Goal: Task Accomplishment & Management: Complete application form

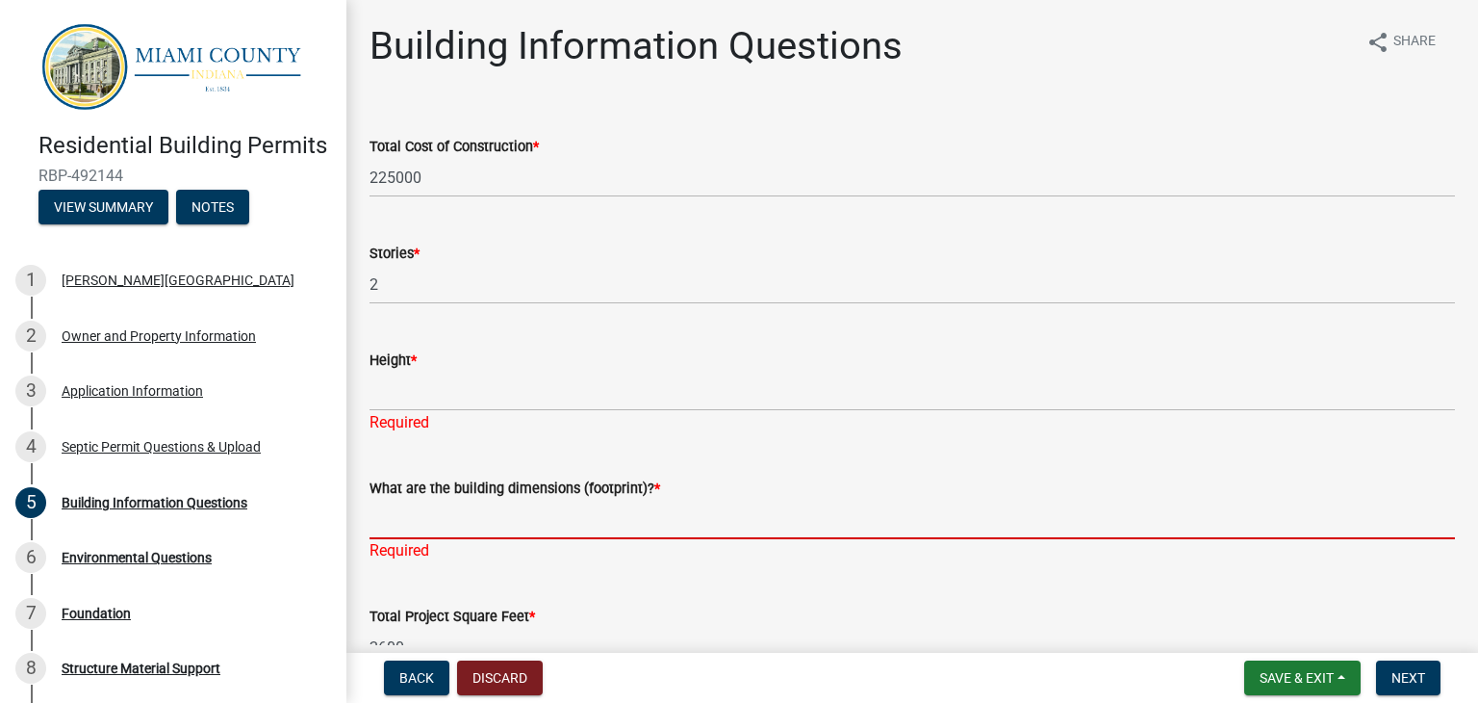
scroll to position [232, 0]
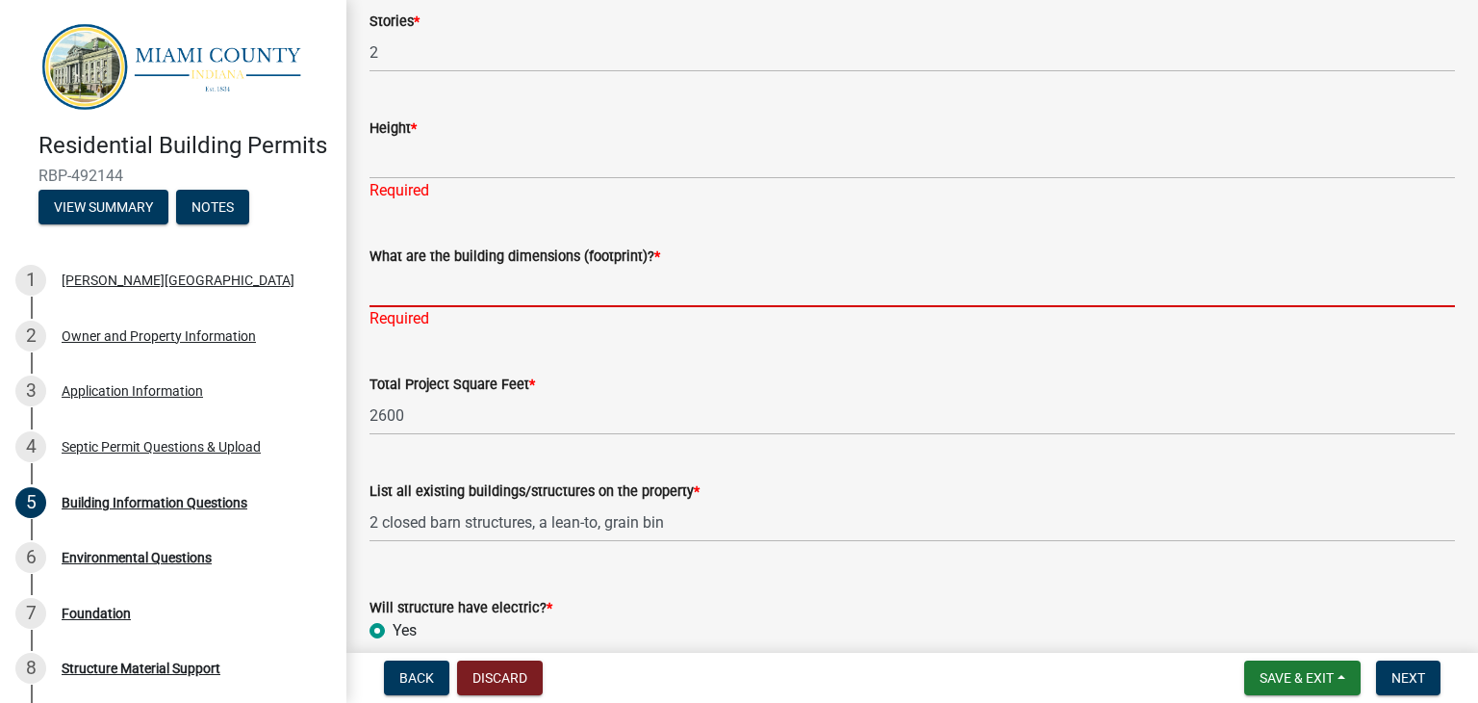
click at [453, 287] on input "What are the building dimensions (footprint)? *" at bounding box center [913, 287] width 1086 height 39
click at [609, 290] on input "What are the building dimensions (footprint)? *" at bounding box center [913, 287] width 1086 height 39
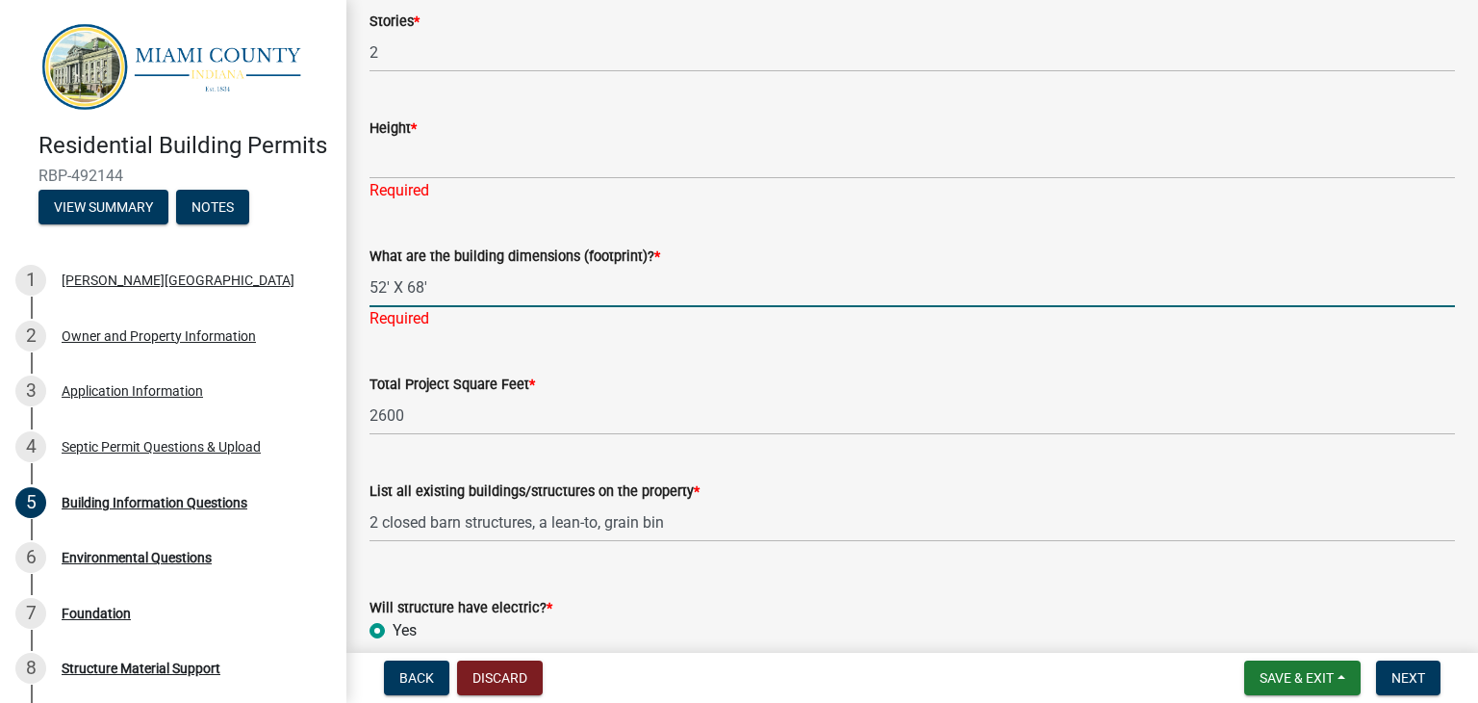
type input "52' X 68'"
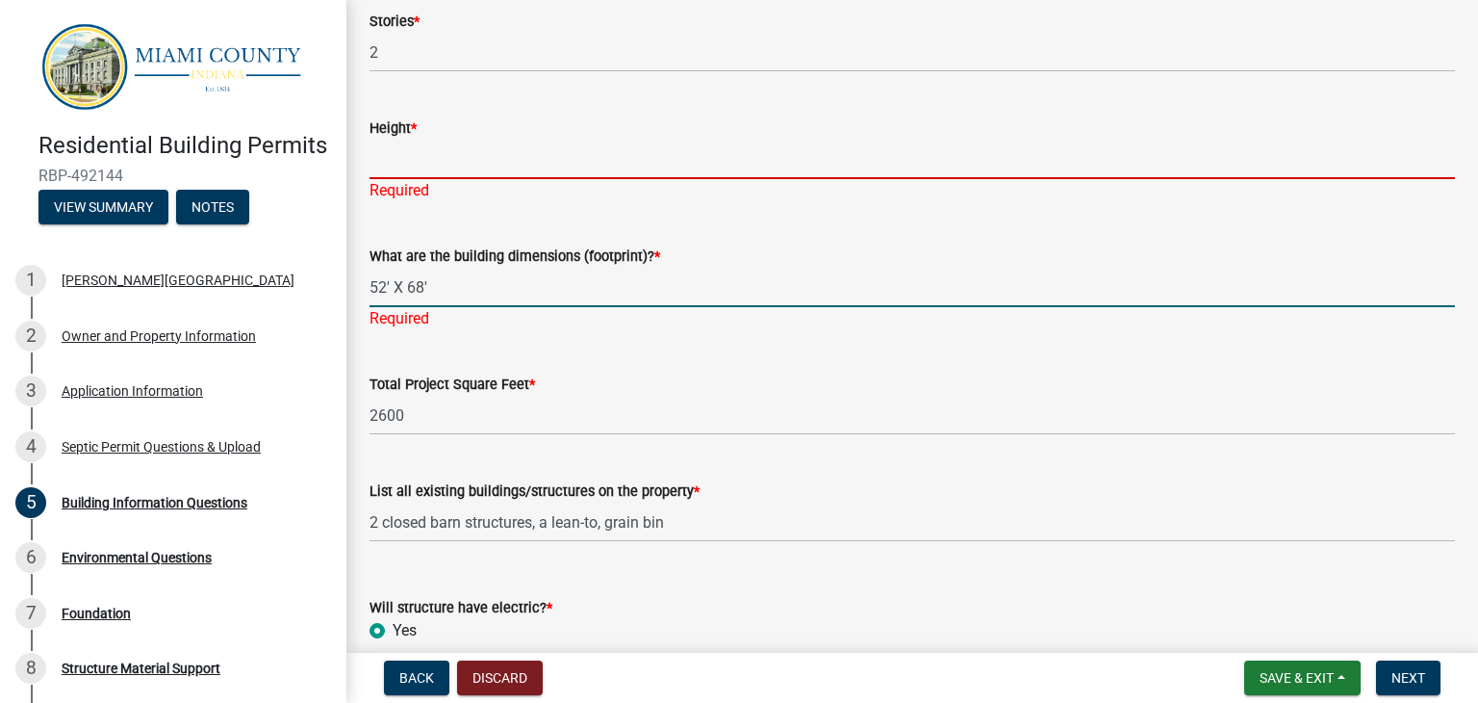
click at [525, 170] on input "Height *" at bounding box center [913, 159] width 1086 height 39
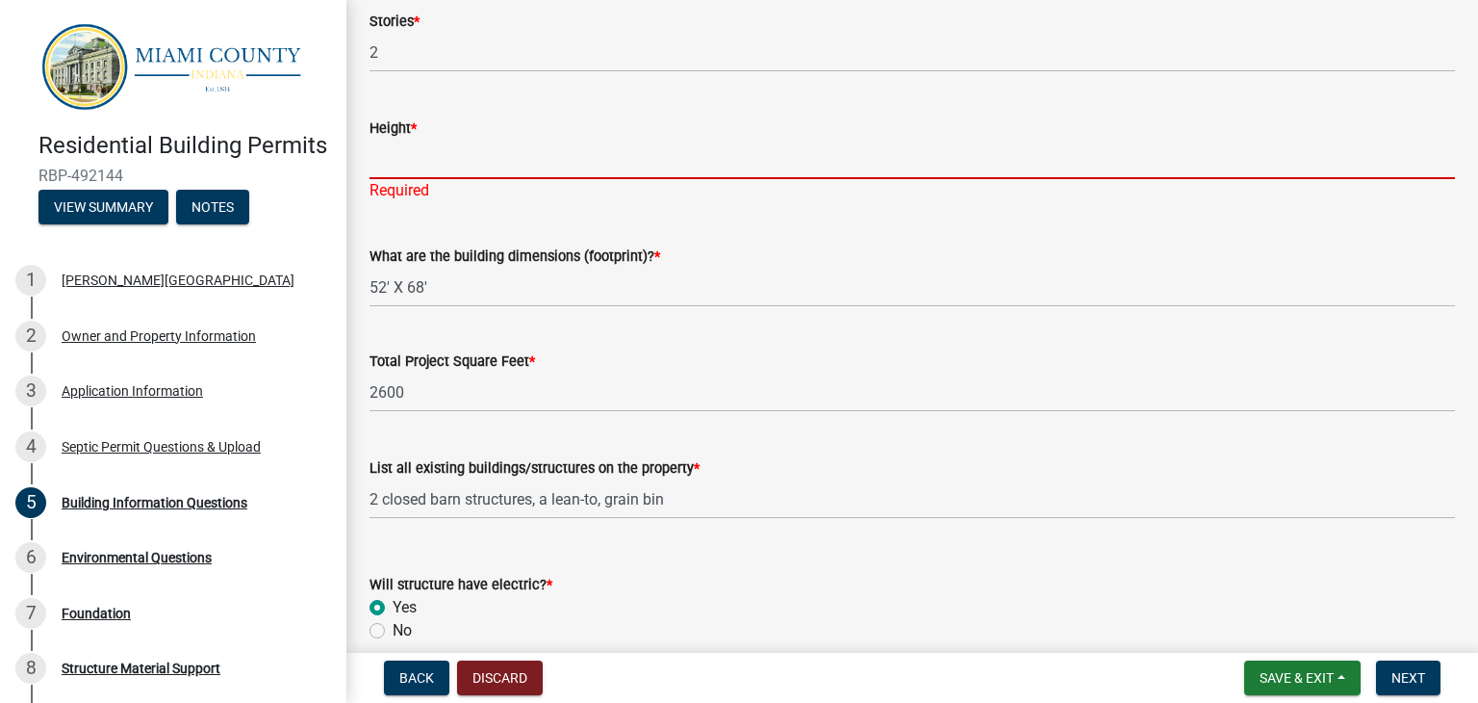
click at [486, 155] on input "Height *" at bounding box center [913, 159] width 1086 height 39
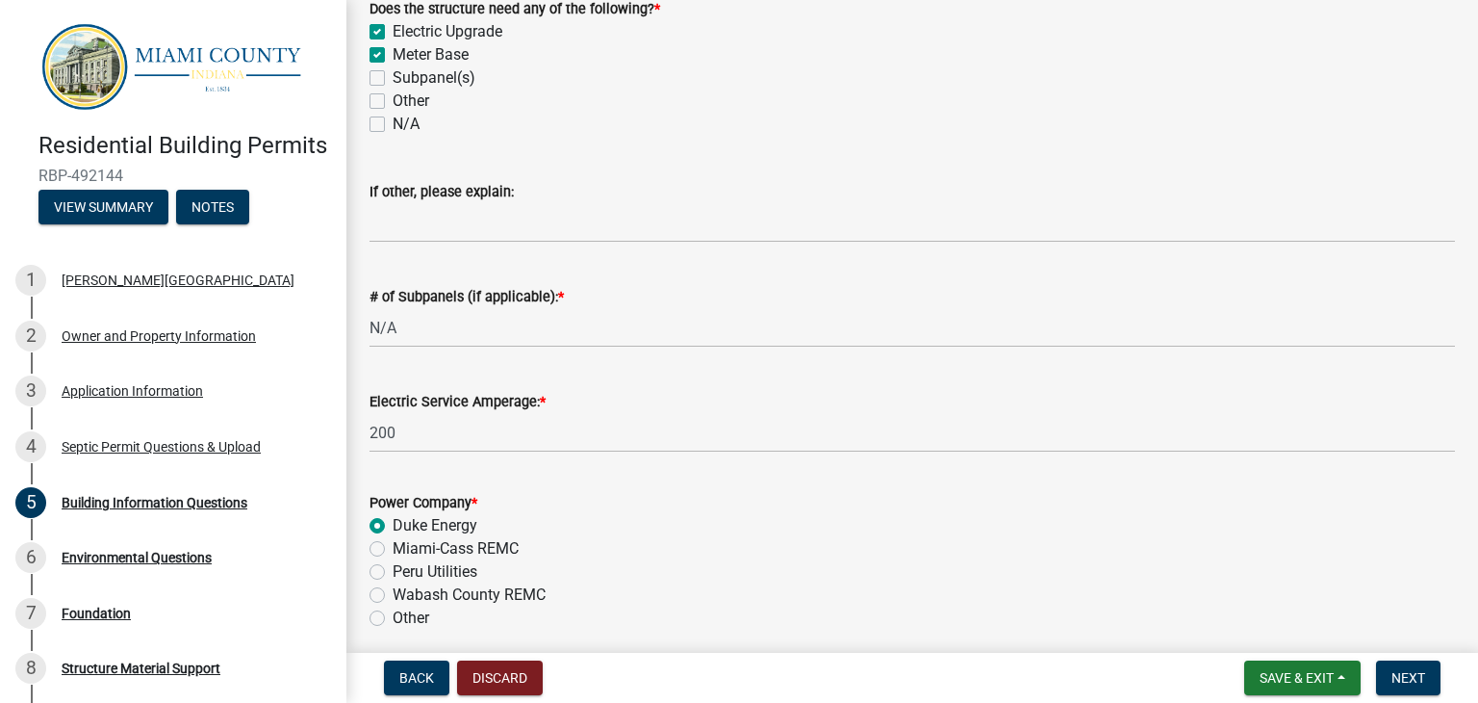
scroll to position [921, 0]
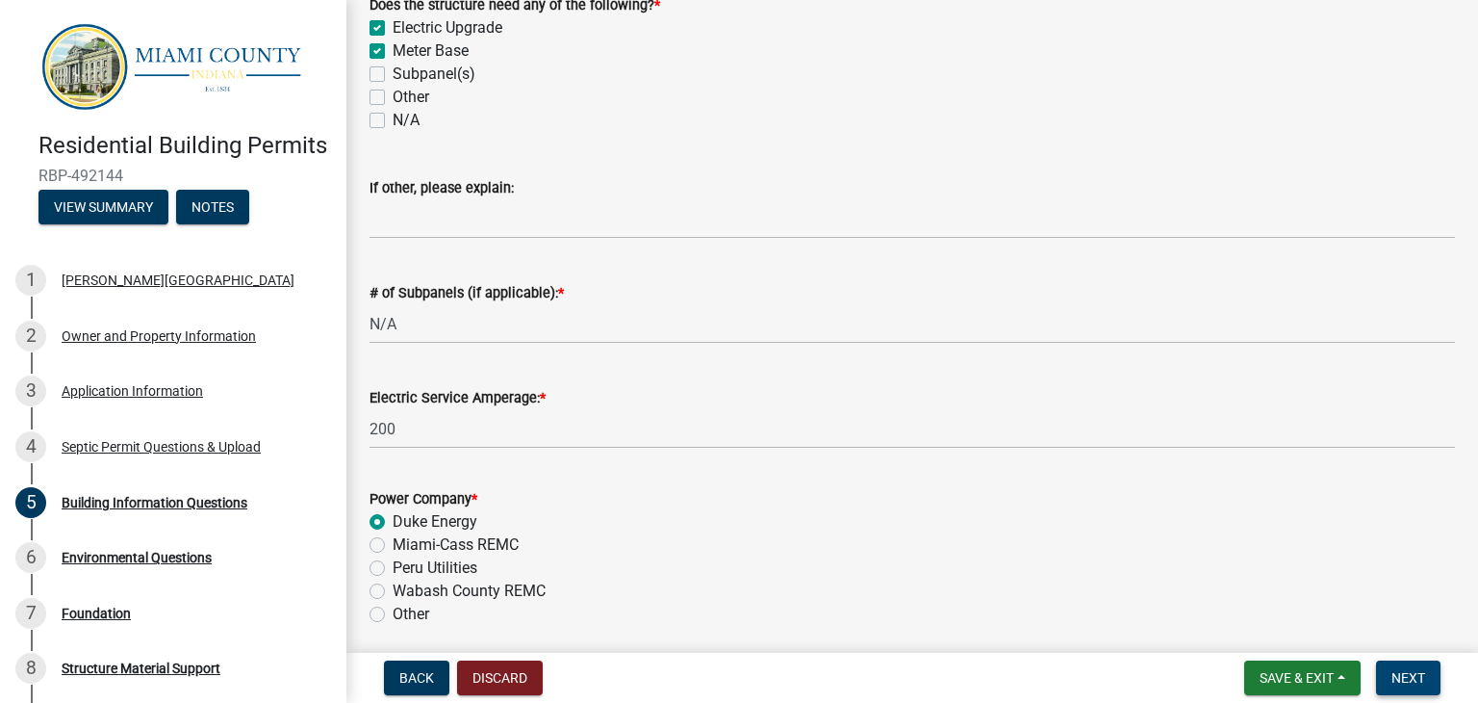
type input "25'"
click at [1419, 675] on span "Next" at bounding box center [1409, 677] width 34 height 15
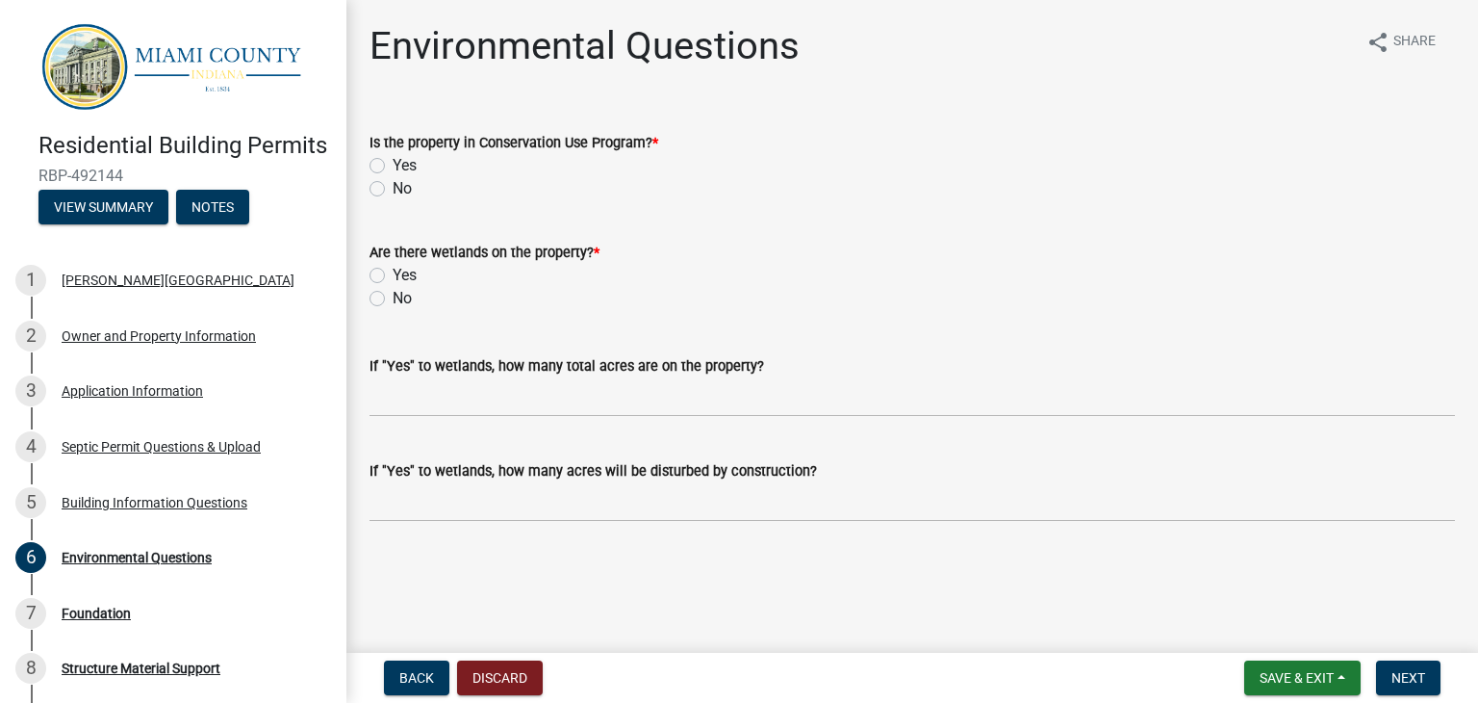
drag, startPoint x: 808, startPoint y: 419, endPoint x: 473, endPoint y: 169, distance: 417.5
click at [473, 169] on wm-data-entity-input-list "Is the property in Conservation Use Program? * Yes No Are there wetlands on the…" at bounding box center [913, 322] width 1086 height 429
click at [393, 194] on label "No" at bounding box center [402, 188] width 19 height 23
click at [393, 190] on input "No" at bounding box center [399, 183] width 13 height 13
radio input "true"
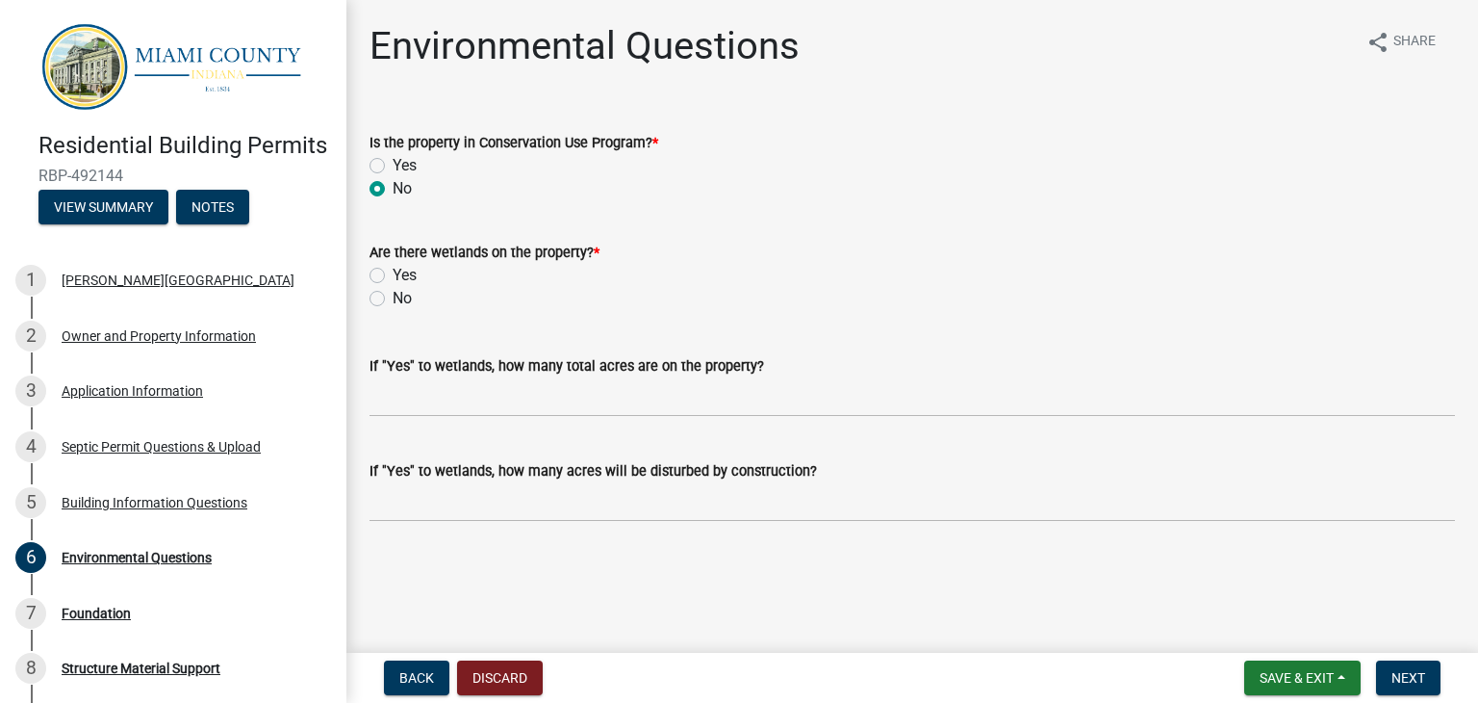
click at [393, 305] on label "No" at bounding box center [402, 298] width 19 height 23
click at [393, 299] on input "No" at bounding box center [399, 293] width 13 height 13
radio input "true"
click at [1414, 673] on span "Next" at bounding box center [1409, 677] width 34 height 15
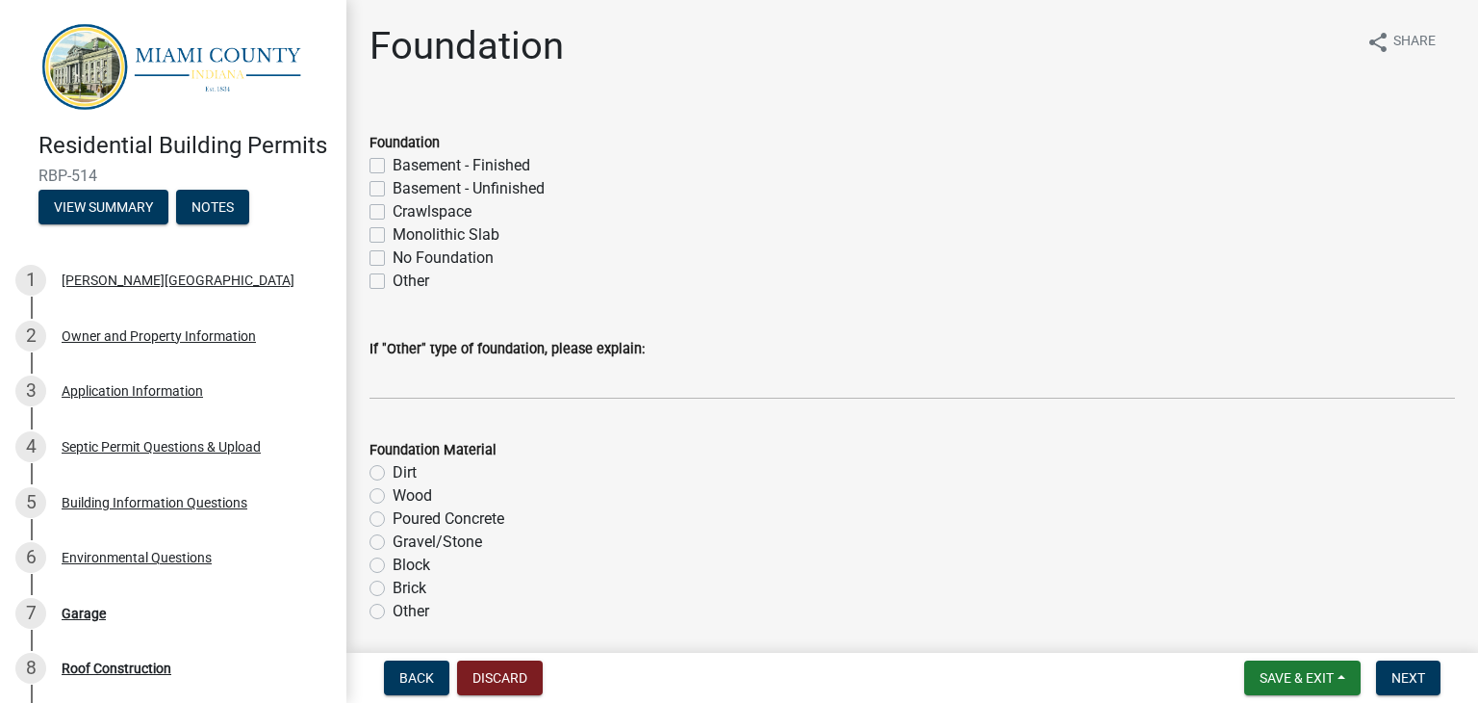
click at [393, 209] on label "Crawlspace" at bounding box center [432, 211] width 79 height 23
click at [393, 209] on input "Crawlspace" at bounding box center [399, 206] width 13 height 13
checkbox input "true"
checkbox input "false"
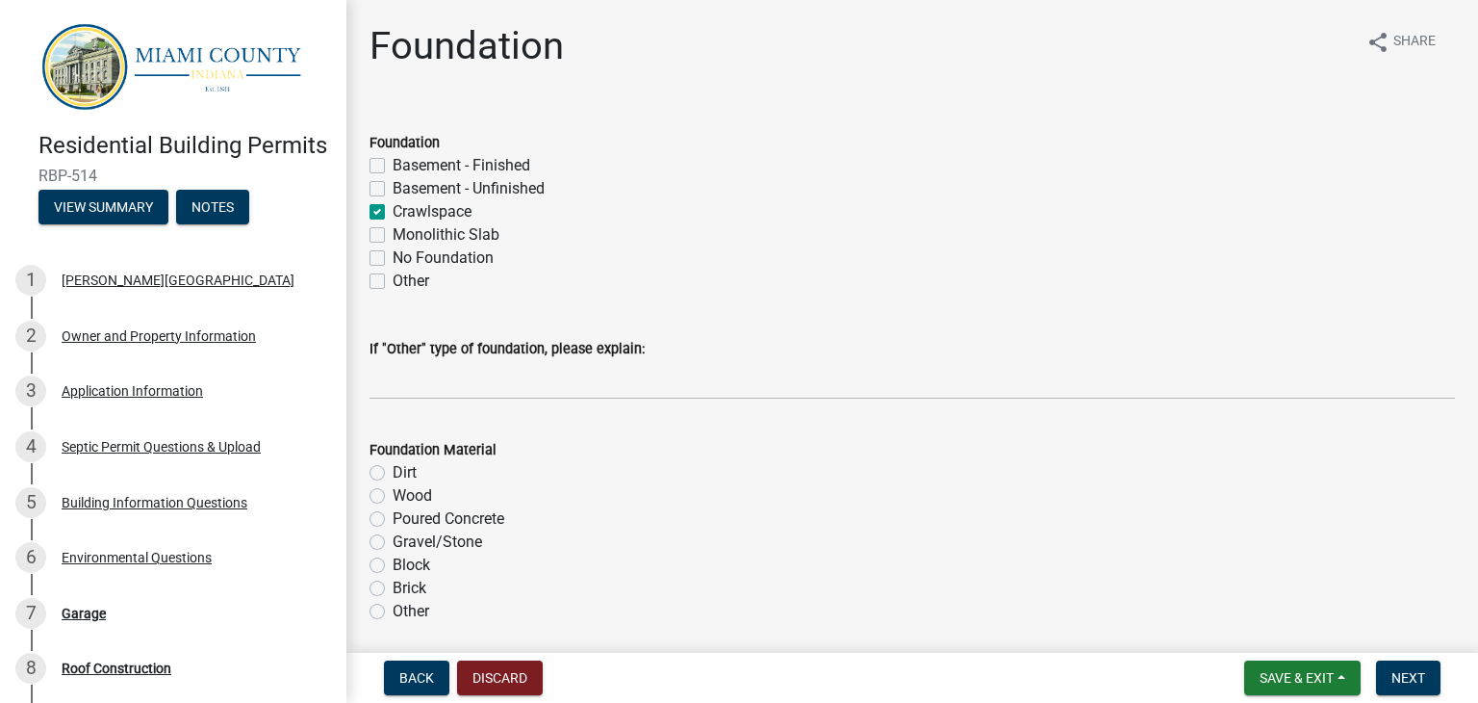
checkbox input "true"
checkbox input "false"
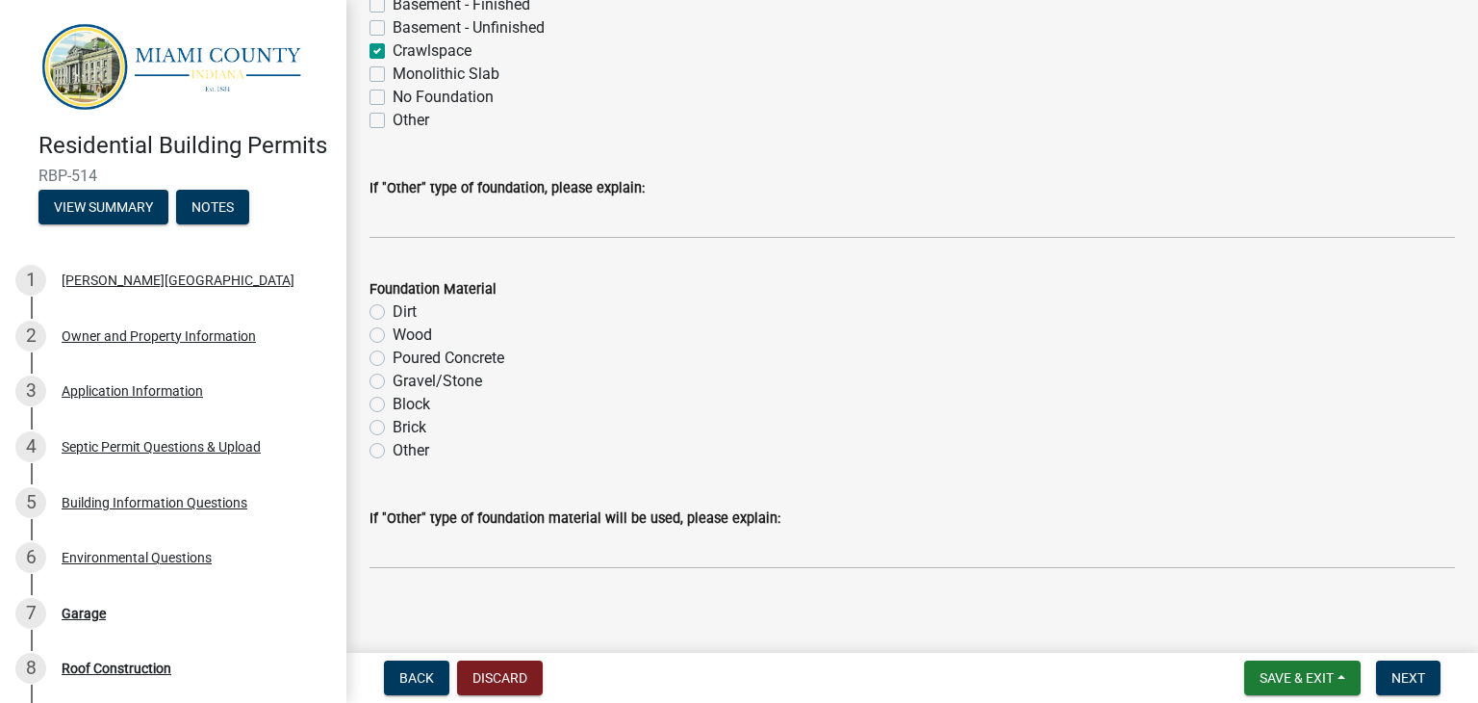
scroll to position [162, 0]
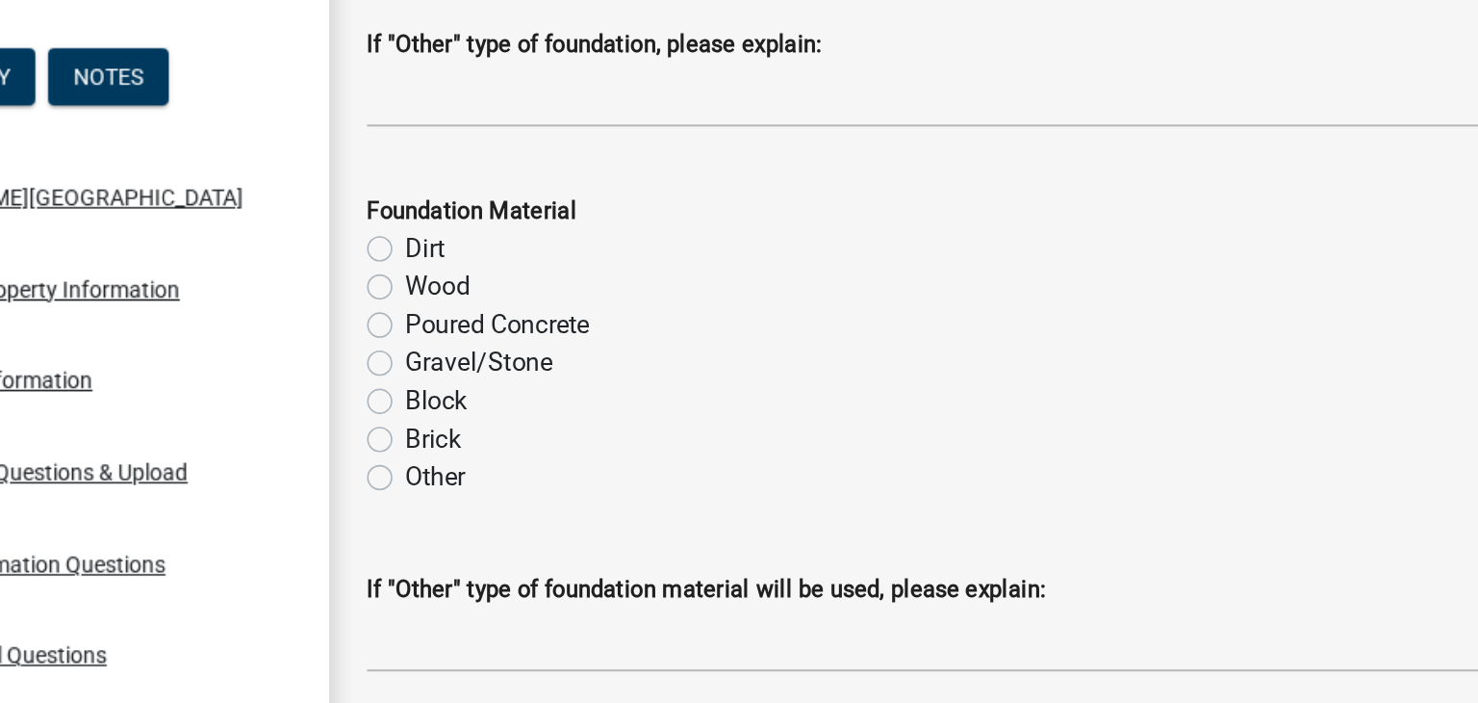
click at [393, 401] on label "Block" at bounding box center [412, 403] width 38 height 23
click at [393, 401] on input "Block" at bounding box center [399, 398] width 13 height 13
radio input "true"
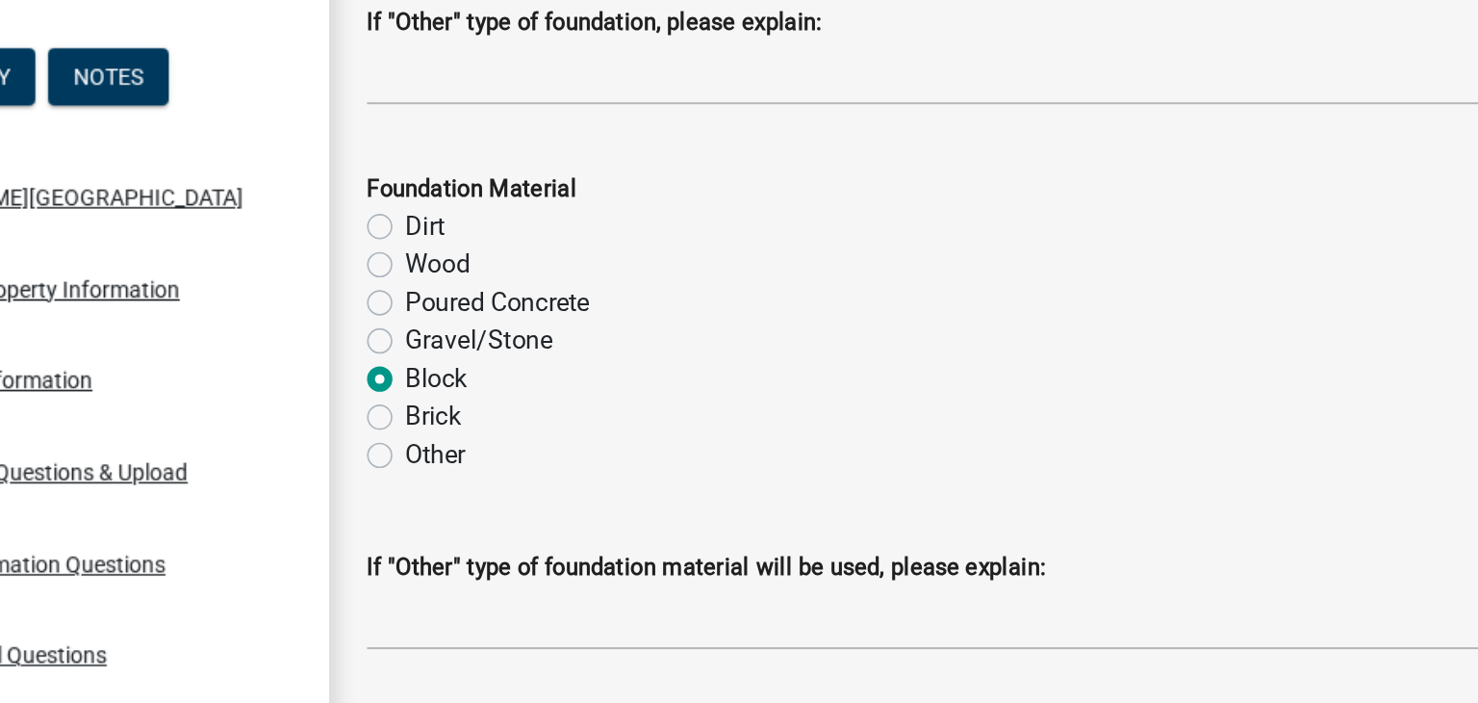
scroll to position [174, 0]
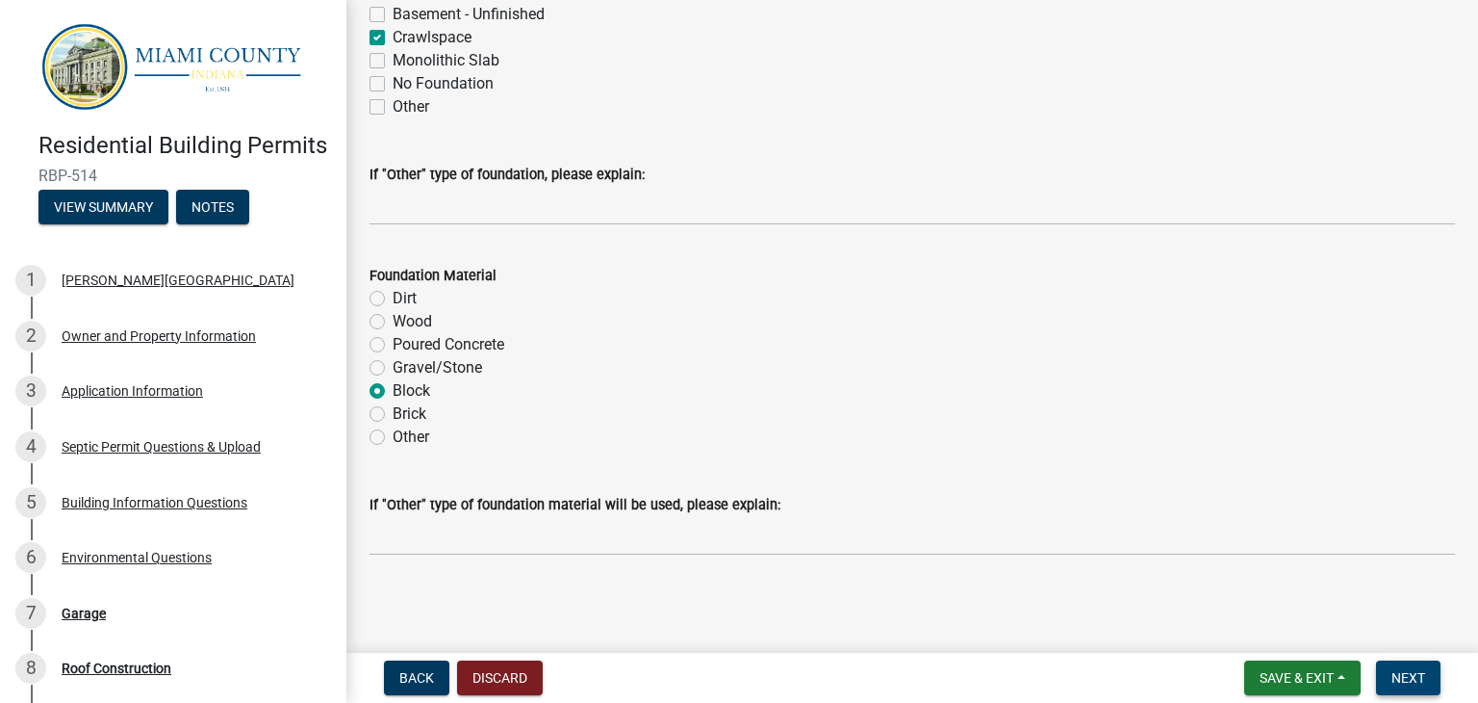
click at [1400, 673] on span "Next" at bounding box center [1409, 677] width 34 height 15
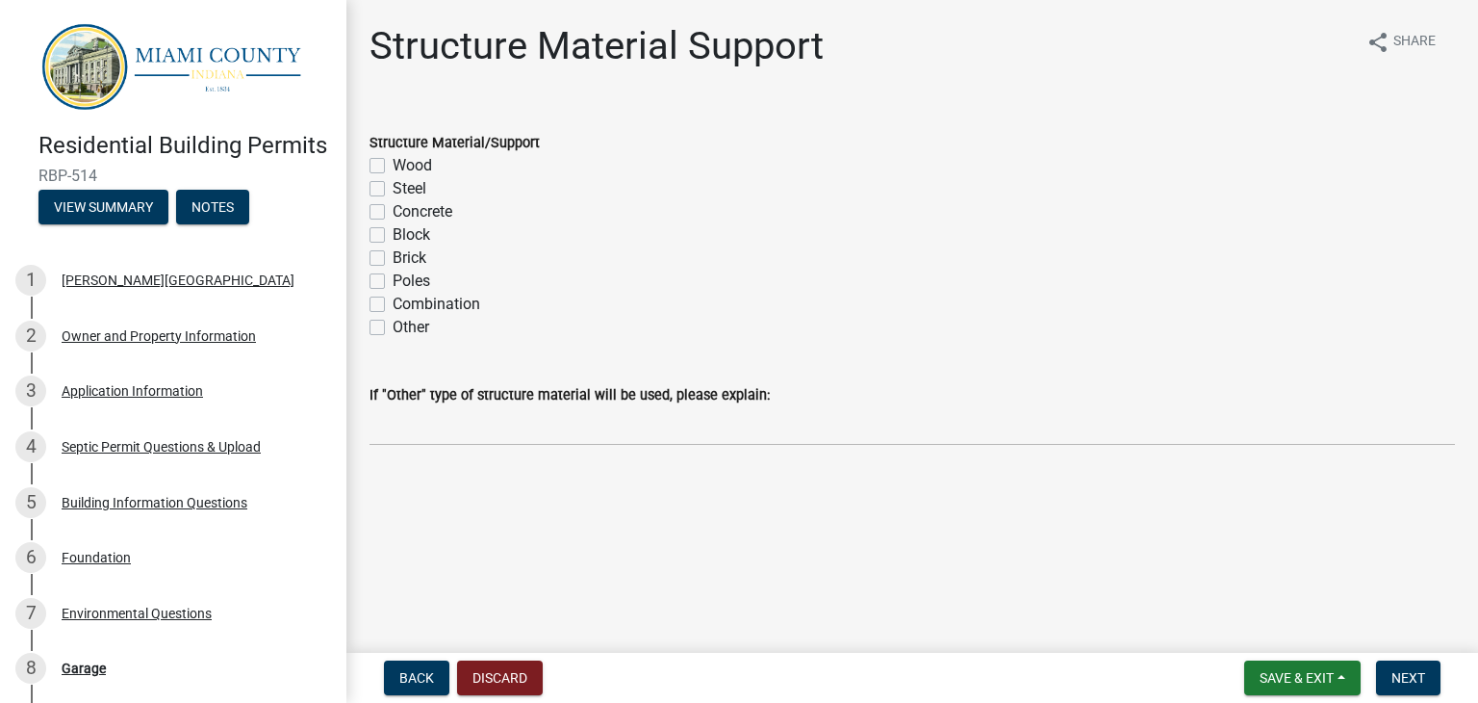
click at [393, 166] on label "Wood" at bounding box center [412, 165] width 39 height 23
click at [393, 166] on input "Wood" at bounding box center [399, 160] width 13 height 13
checkbox input "true"
checkbox input "false"
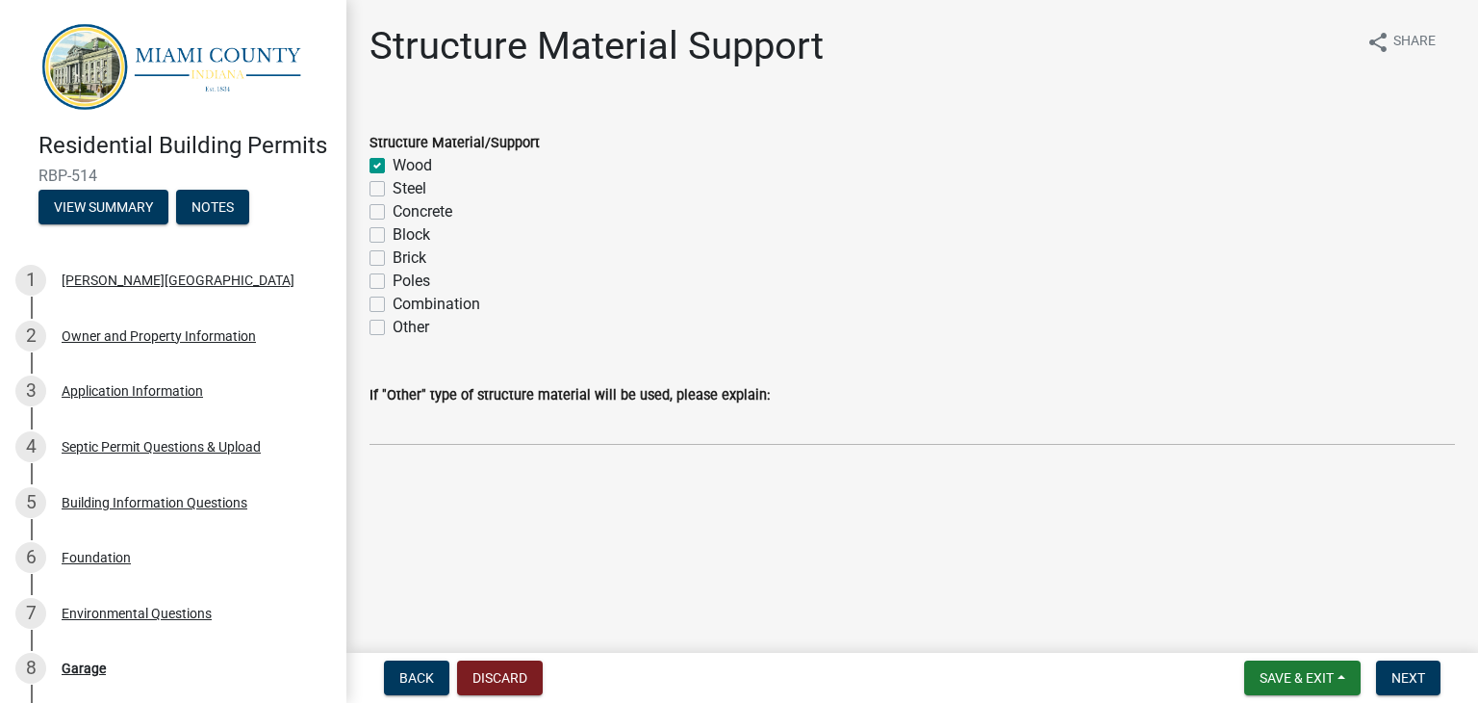
checkbox input "false"
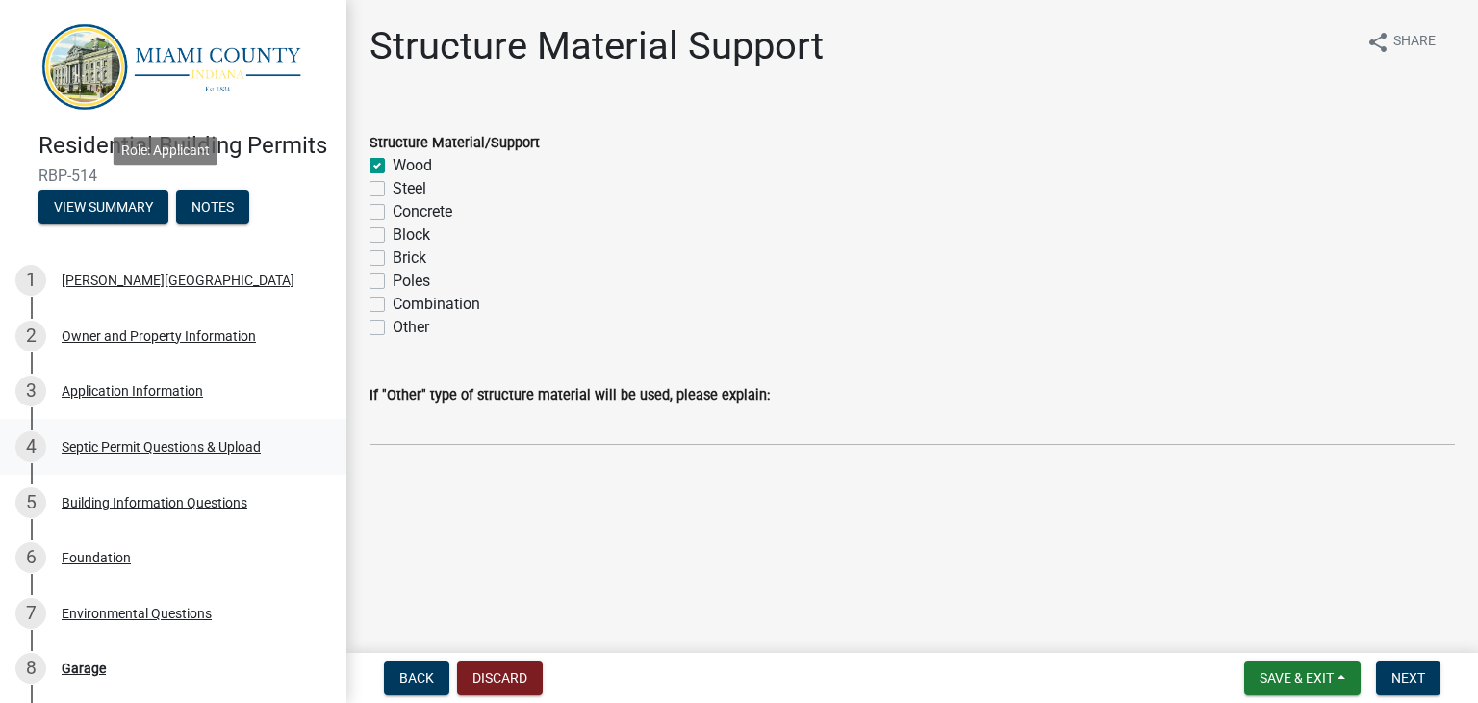
scroll to position [342, 0]
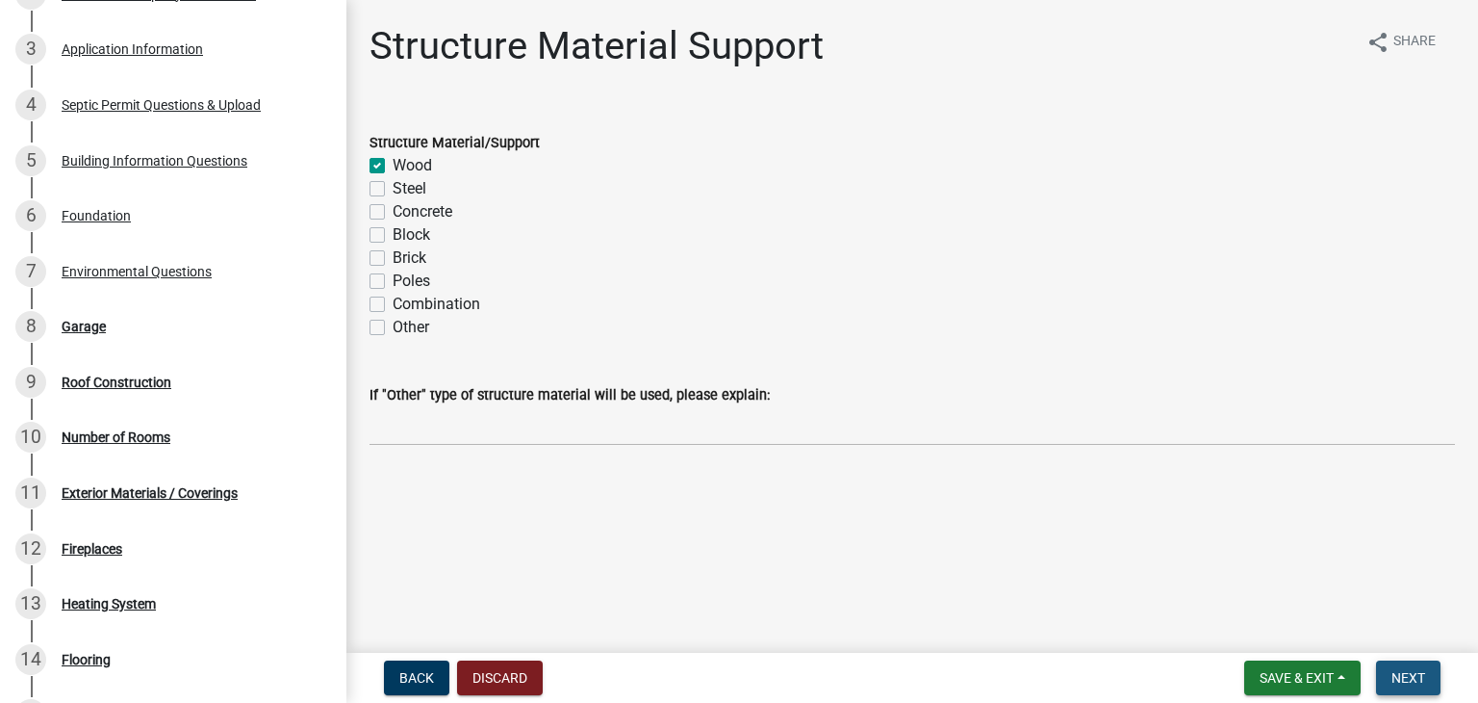
click at [1408, 674] on span "Next" at bounding box center [1409, 677] width 34 height 15
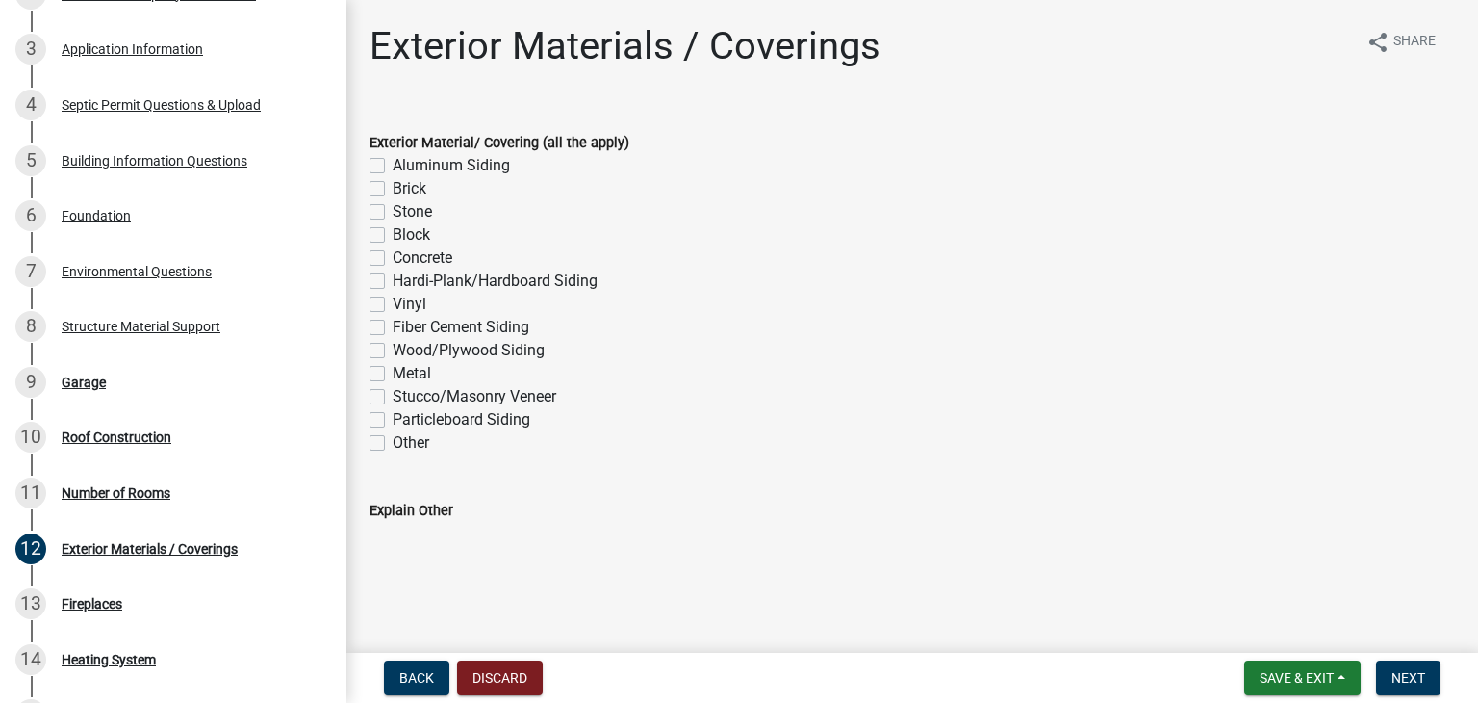
click at [393, 303] on label "Vinyl" at bounding box center [410, 304] width 34 height 23
click at [393, 303] on input "Vinyl" at bounding box center [399, 299] width 13 height 13
checkbox input "true"
checkbox input "false"
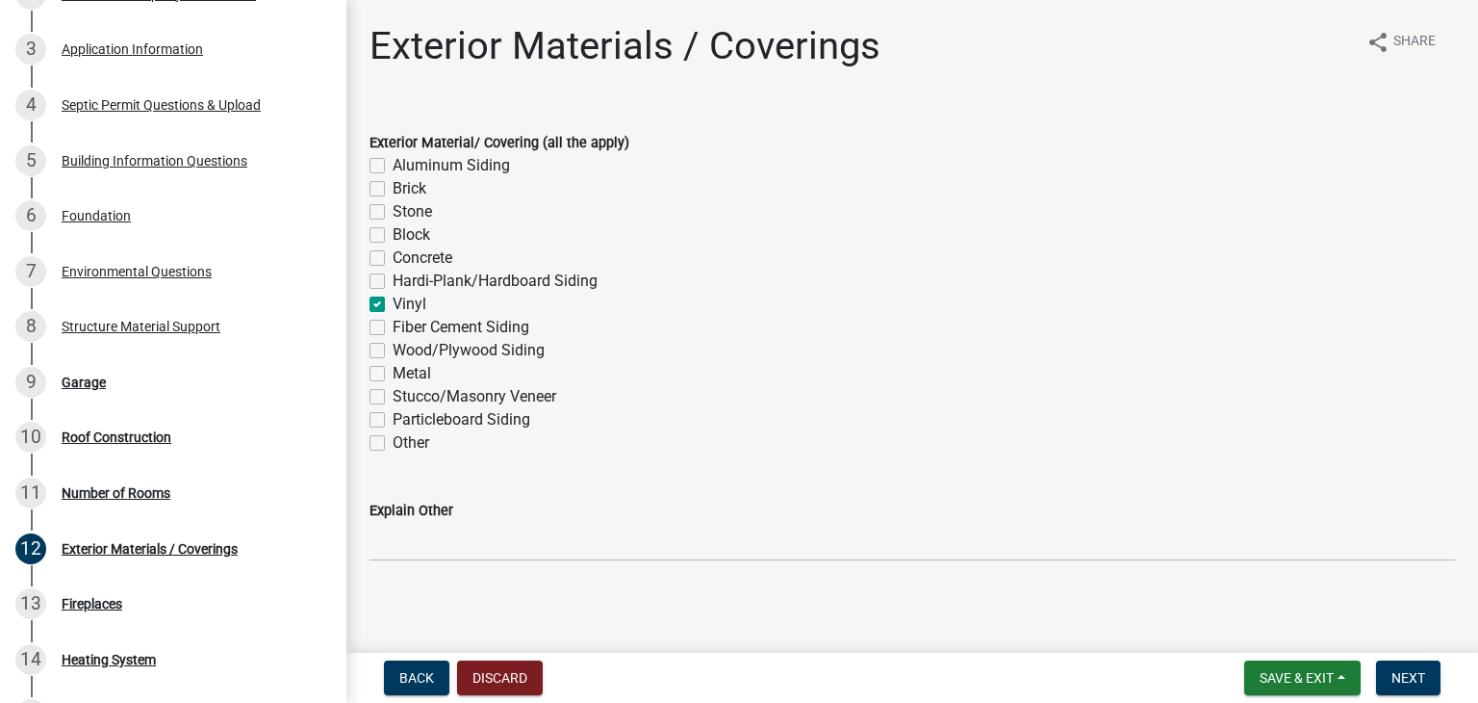
checkbox input "false"
checkbox input "true"
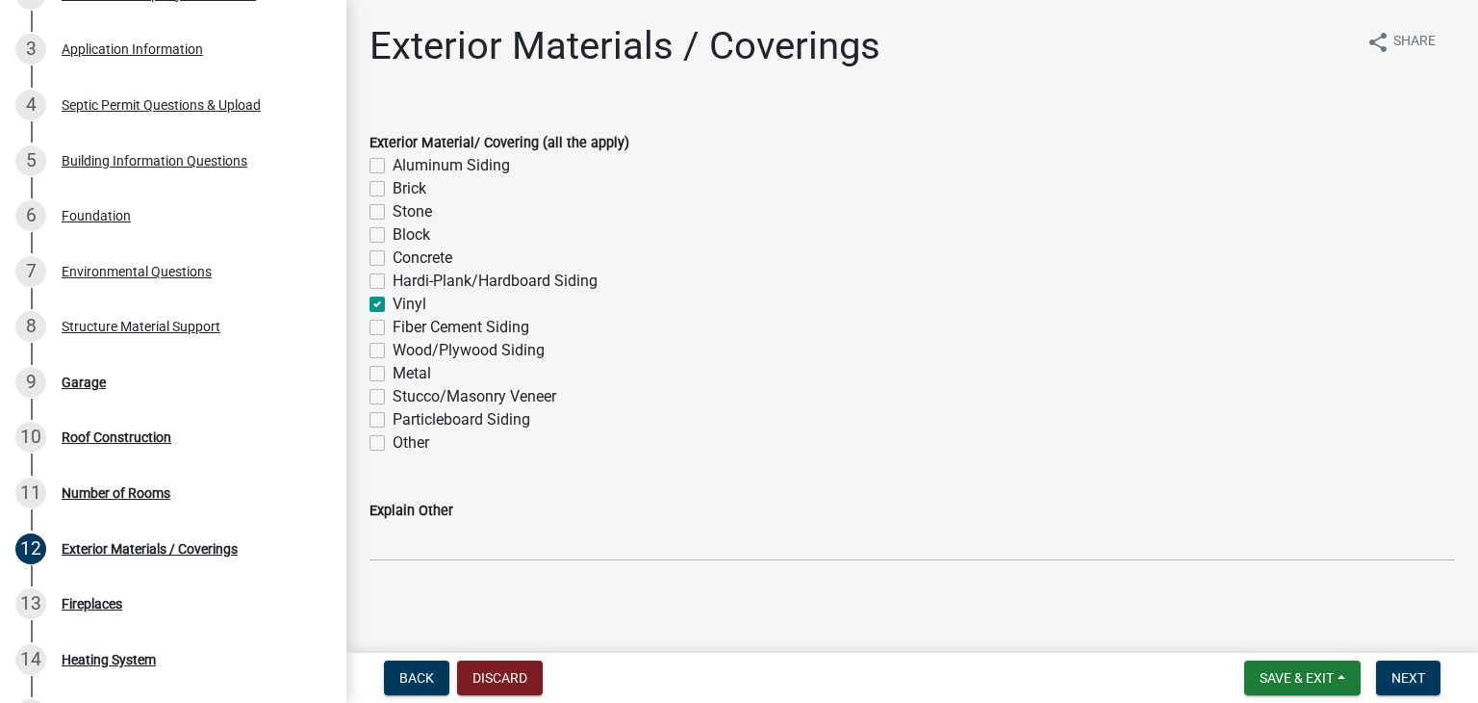
checkbox input "false"
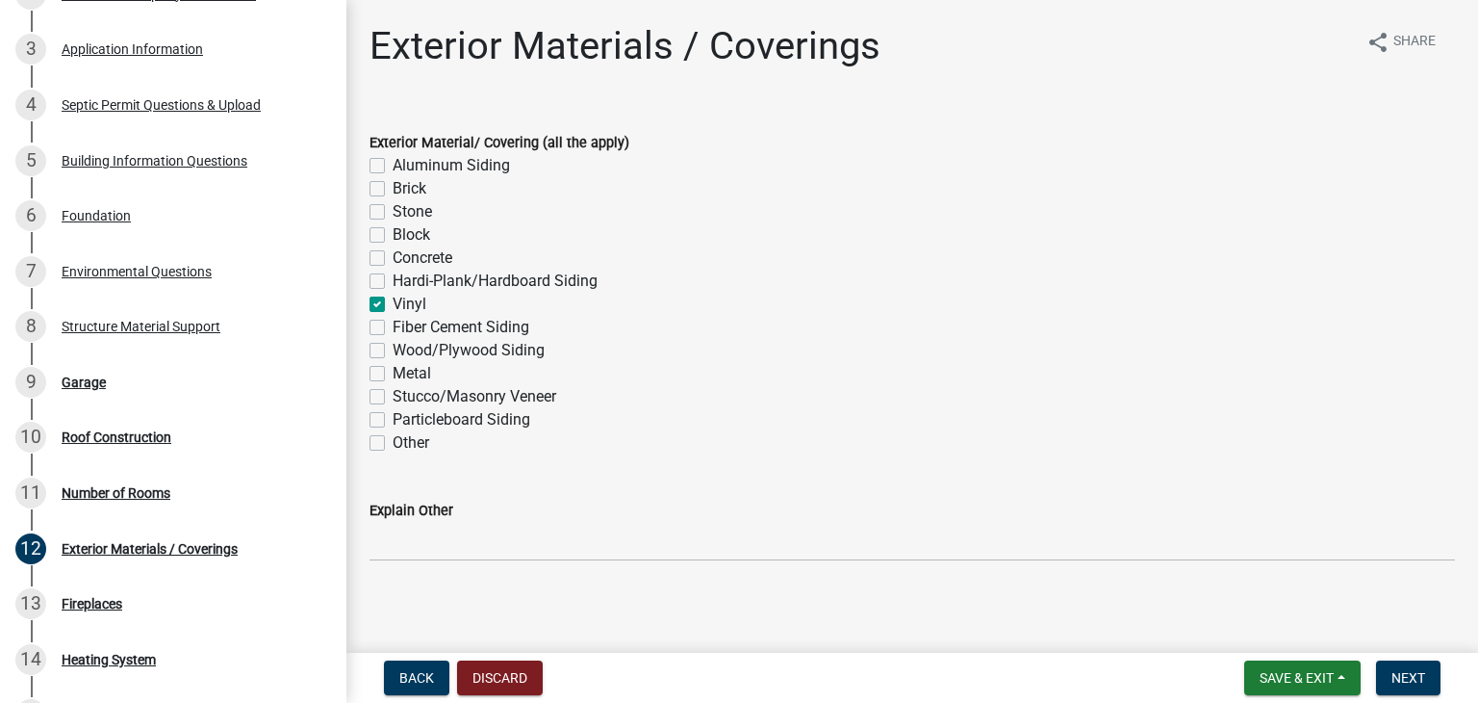
checkbox input "false"
click at [1417, 688] on button "Next" at bounding box center [1408, 677] width 64 height 35
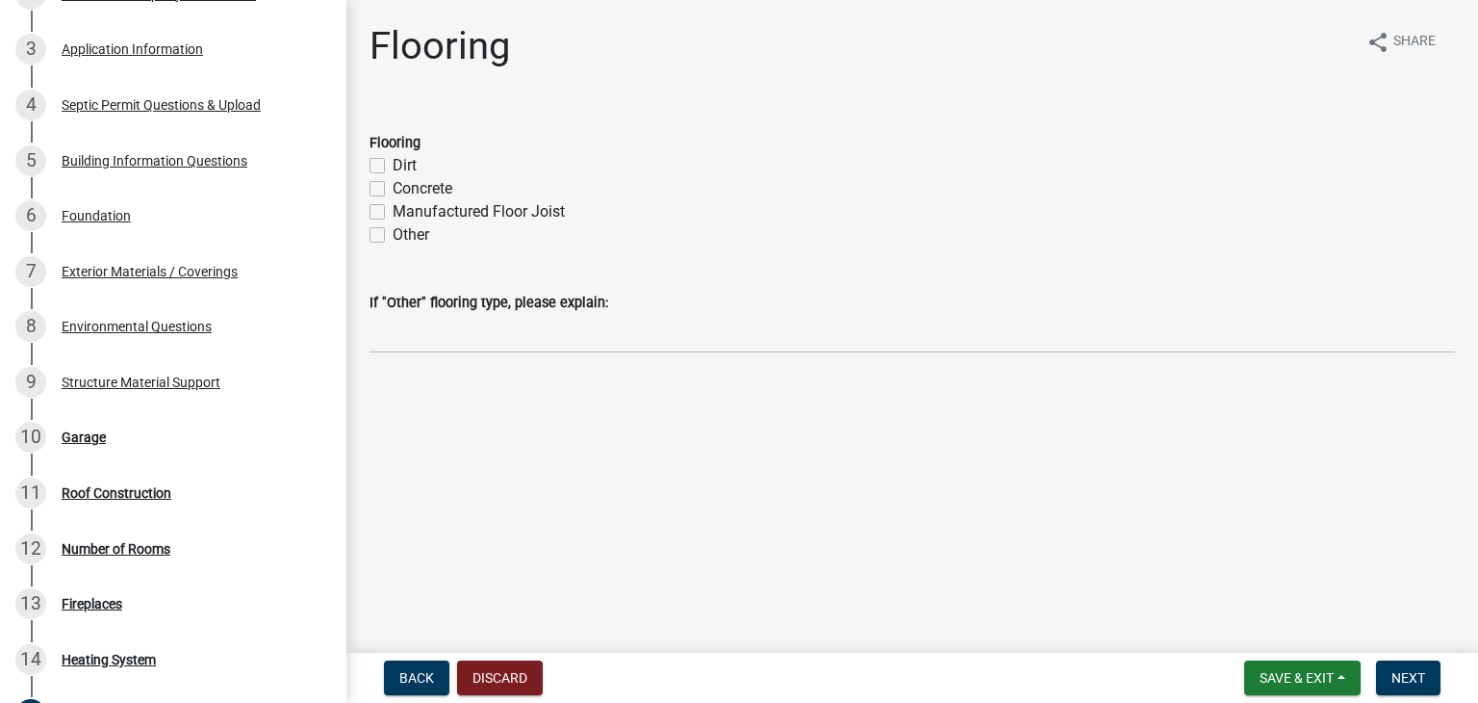
click at [369, 213] on div "Flooring Dirt Concrete Manufactured Floor Joist Other" at bounding box center [912, 177] width 1114 height 139
click at [393, 213] on label "Manufactured Floor Joist" at bounding box center [479, 211] width 172 height 23
click at [393, 213] on input "Manufactured Floor Joist" at bounding box center [399, 206] width 13 height 13
checkbox input "true"
checkbox input "false"
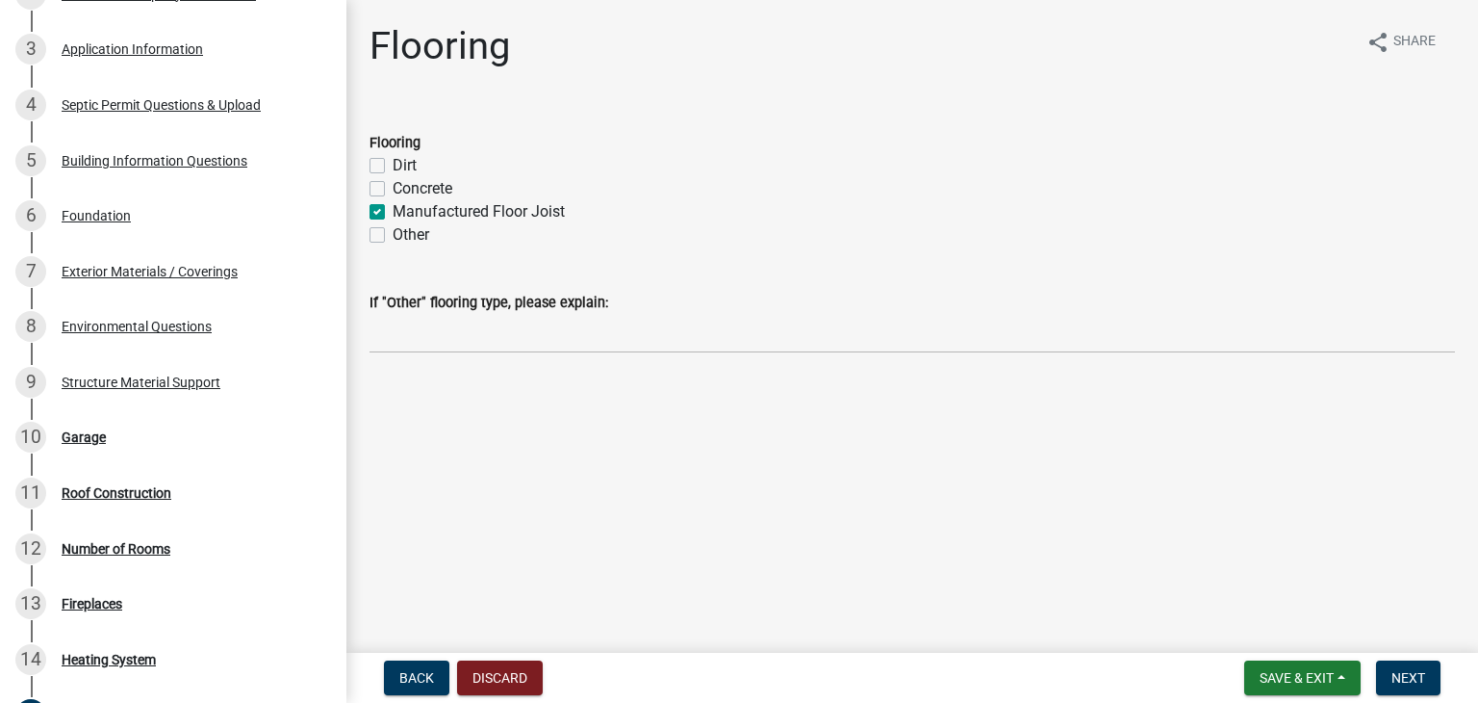
checkbox input "false"
checkbox input "true"
checkbox input "false"
click at [1392, 671] on span "Next" at bounding box center [1409, 677] width 34 height 15
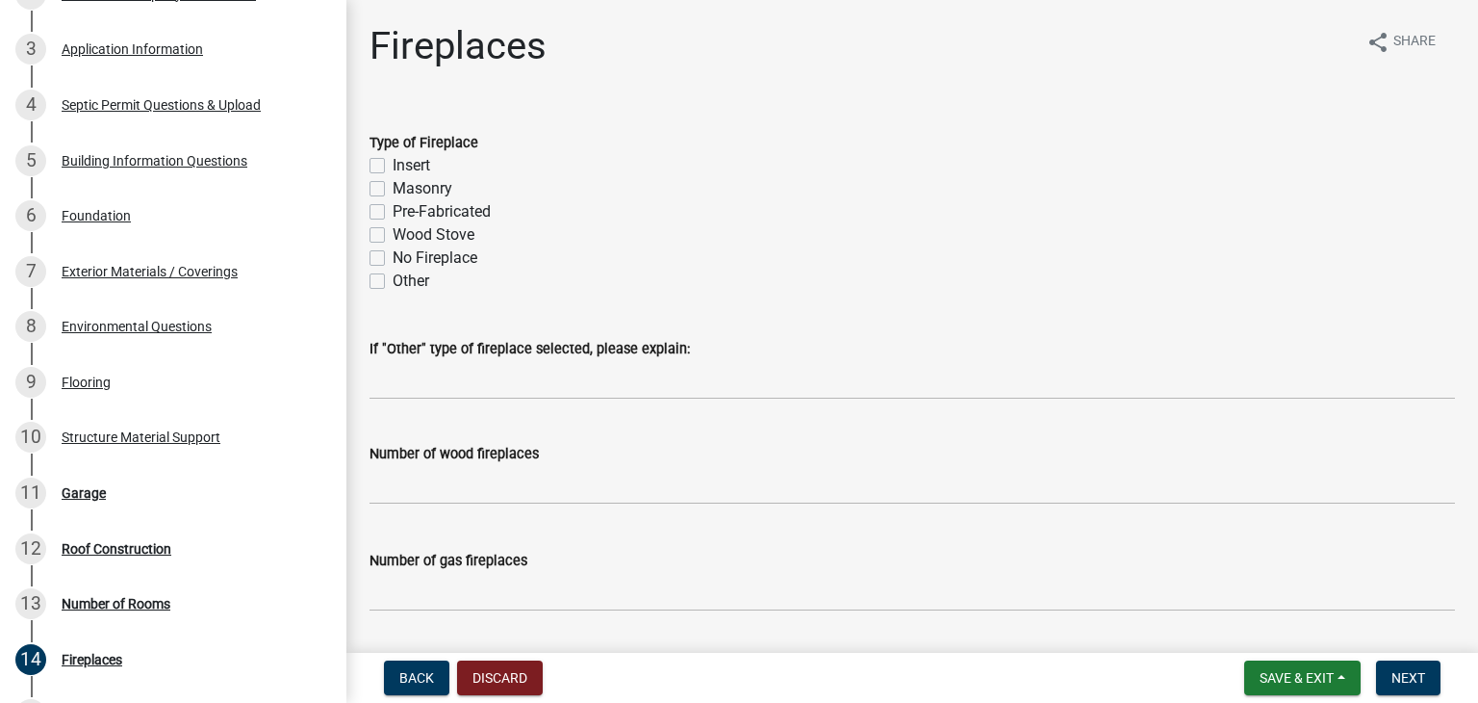
click at [393, 217] on label "Pre-Fabricated" at bounding box center [442, 211] width 98 height 23
click at [393, 213] on input "Pre-Fabricated" at bounding box center [399, 206] width 13 height 13
checkbox input "true"
checkbox input "false"
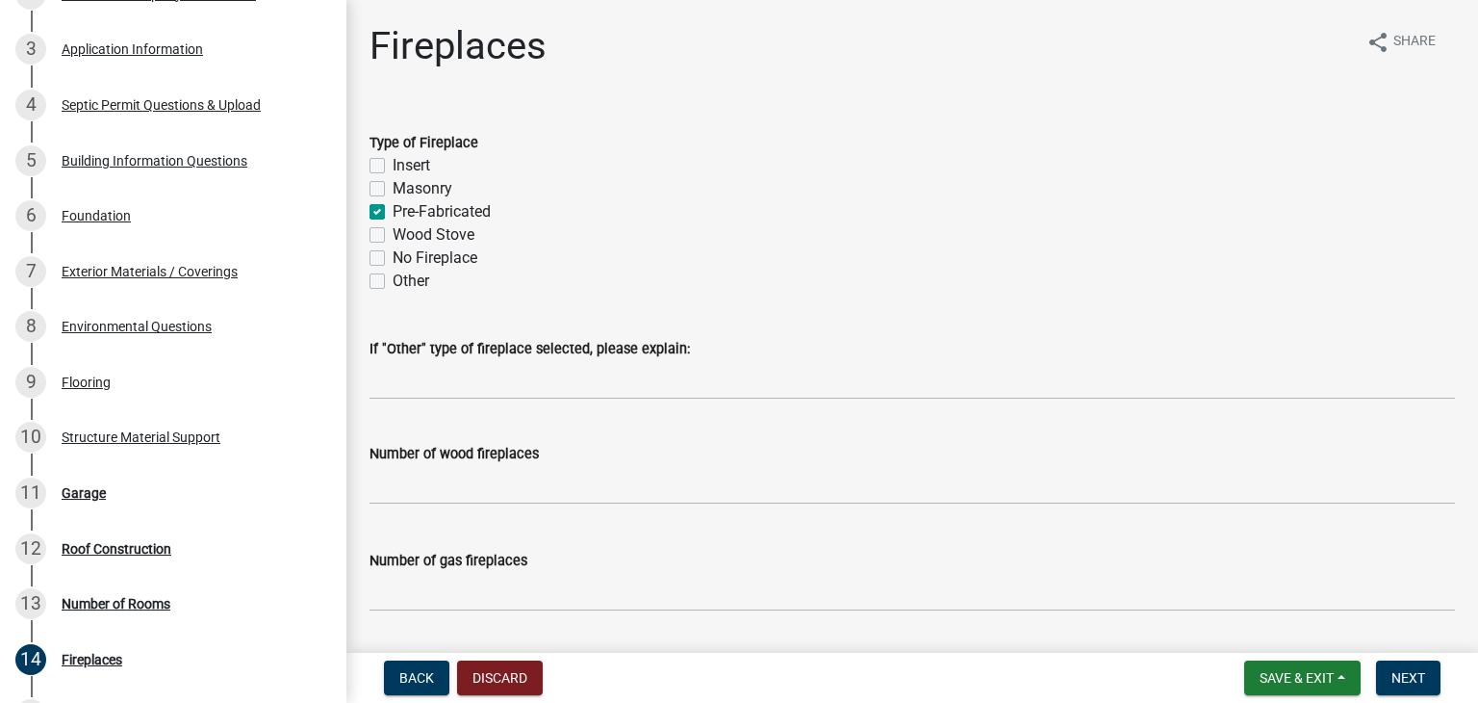
checkbox input "true"
checkbox input "false"
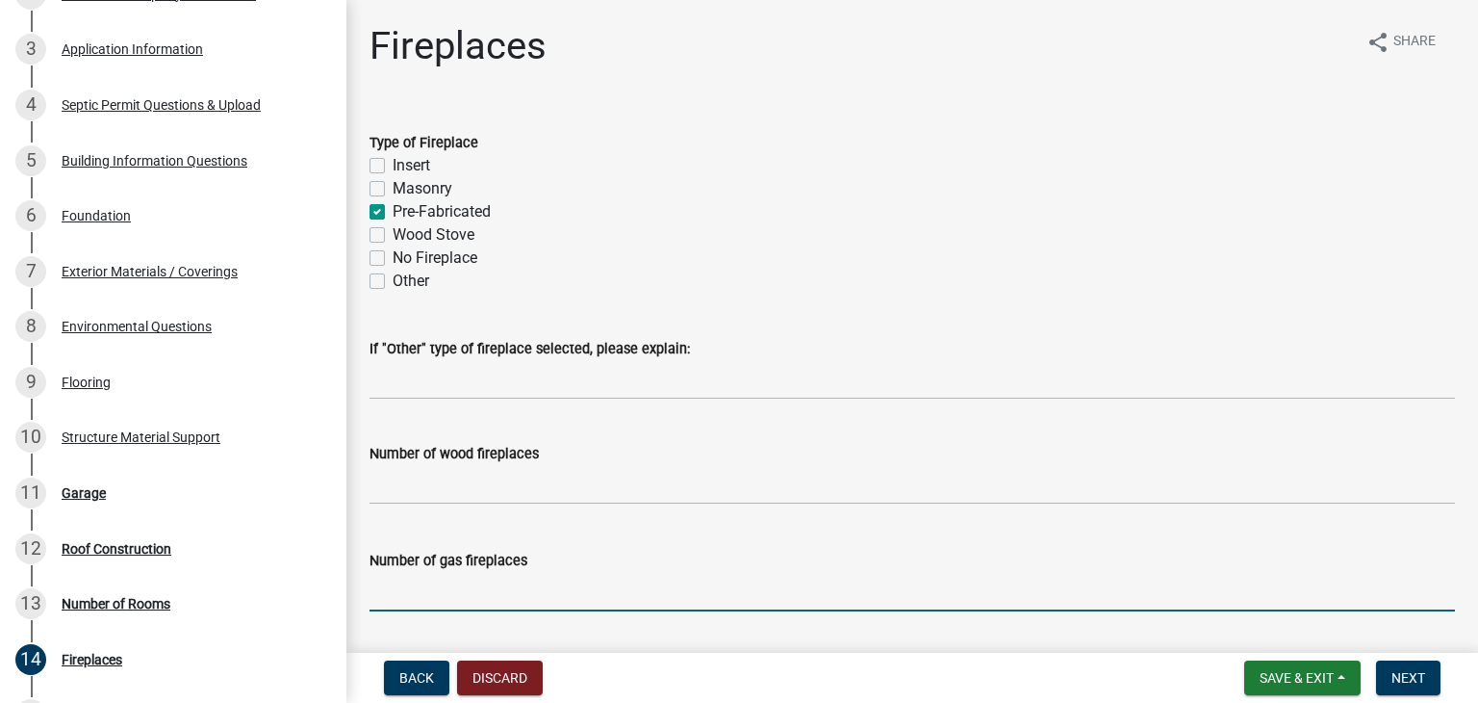
click at [574, 581] on input "text" at bounding box center [913, 591] width 1086 height 39
type input "1"
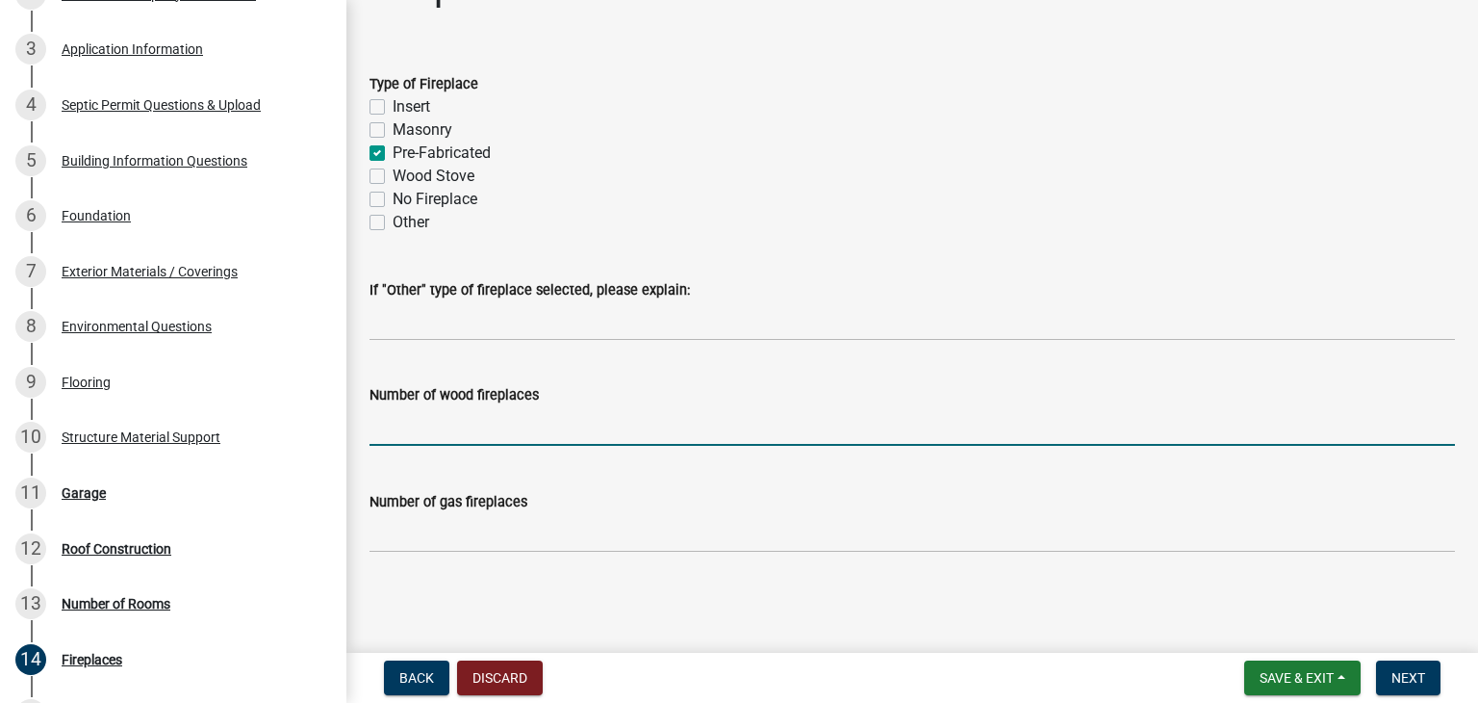
click at [588, 433] on input "text" at bounding box center [913, 425] width 1086 height 39
type input "1"
click at [1404, 677] on span "Next" at bounding box center [1409, 677] width 34 height 15
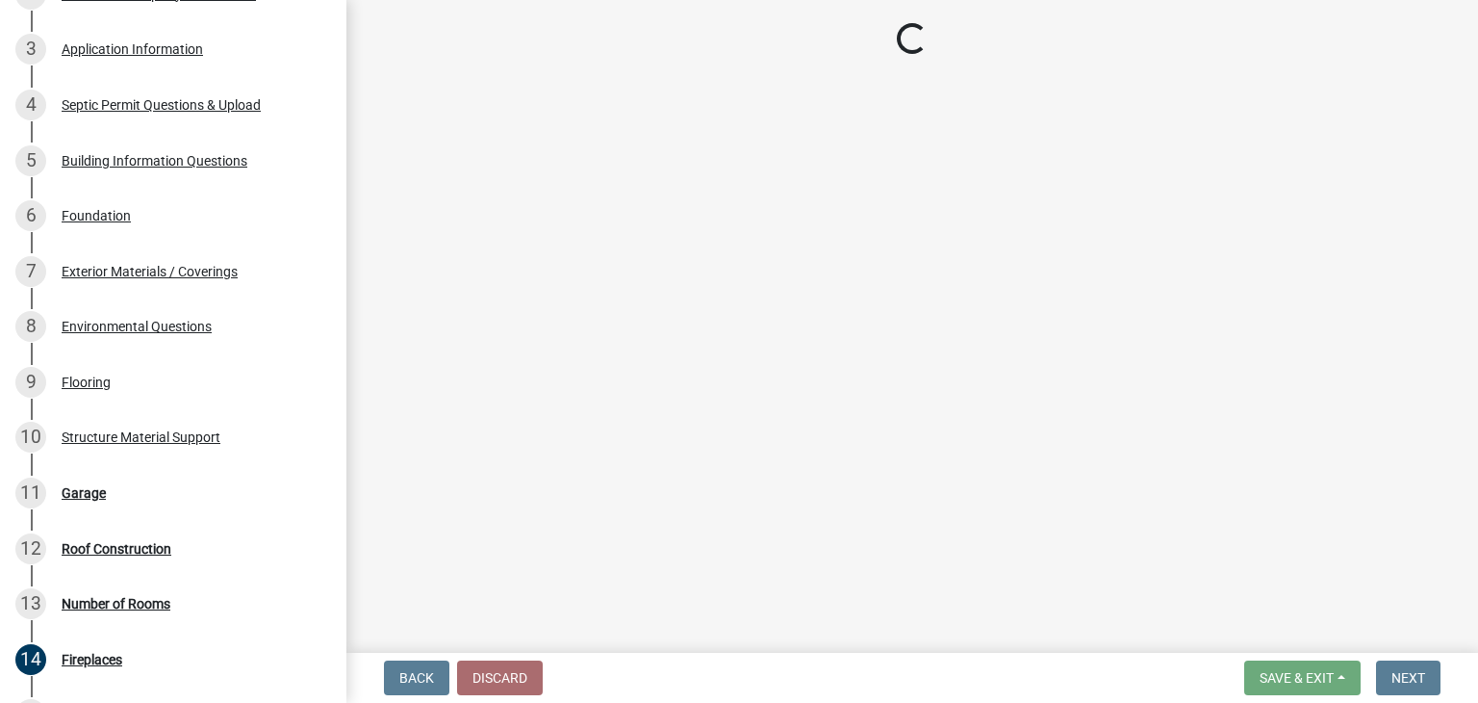
click at [1477, 344] on main "Loading..." at bounding box center [912, 322] width 1132 height 645
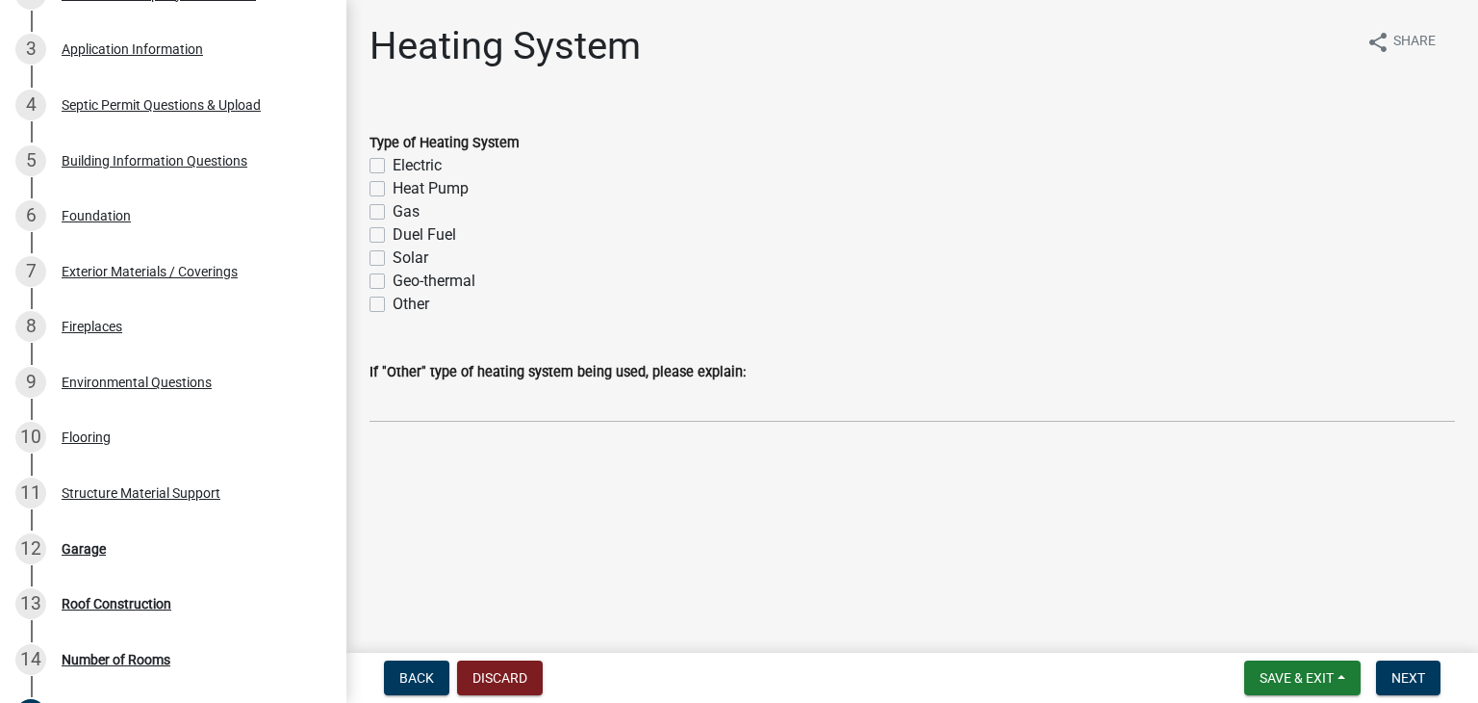
click at [393, 209] on label "Gas" at bounding box center [406, 211] width 27 height 23
click at [393, 209] on input "Gas" at bounding box center [399, 206] width 13 height 13
checkbox input "true"
checkbox input "false"
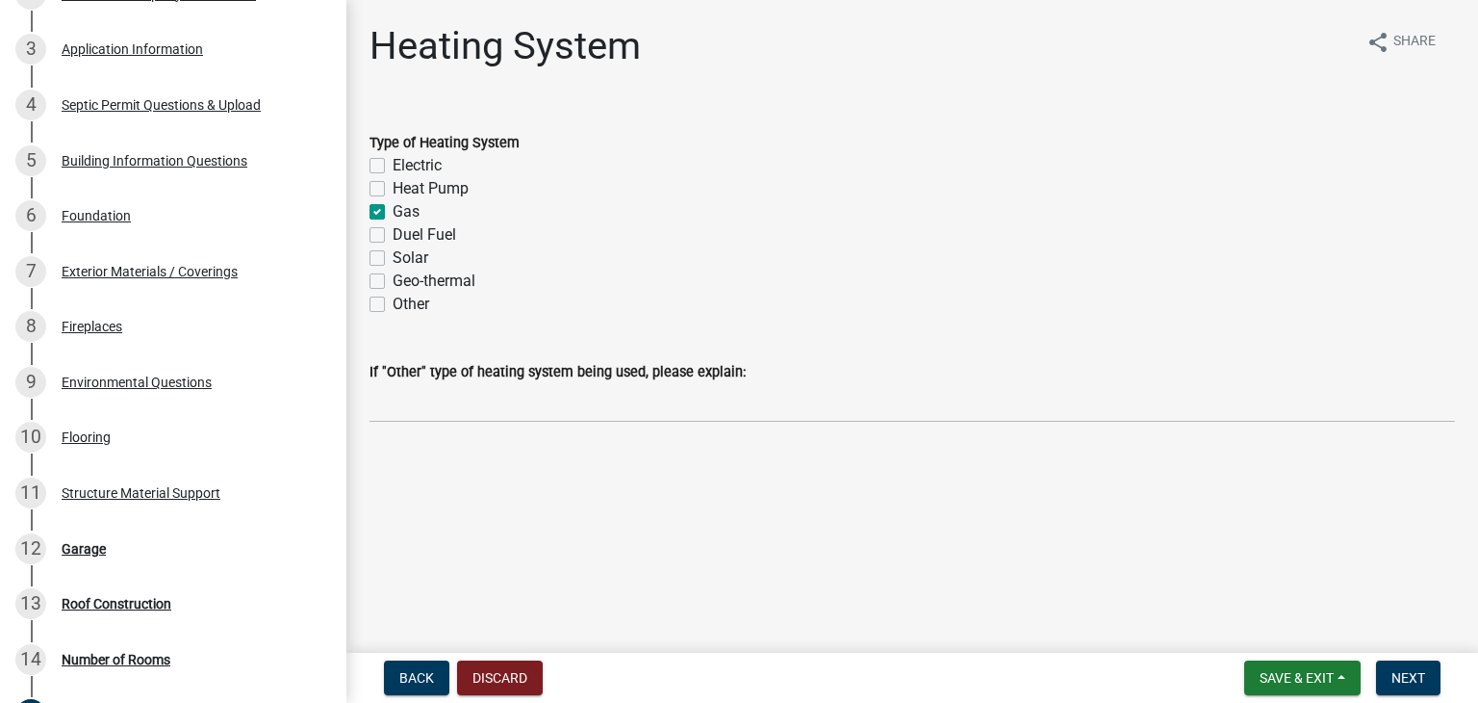
checkbox input "true"
checkbox input "false"
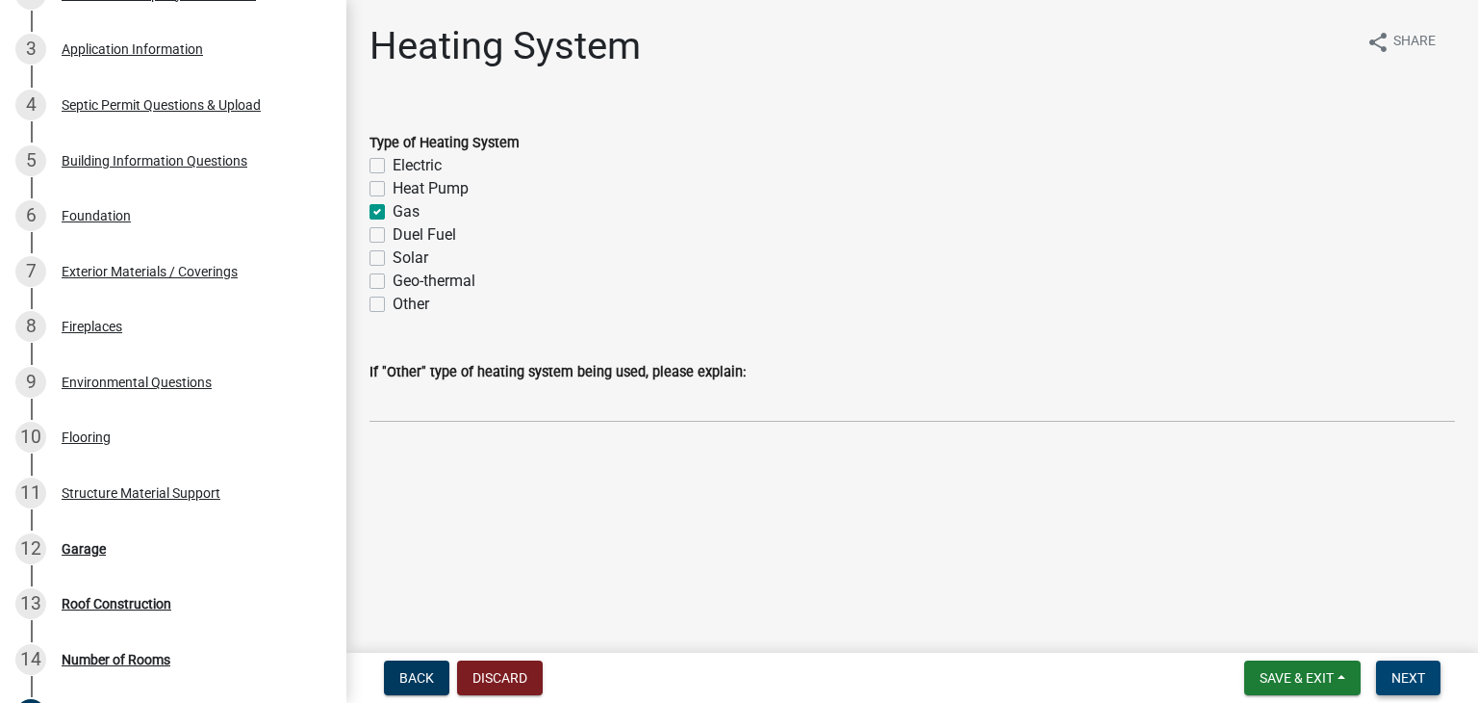
click at [1408, 677] on span "Next" at bounding box center [1409, 677] width 34 height 15
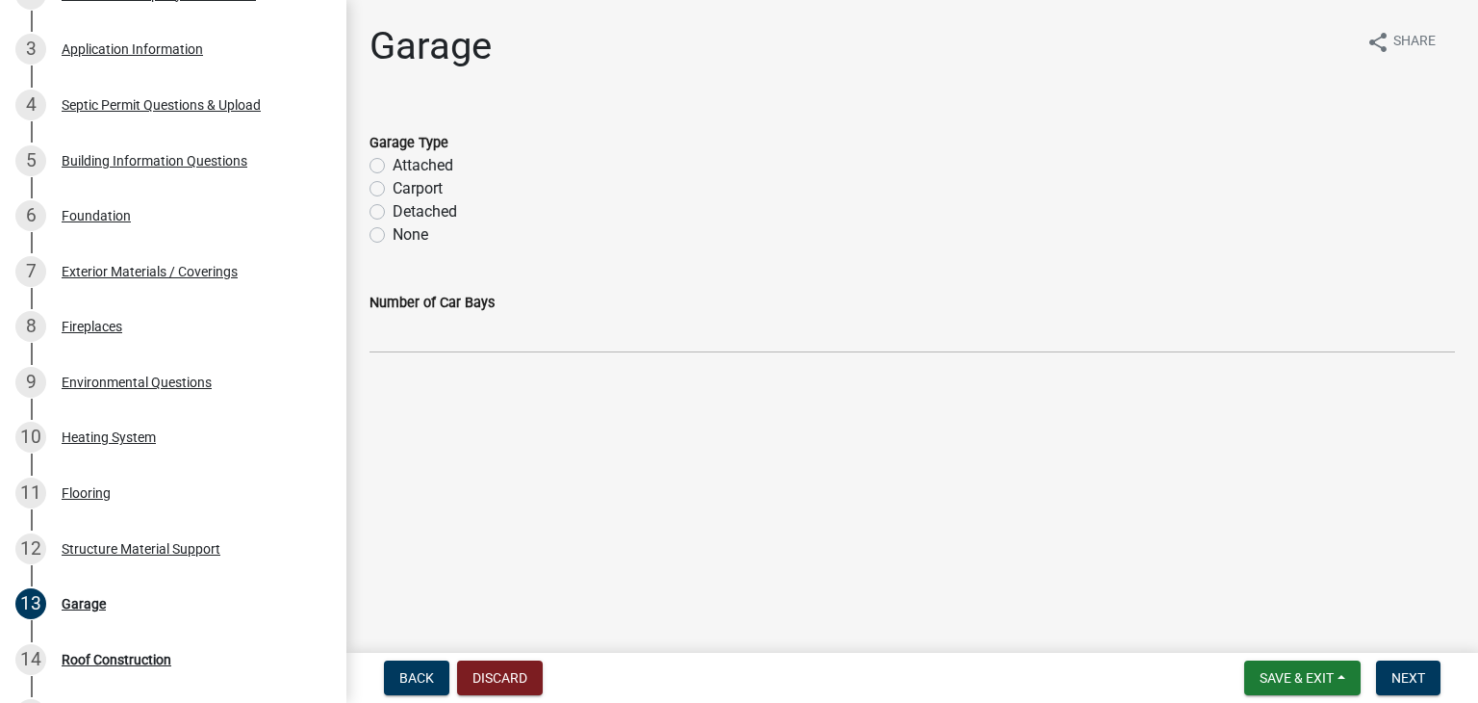
click at [393, 163] on label "Attached" at bounding box center [423, 165] width 61 height 23
click at [393, 163] on input "Attached" at bounding box center [399, 160] width 13 height 13
radio input "true"
click at [1419, 677] on span "Next" at bounding box center [1409, 677] width 34 height 15
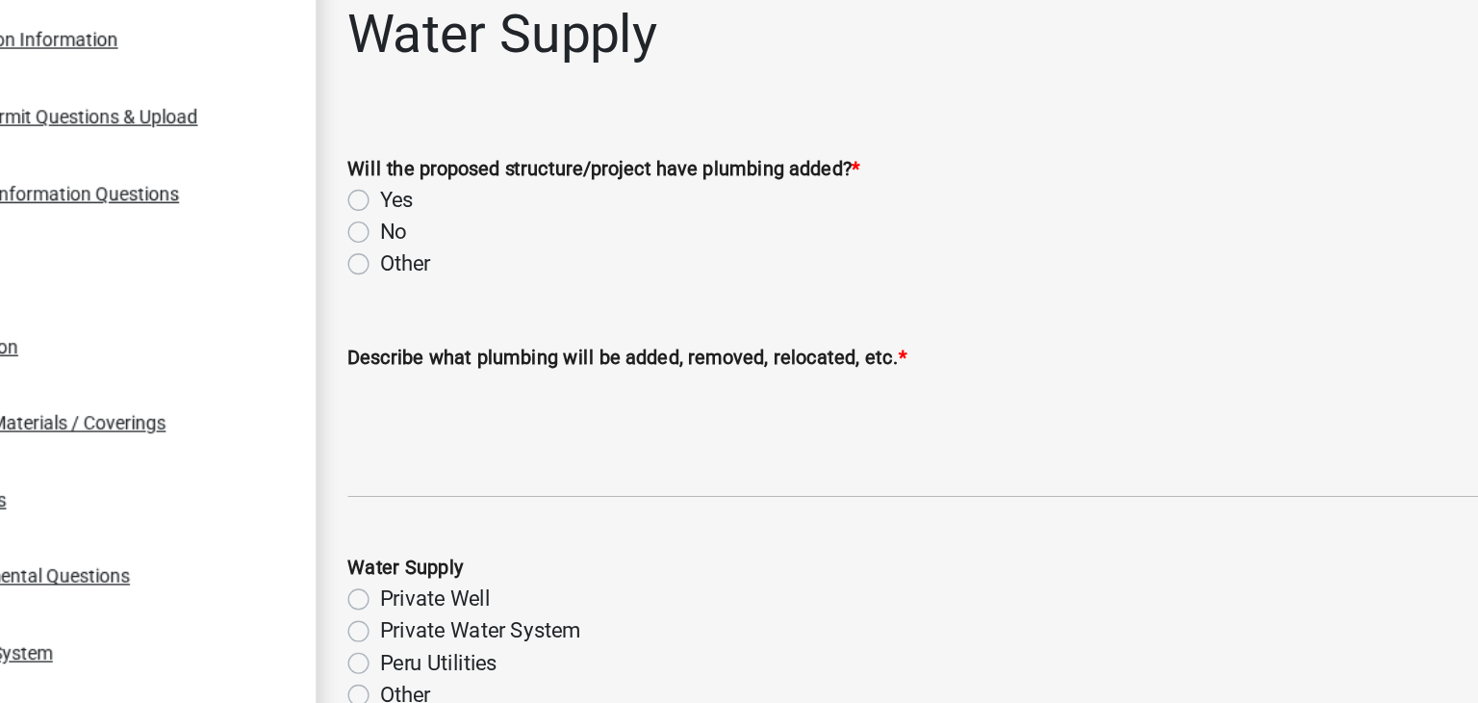
click at [393, 167] on label "Yes" at bounding box center [405, 165] width 24 height 23
click at [393, 166] on input "Yes" at bounding box center [399, 160] width 13 height 13
radio input "true"
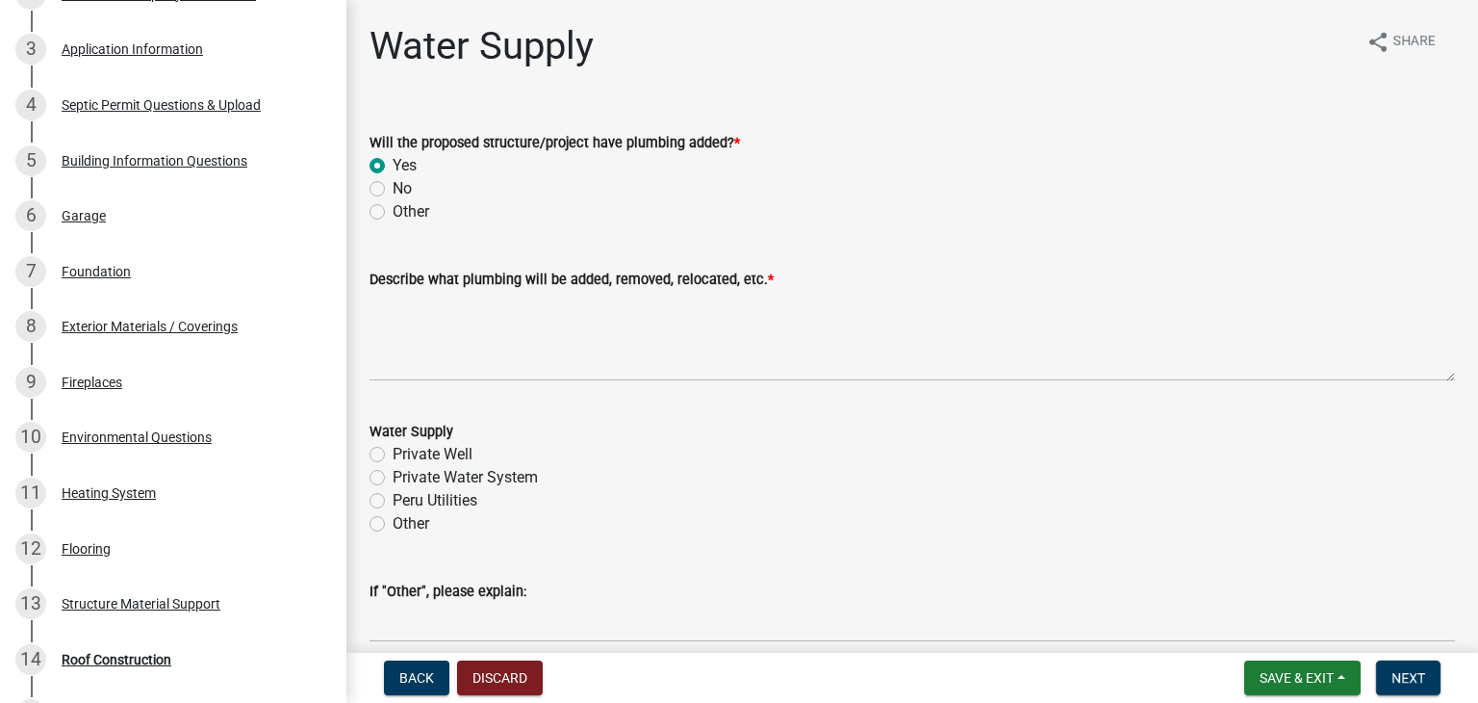
click at [393, 458] on label "Private Well" at bounding box center [433, 454] width 80 height 23
click at [393, 455] on input "Private Well" at bounding box center [399, 449] width 13 height 13
radio input "true"
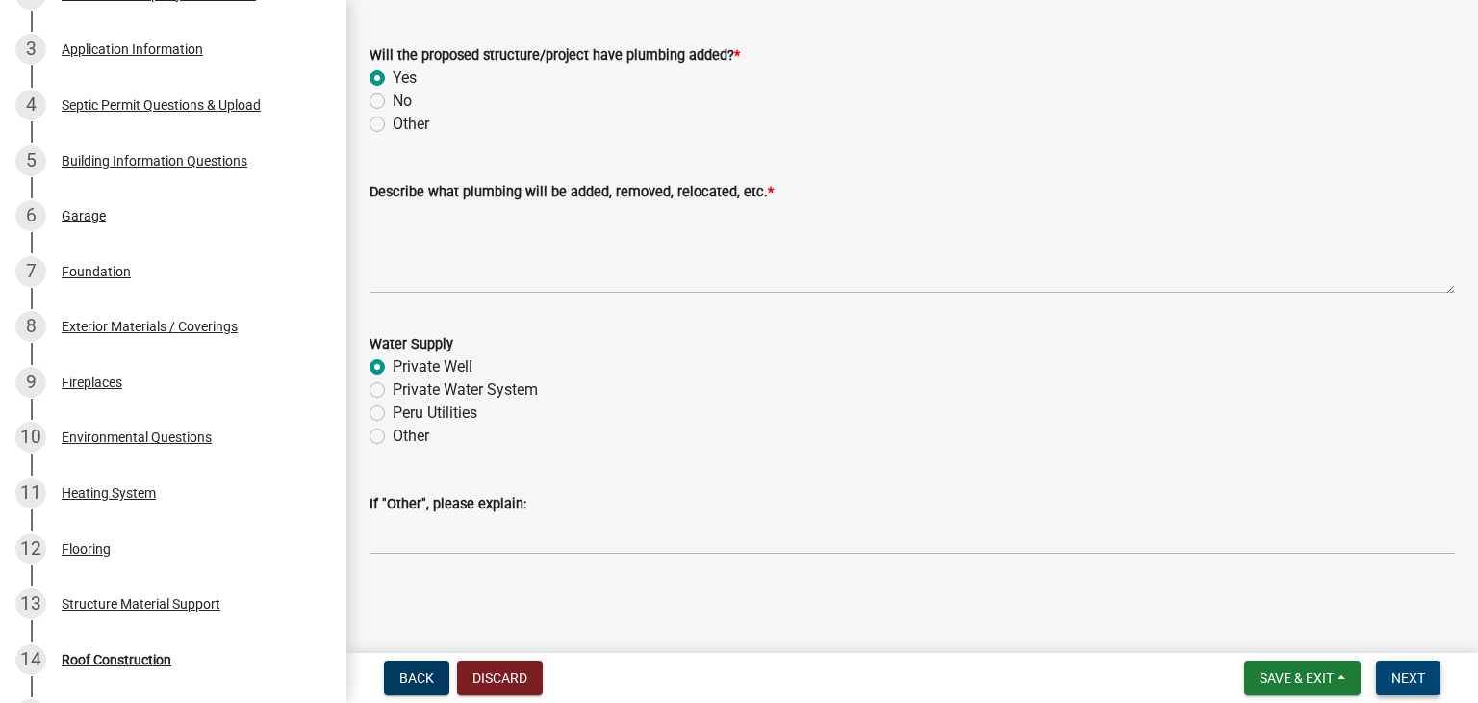
click at [1392, 671] on span "Next" at bounding box center [1409, 677] width 34 height 15
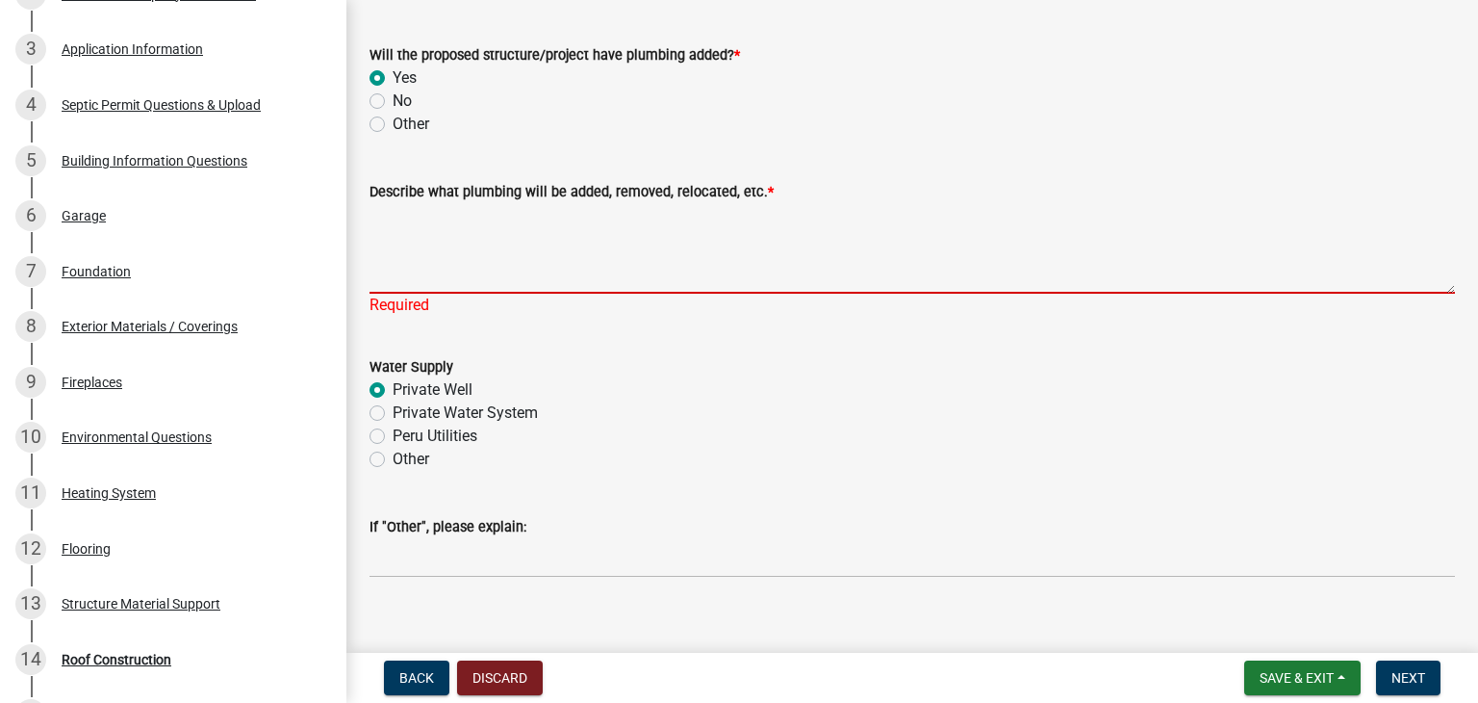
click at [576, 280] on textarea "Describe what plumbing will be added, removed, relocated, etc. *" at bounding box center [913, 248] width 1086 height 90
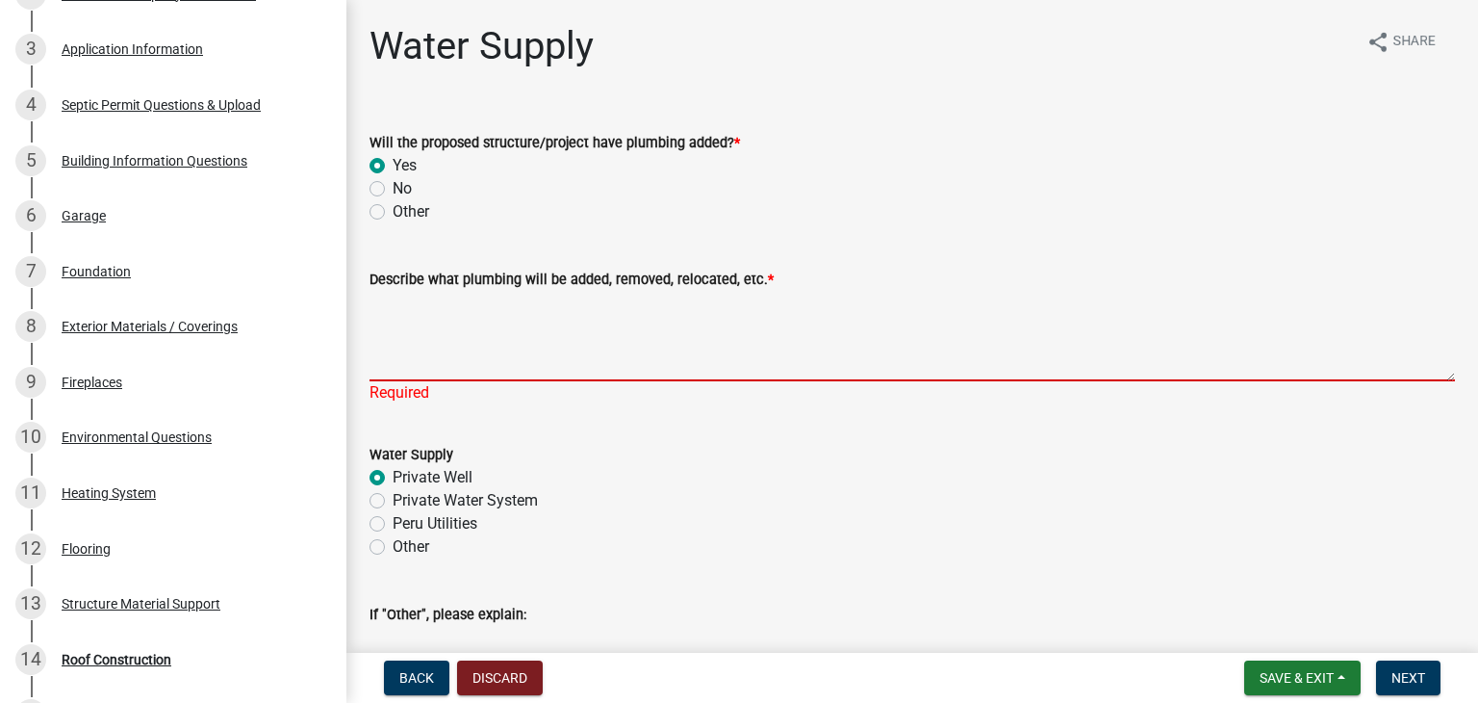
click at [393, 192] on label "No" at bounding box center [402, 188] width 19 height 23
click at [393, 190] on input "No" at bounding box center [399, 183] width 13 height 13
radio input "true"
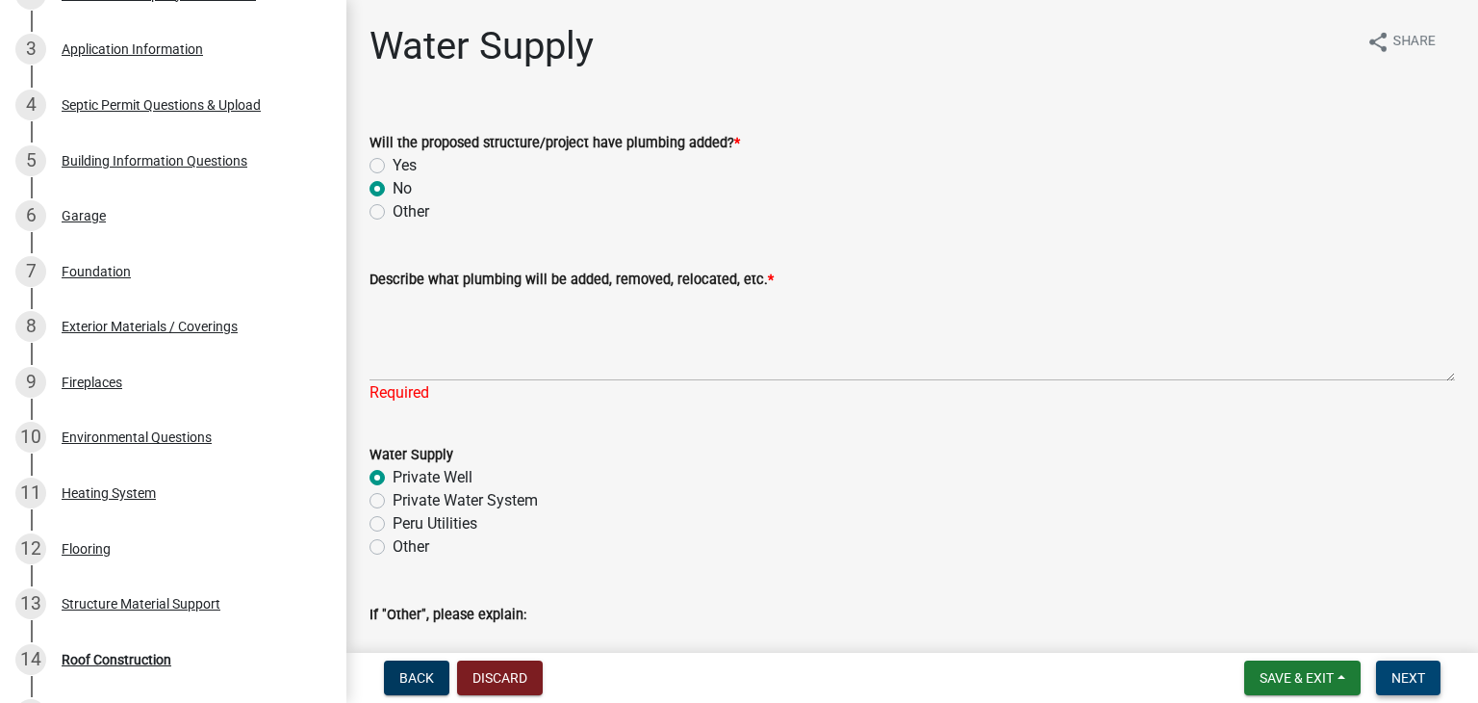
click at [1401, 675] on span "Next" at bounding box center [1409, 677] width 34 height 15
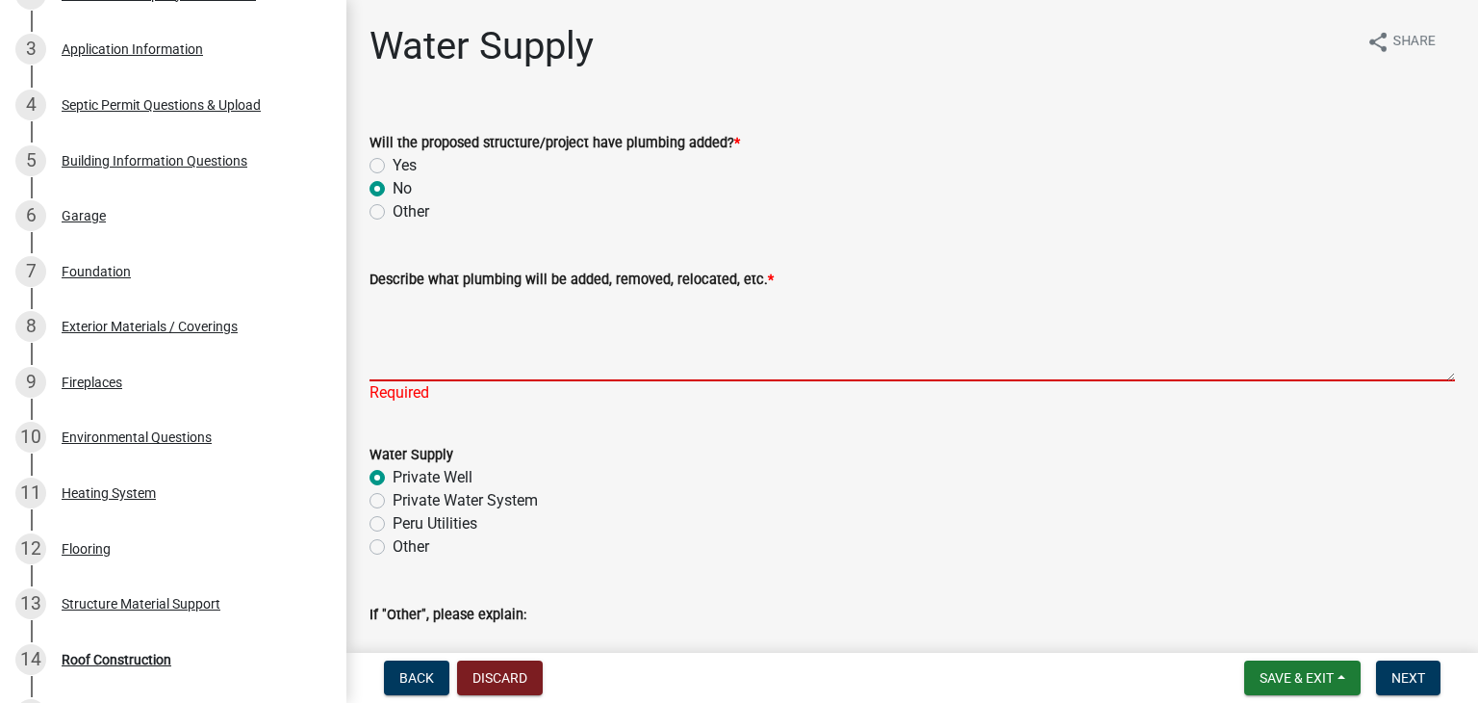
click at [524, 349] on textarea "Describe what plumbing will be added, removed, relocated, etc. *" at bounding box center [913, 336] width 1086 height 90
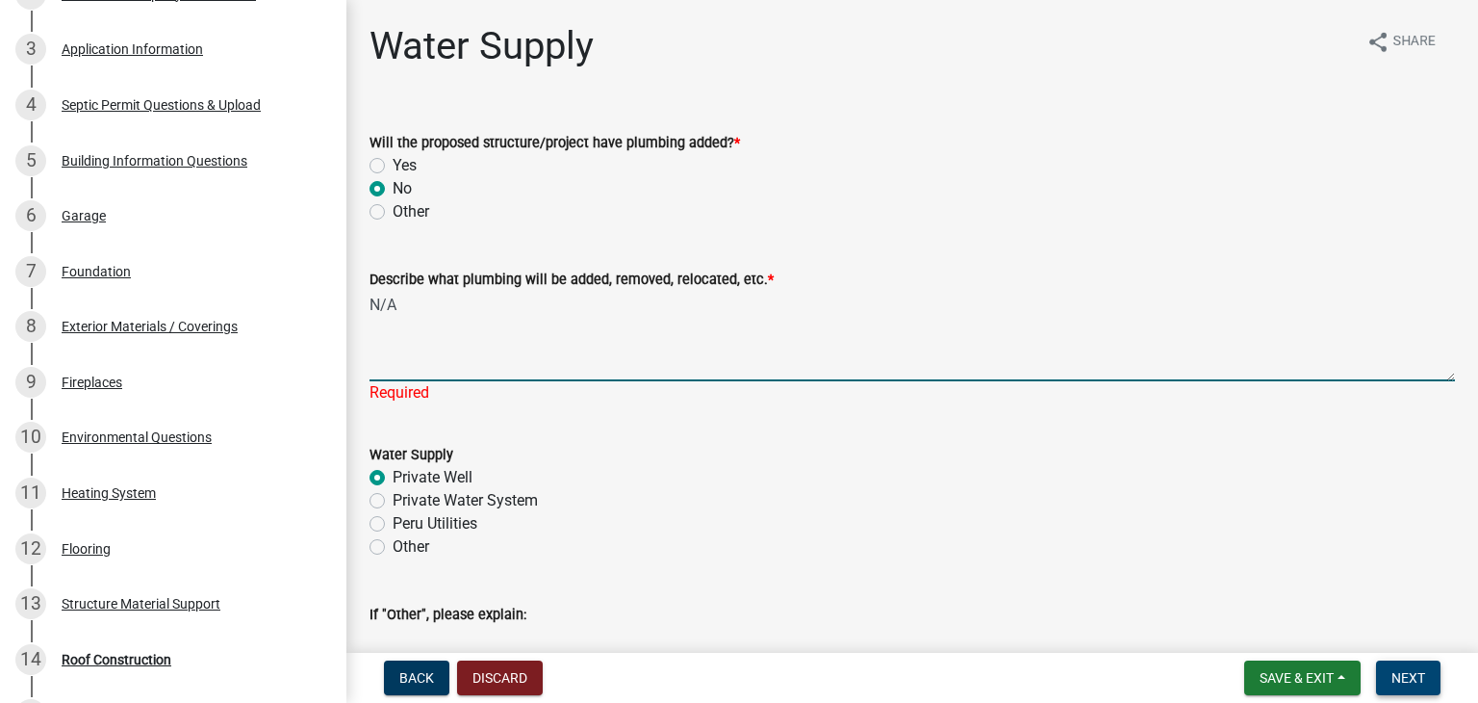
type textarea "N/A"
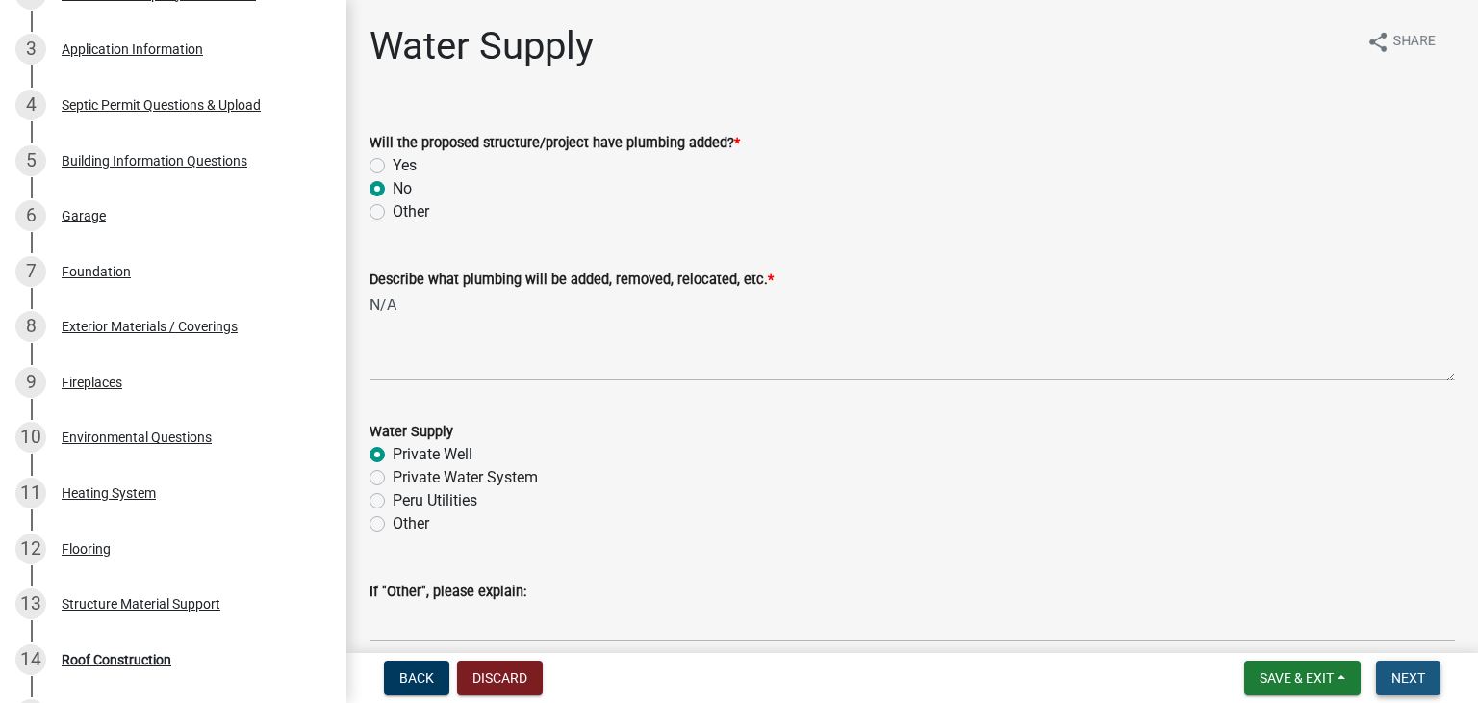
click at [1402, 677] on span "Next" at bounding box center [1409, 677] width 34 height 15
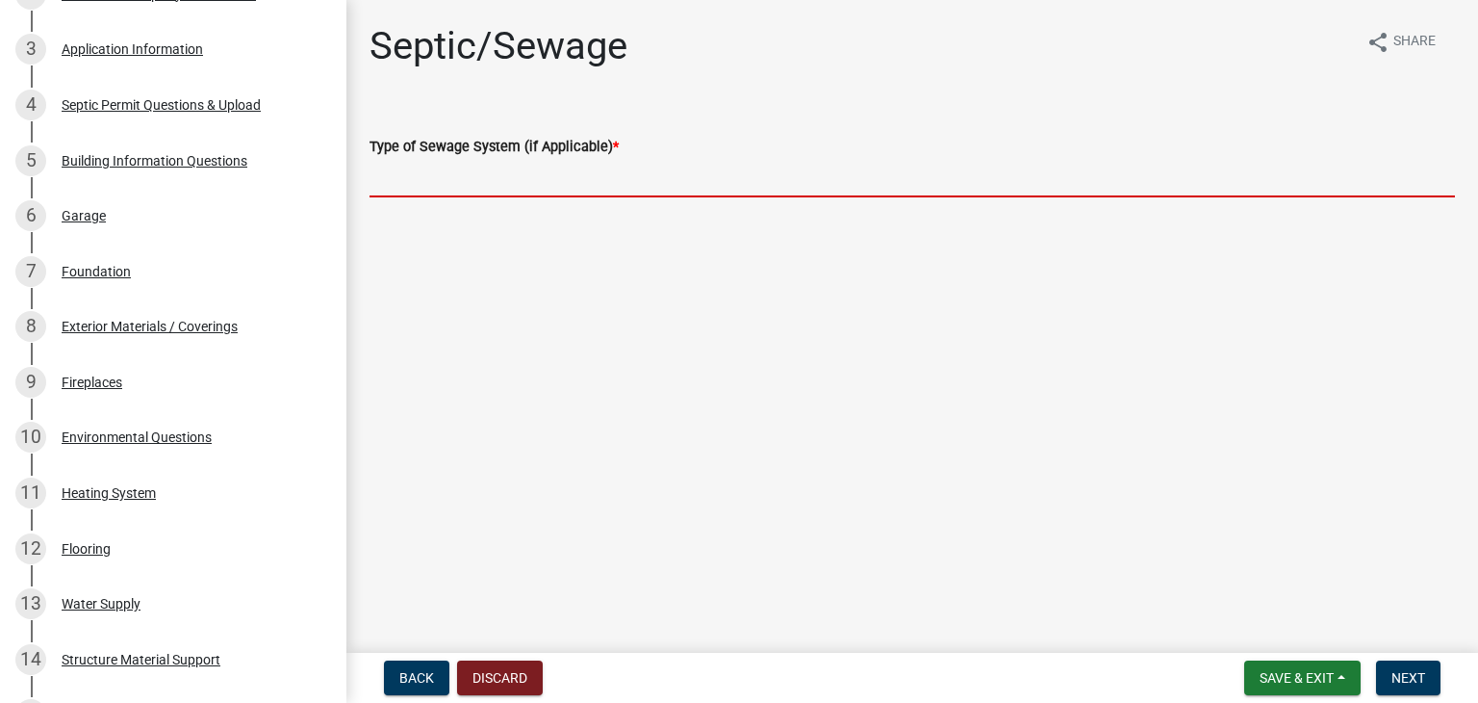
click at [524, 192] on input "Type of Sewage System (if Applicable) *" at bounding box center [913, 177] width 1086 height 39
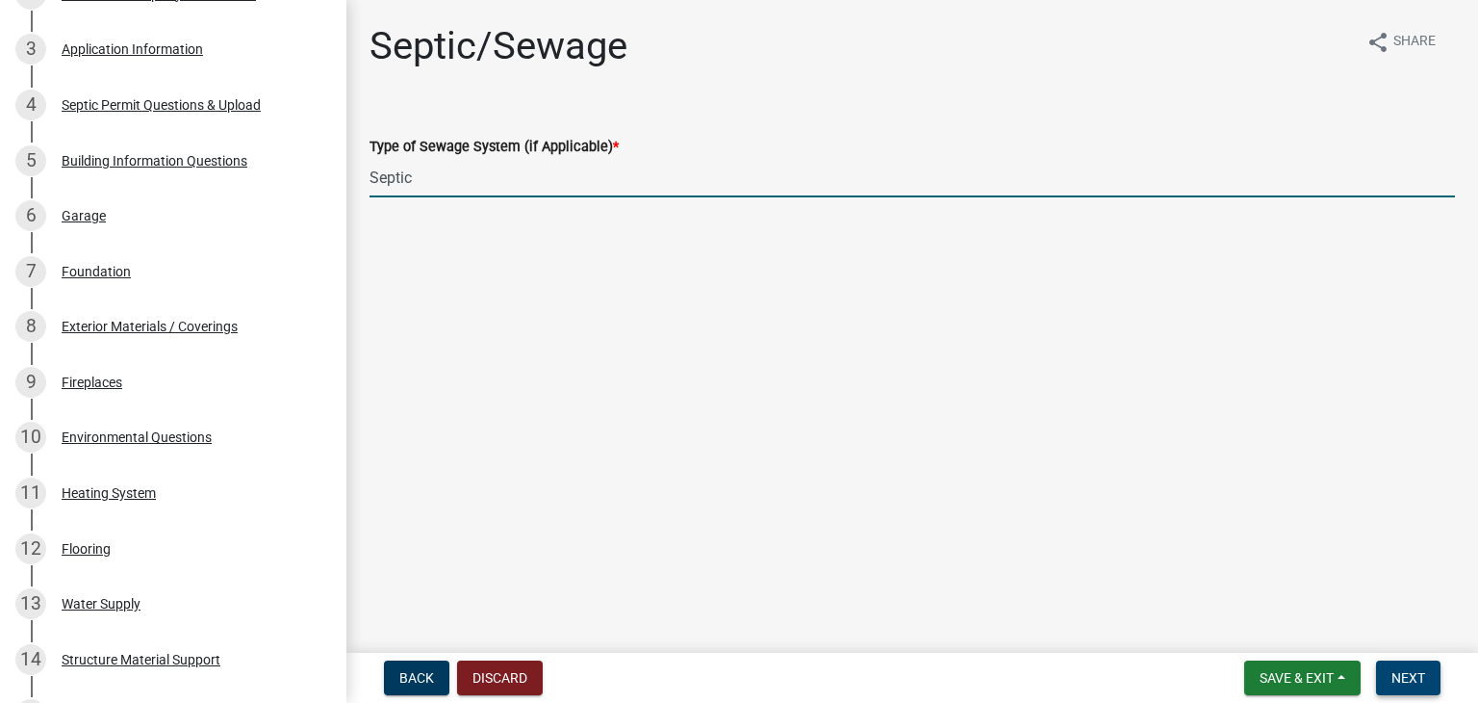
type input "Septic"
click at [1423, 674] on span "Next" at bounding box center [1409, 677] width 34 height 15
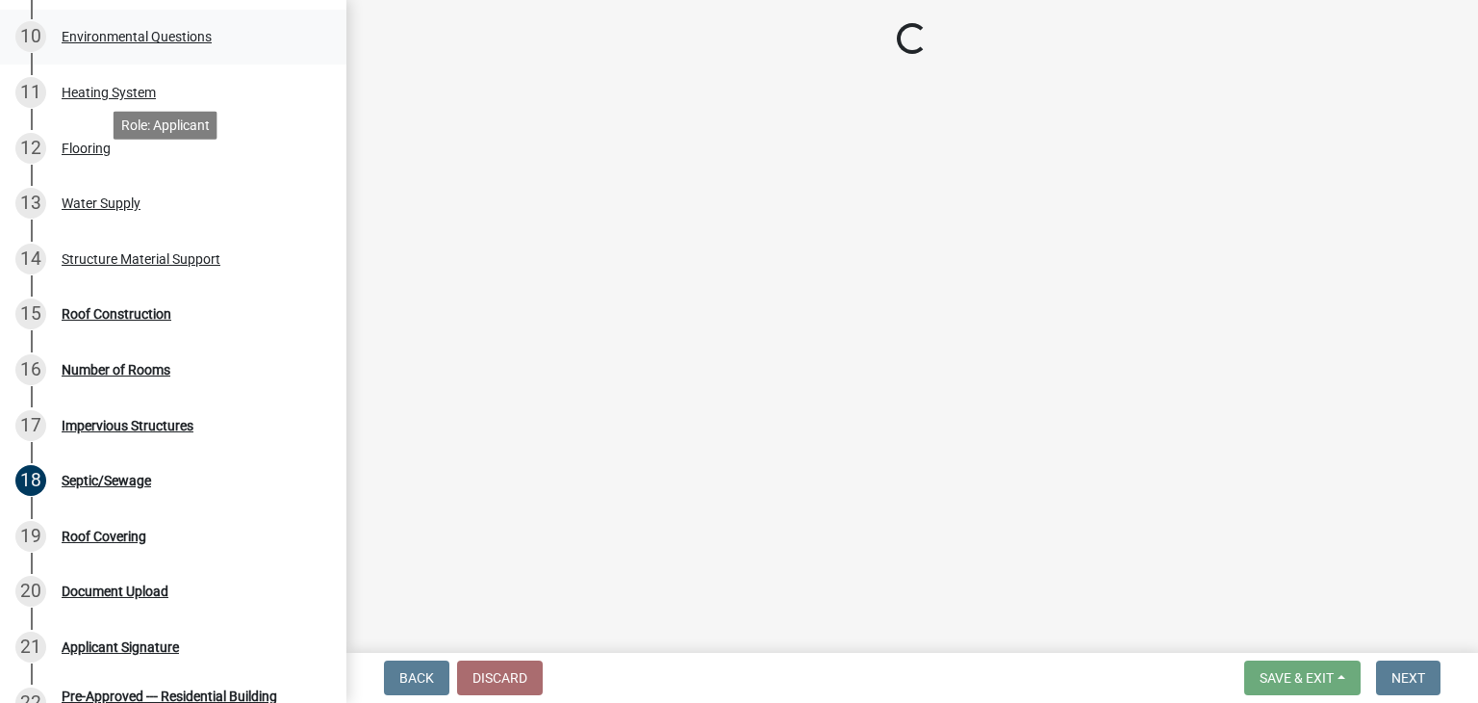
scroll to position [834, 0]
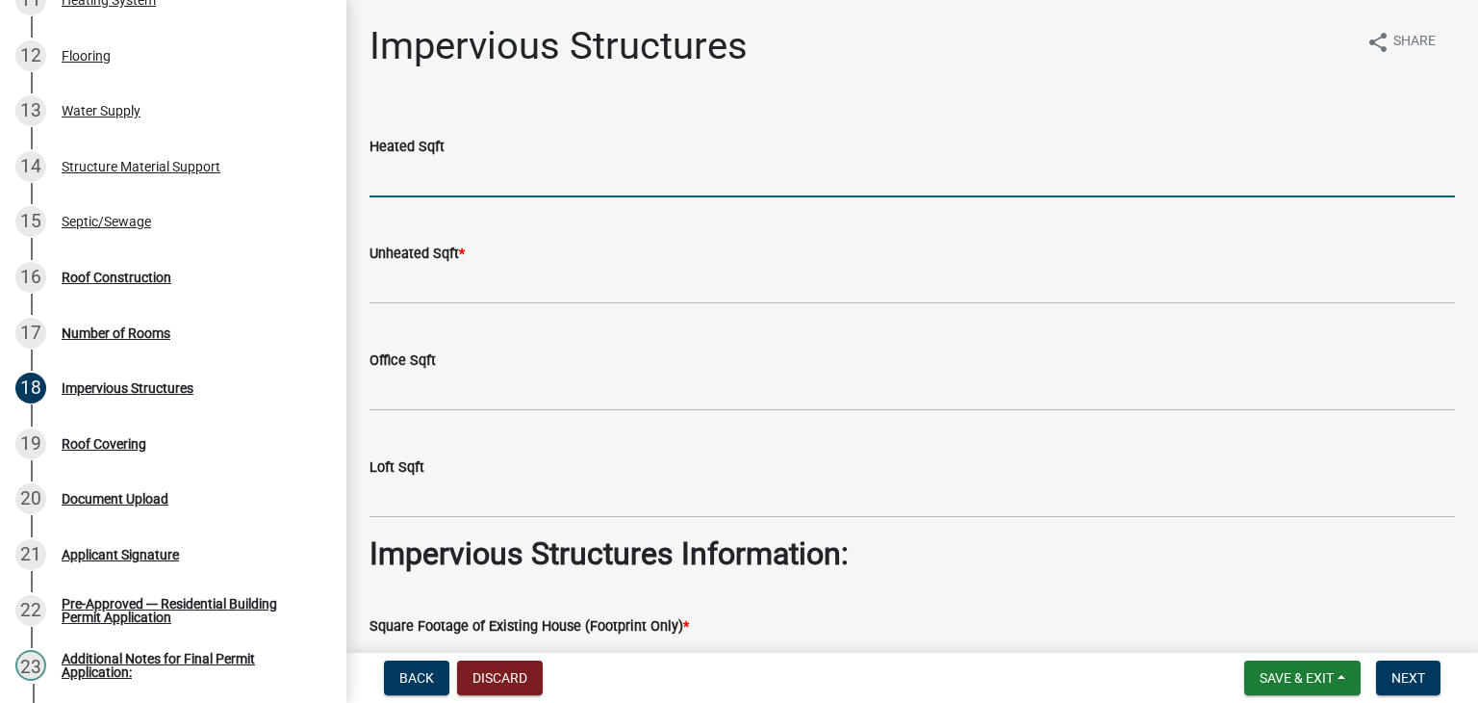
click at [473, 174] on input "text" at bounding box center [913, 177] width 1086 height 39
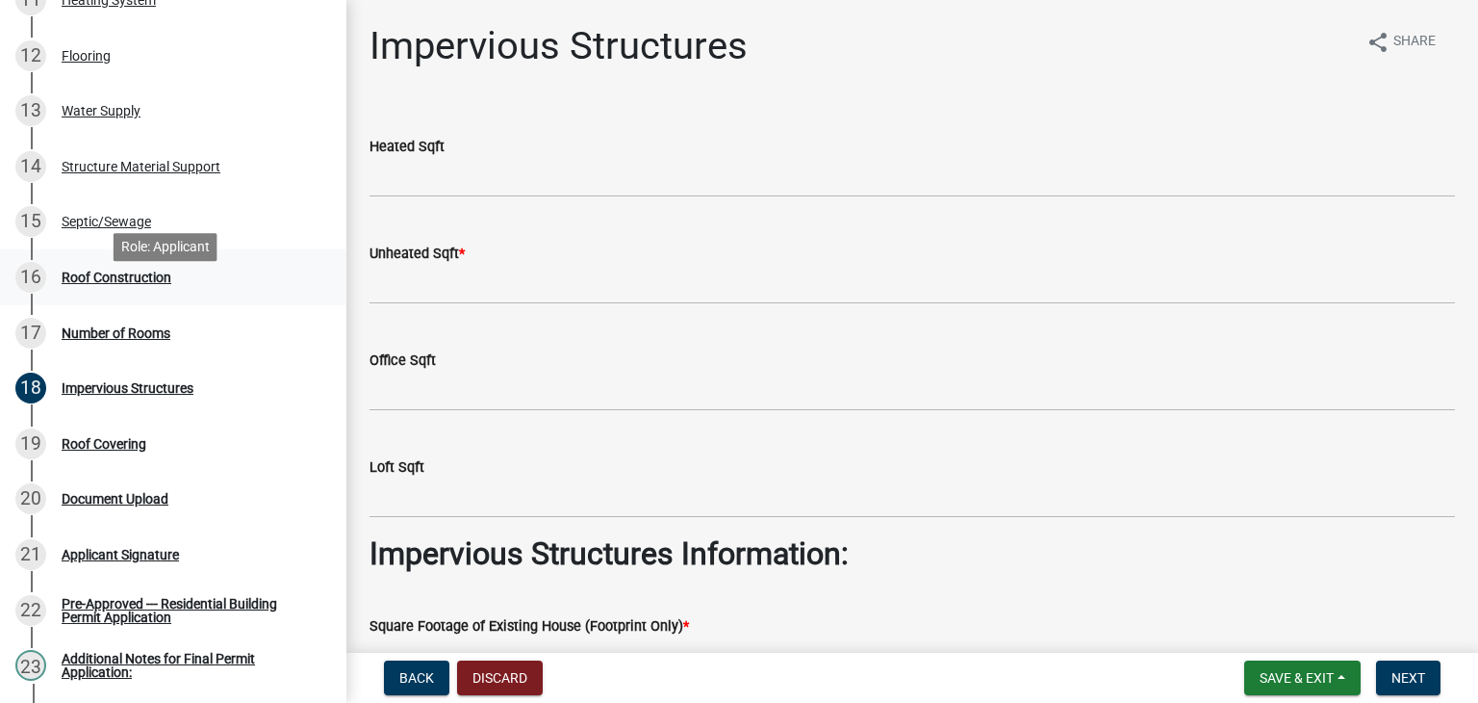
click at [98, 284] on div "Roof Construction" at bounding box center [117, 276] width 110 height 13
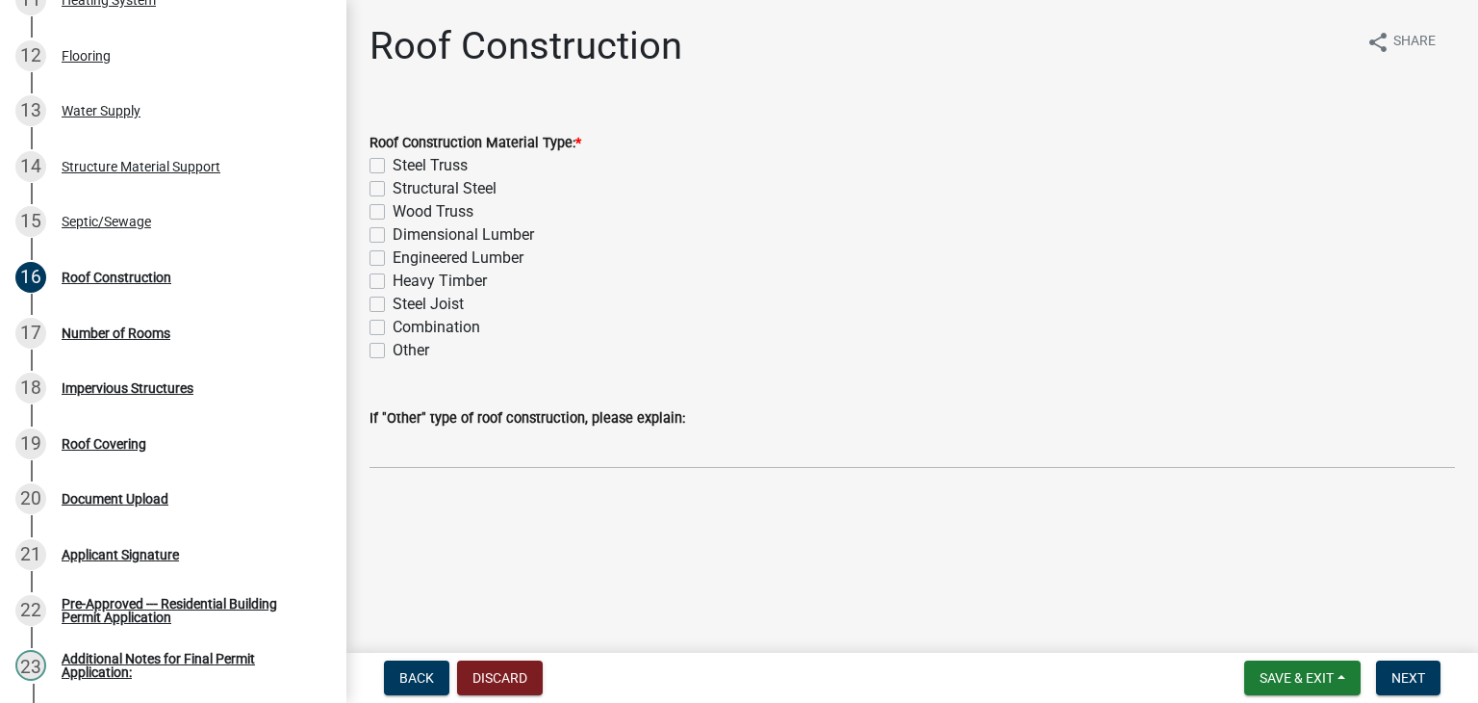
click at [393, 208] on label "Wood Truss" at bounding box center [433, 211] width 81 height 23
click at [393, 208] on input "Wood Truss" at bounding box center [399, 206] width 13 height 13
checkbox input "true"
checkbox input "false"
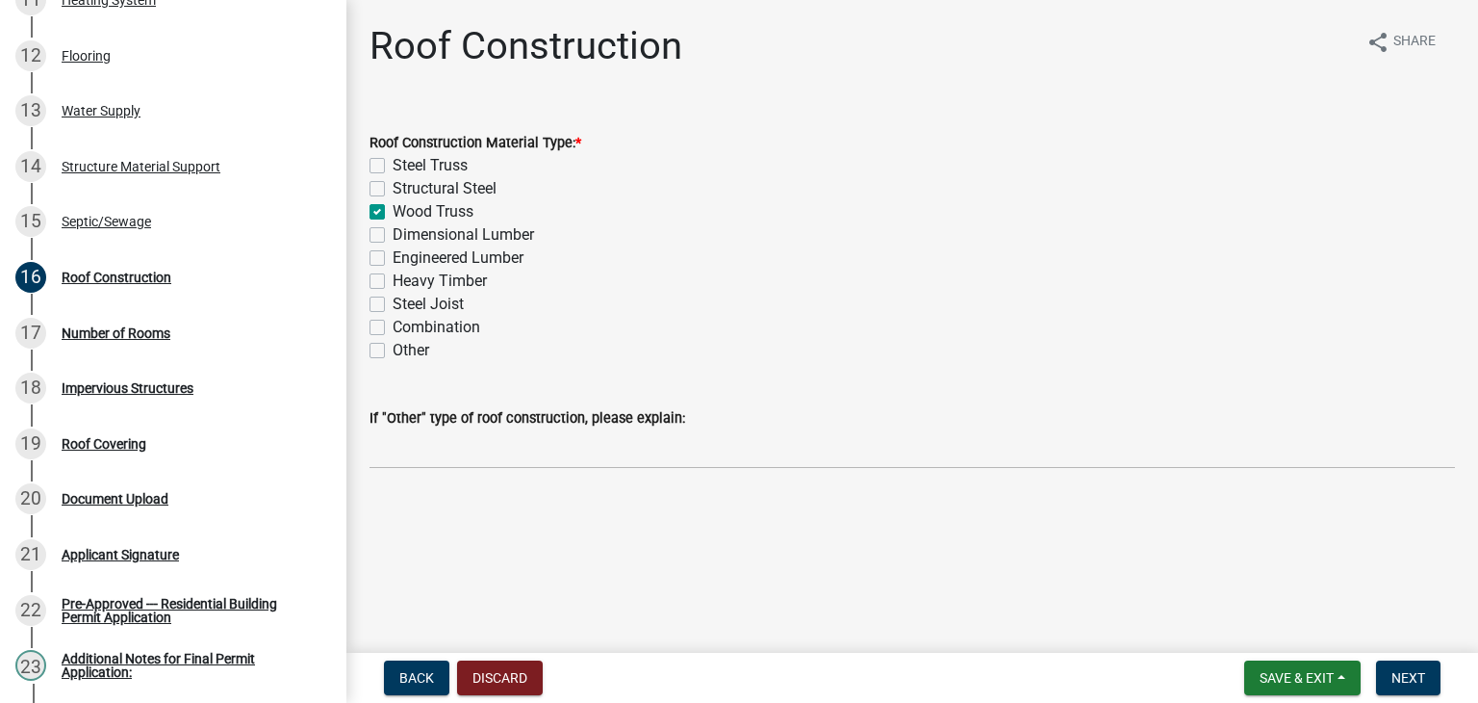
checkbox input "true"
checkbox input "false"
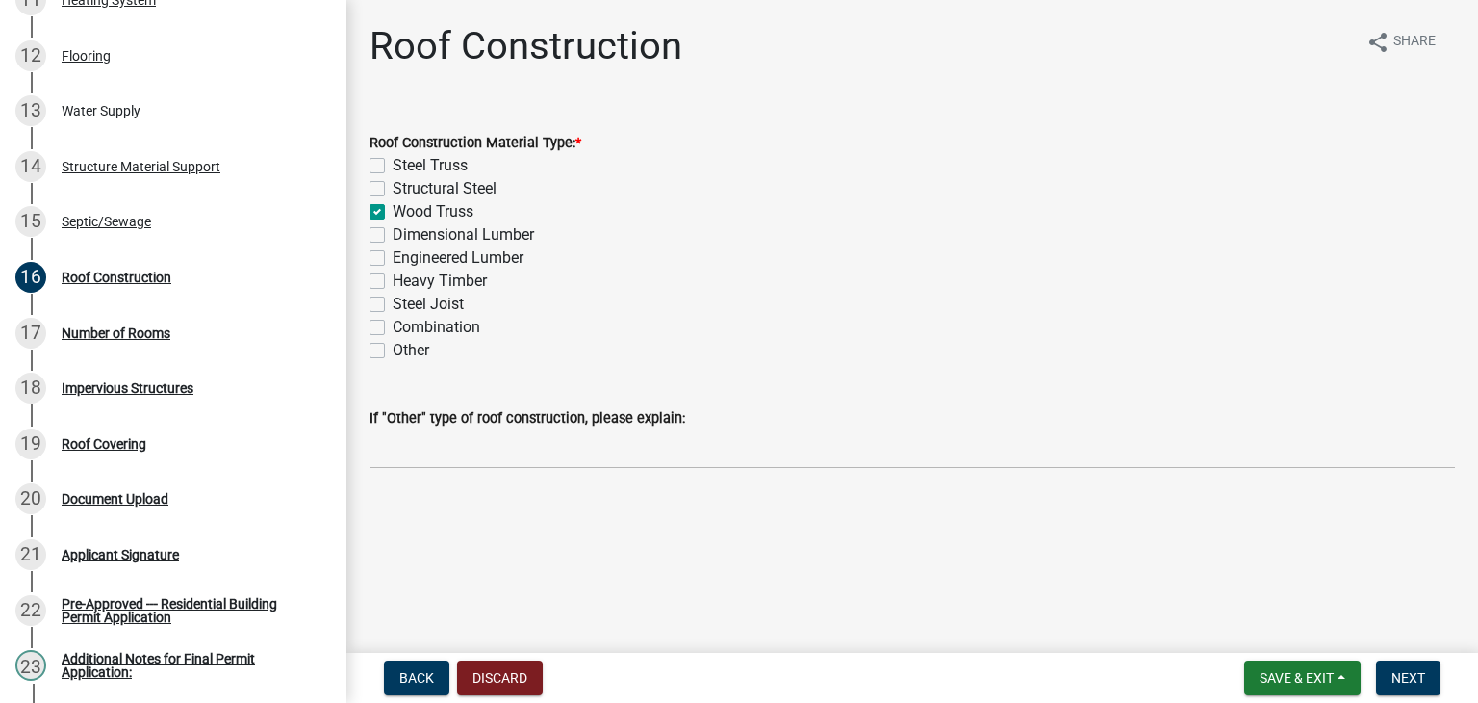
checkbox input "false"
click at [393, 229] on label "Dimensional Lumber" at bounding box center [463, 234] width 141 height 23
click at [393, 229] on input "Dimensional Lumber" at bounding box center [399, 229] width 13 height 13
checkbox input "true"
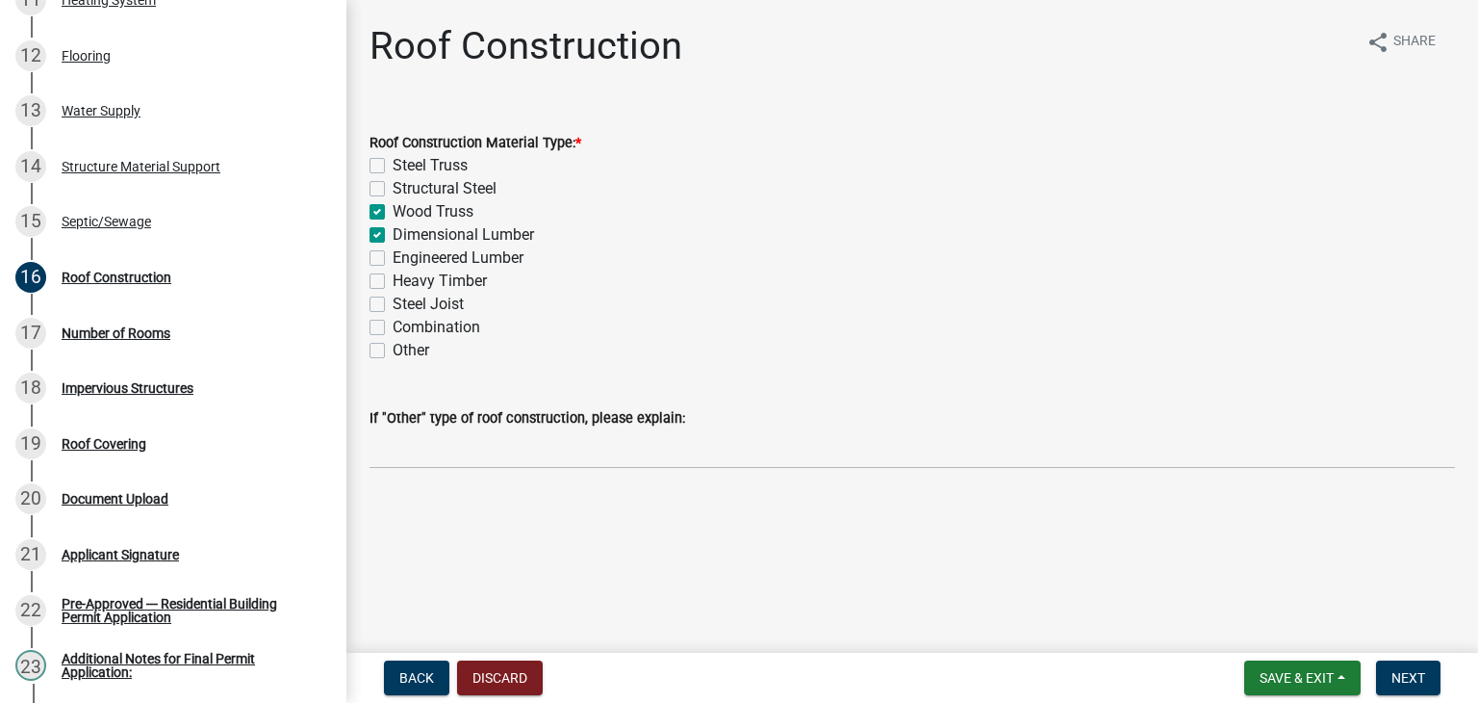
checkbox input "false"
checkbox input "true"
checkbox input "false"
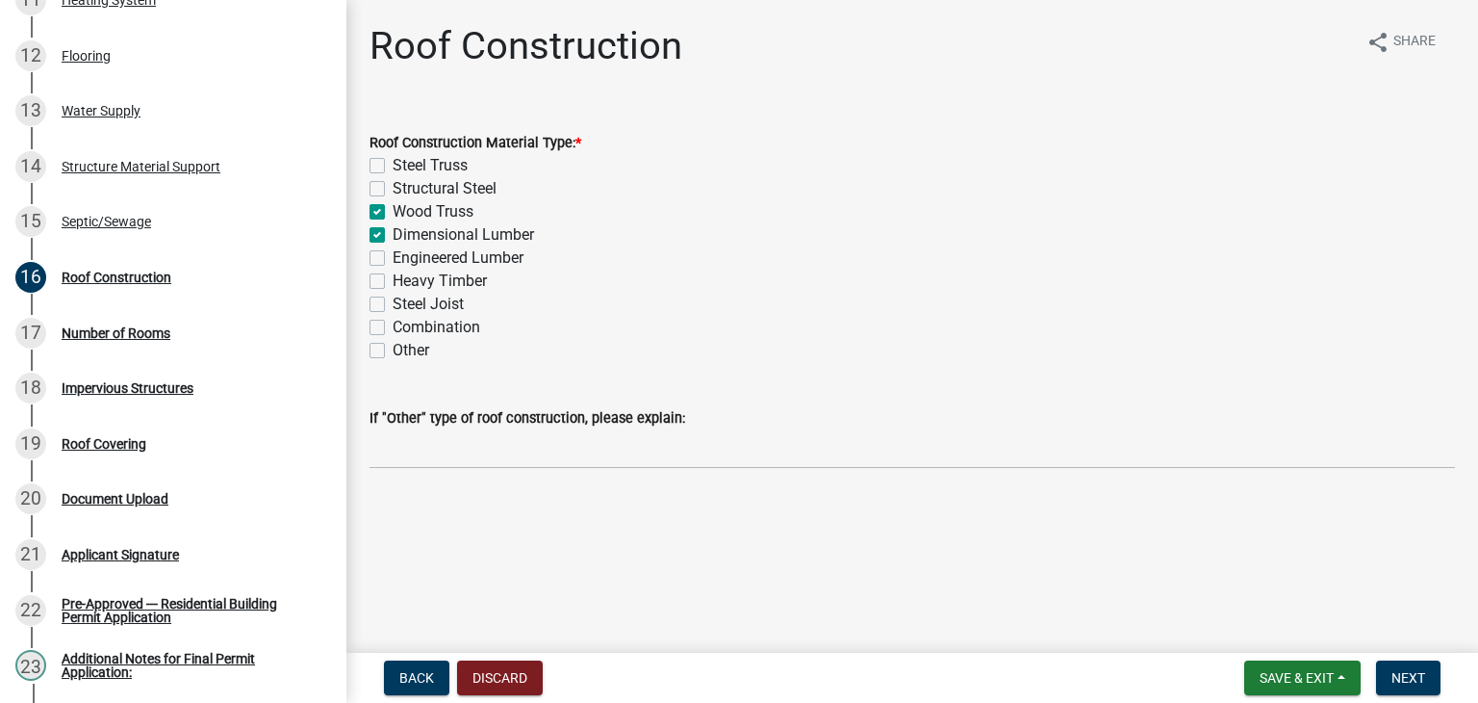
checkbox input "false"
click at [1405, 681] on span "Next" at bounding box center [1409, 677] width 34 height 15
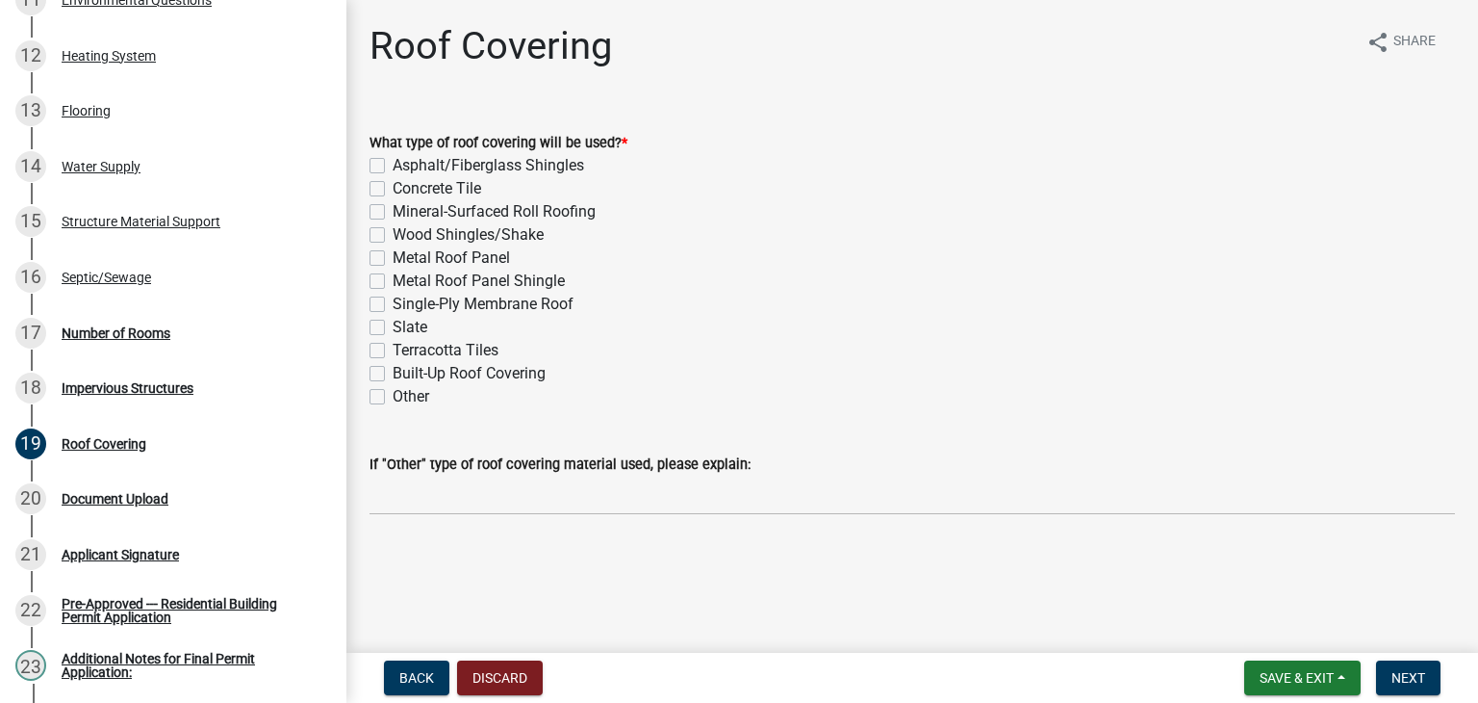
click at [393, 163] on label "Asphalt/Fiberglass Shingles" at bounding box center [489, 165] width 192 height 23
click at [393, 163] on input "Asphalt/Fiberglass Shingles" at bounding box center [399, 160] width 13 height 13
checkbox input "true"
checkbox input "false"
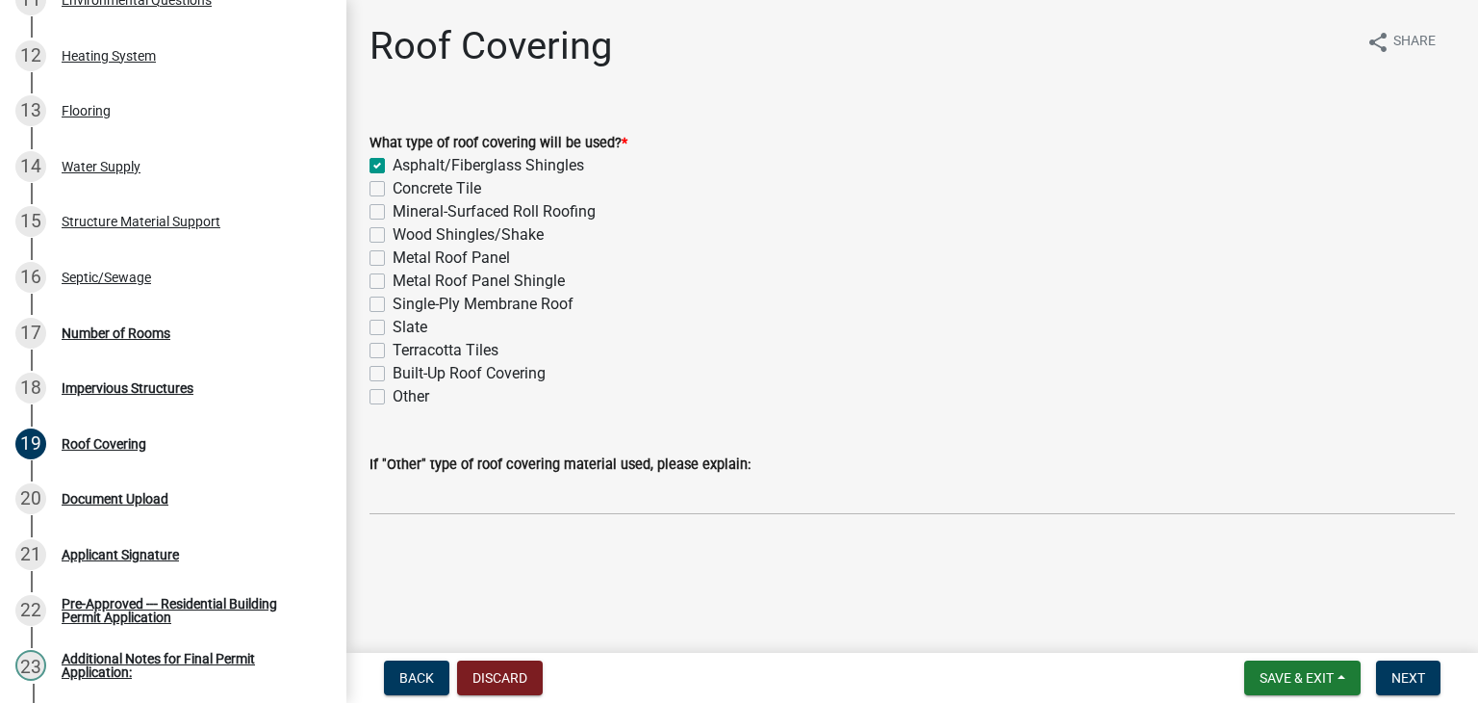
checkbox input "false"
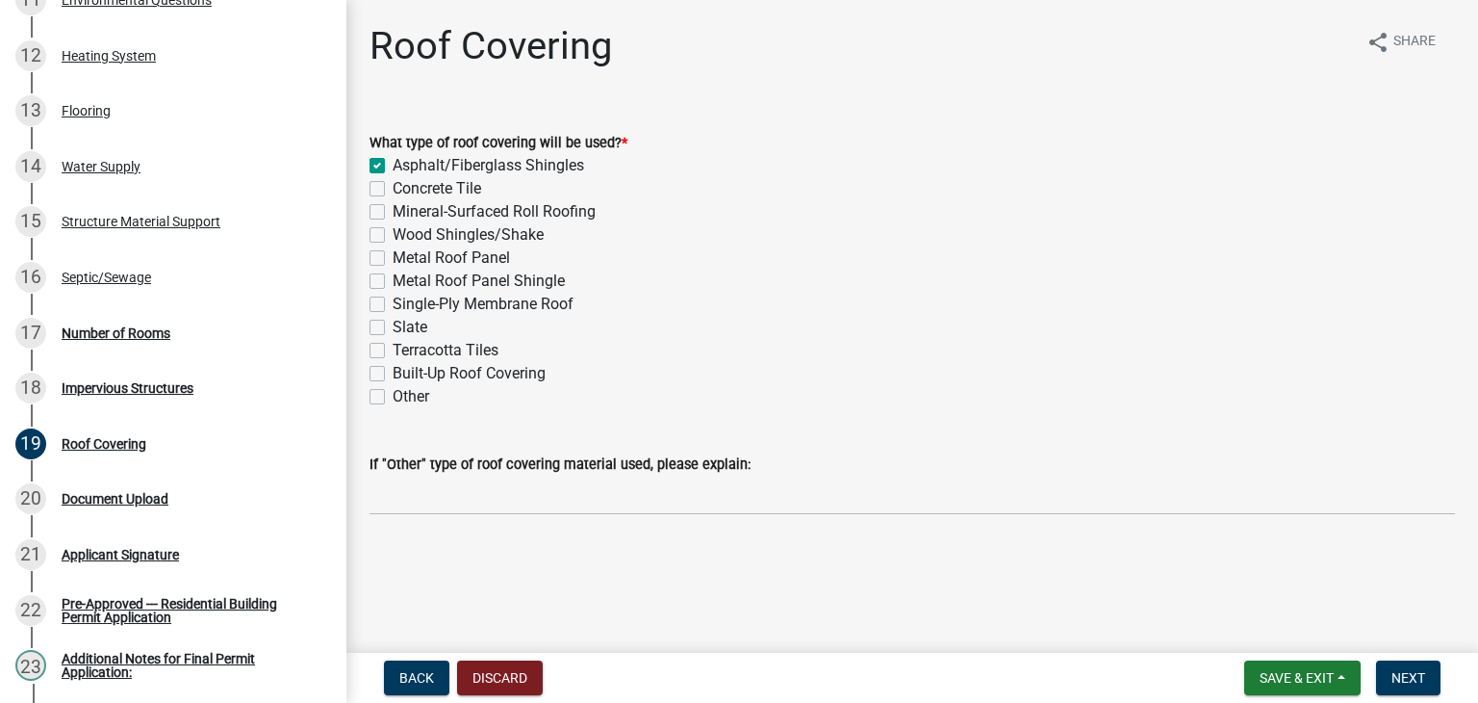
checkbox input "false"
click at [1420, 673] on span "Next" at bounding box center [1409, 677] width 34 height 15
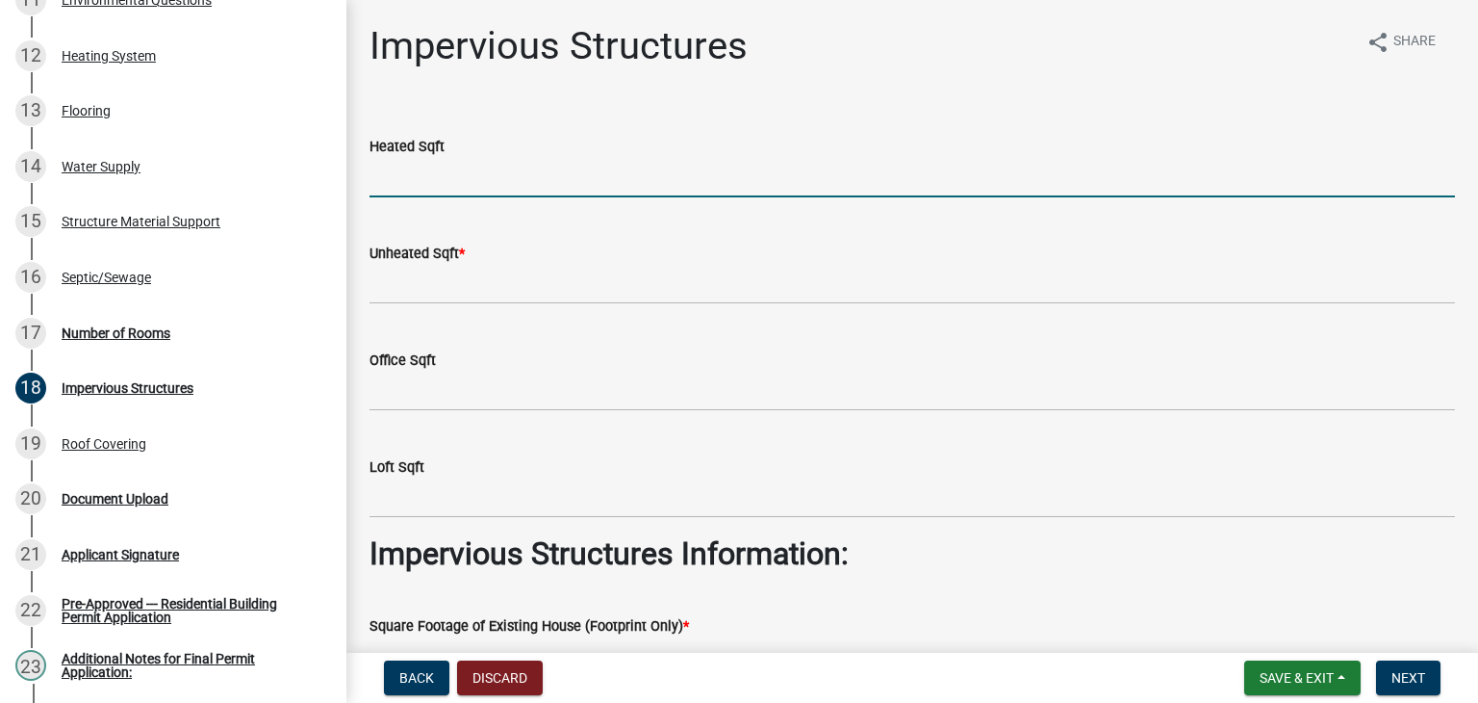
click at [620, 194] on input "text" at bounding box center [913, 177] width 1086 height 39
click at [390, 177] on input "text" at bounding box center [913, 177] width 1086 height 39
type input "496"
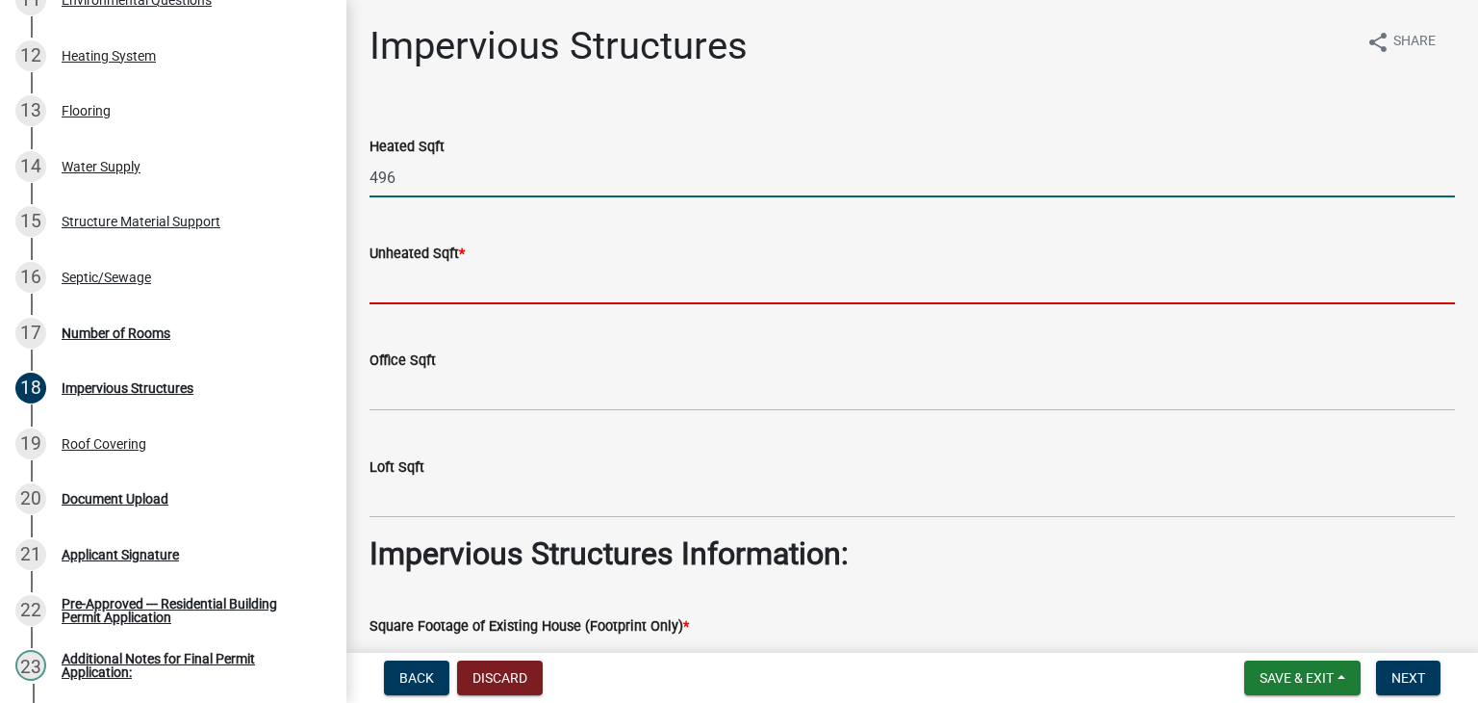
click at [472, 280] on input "text" at bounding box center [913, 284] width 1086 height 39
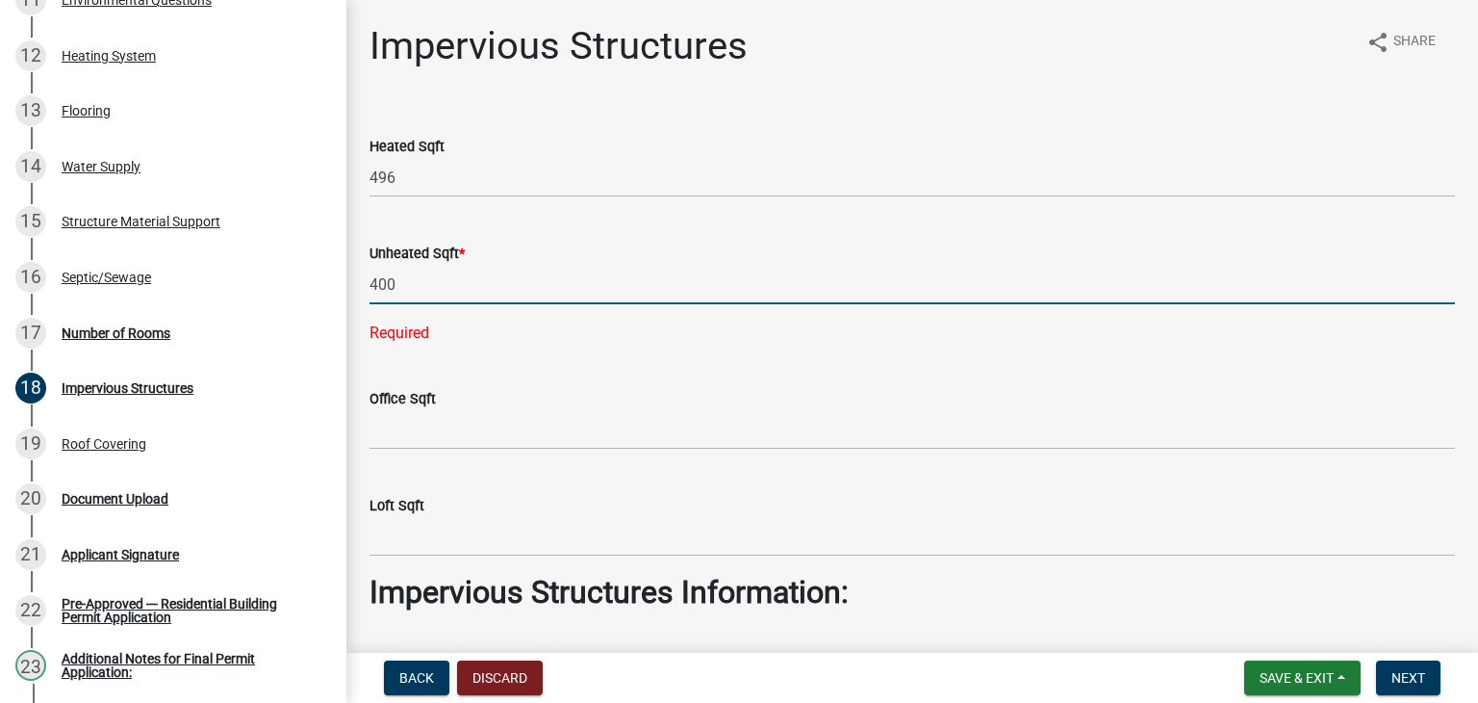
type input "400"
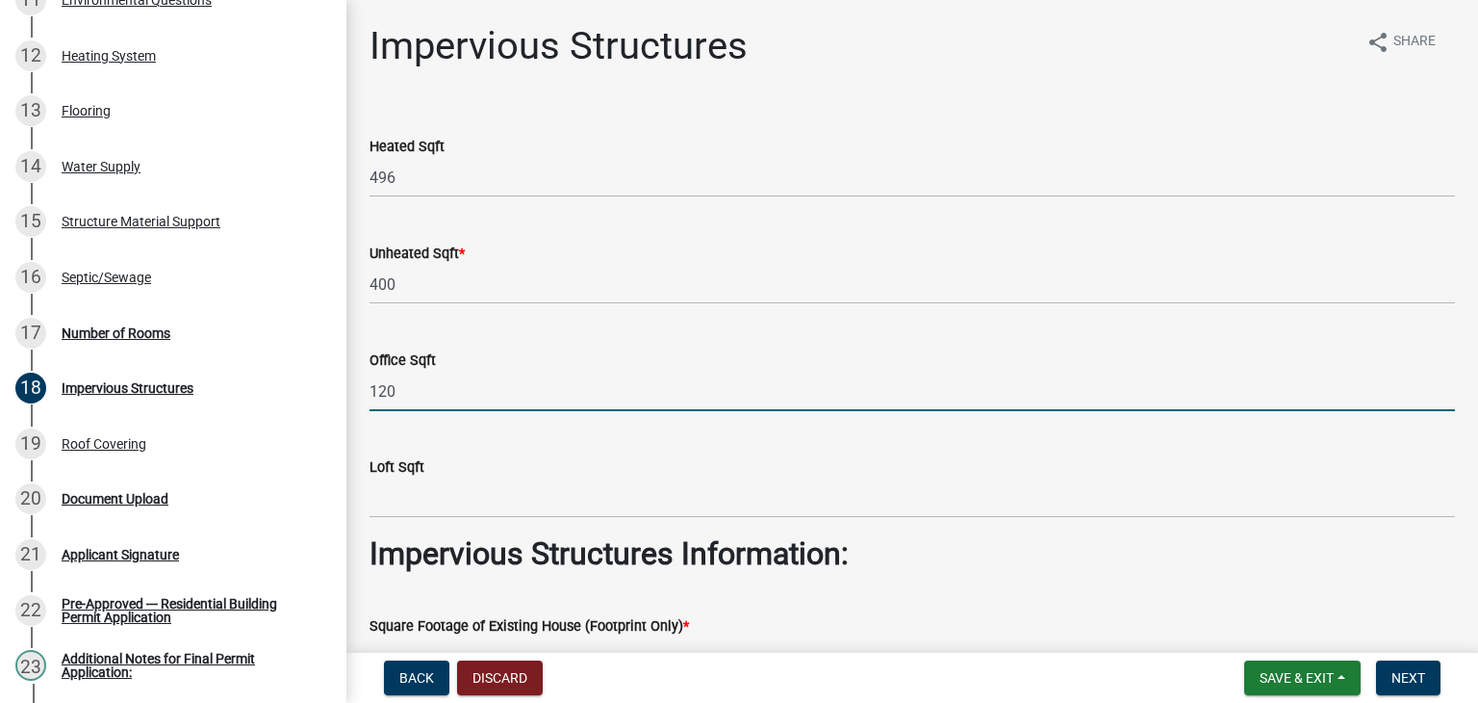
type input "120"
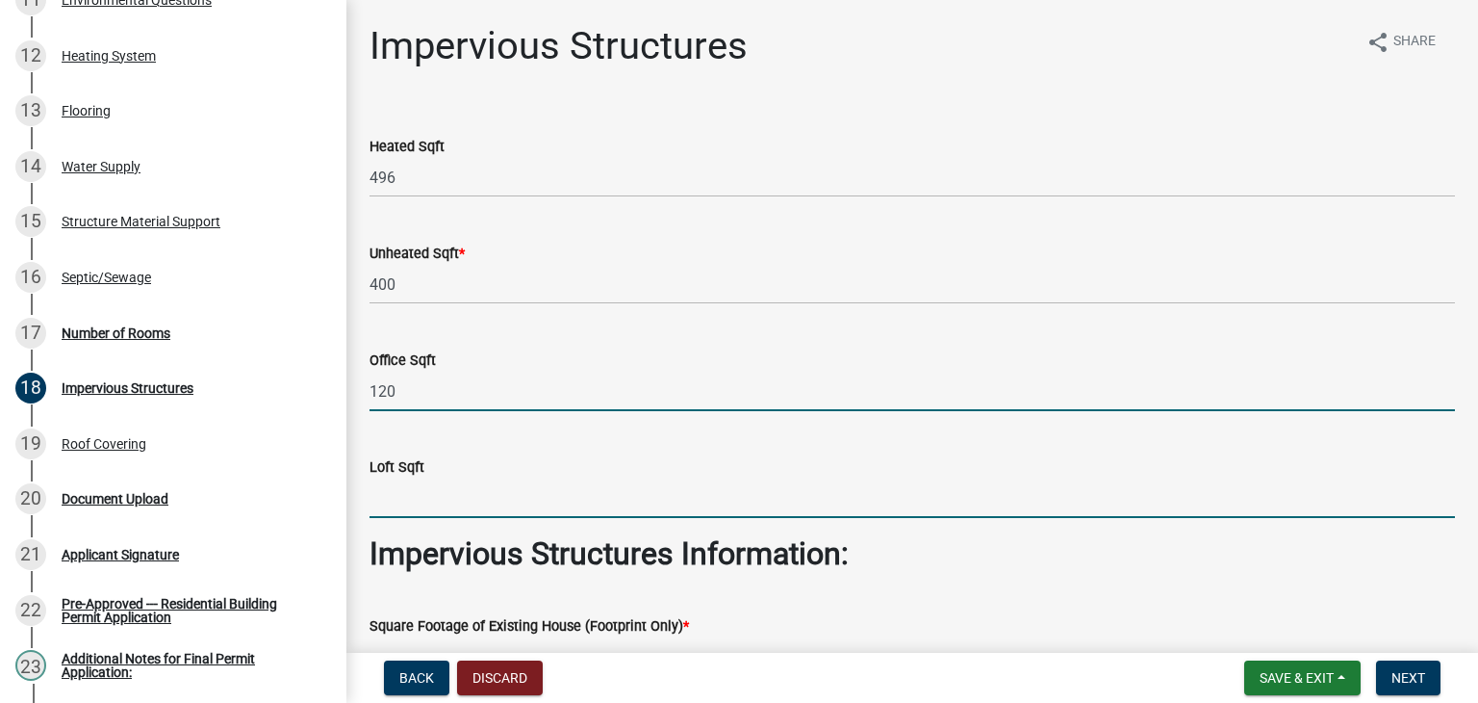
click at [427, 498] on input "text" at bounding box center [913, 497] width 1086 height 39
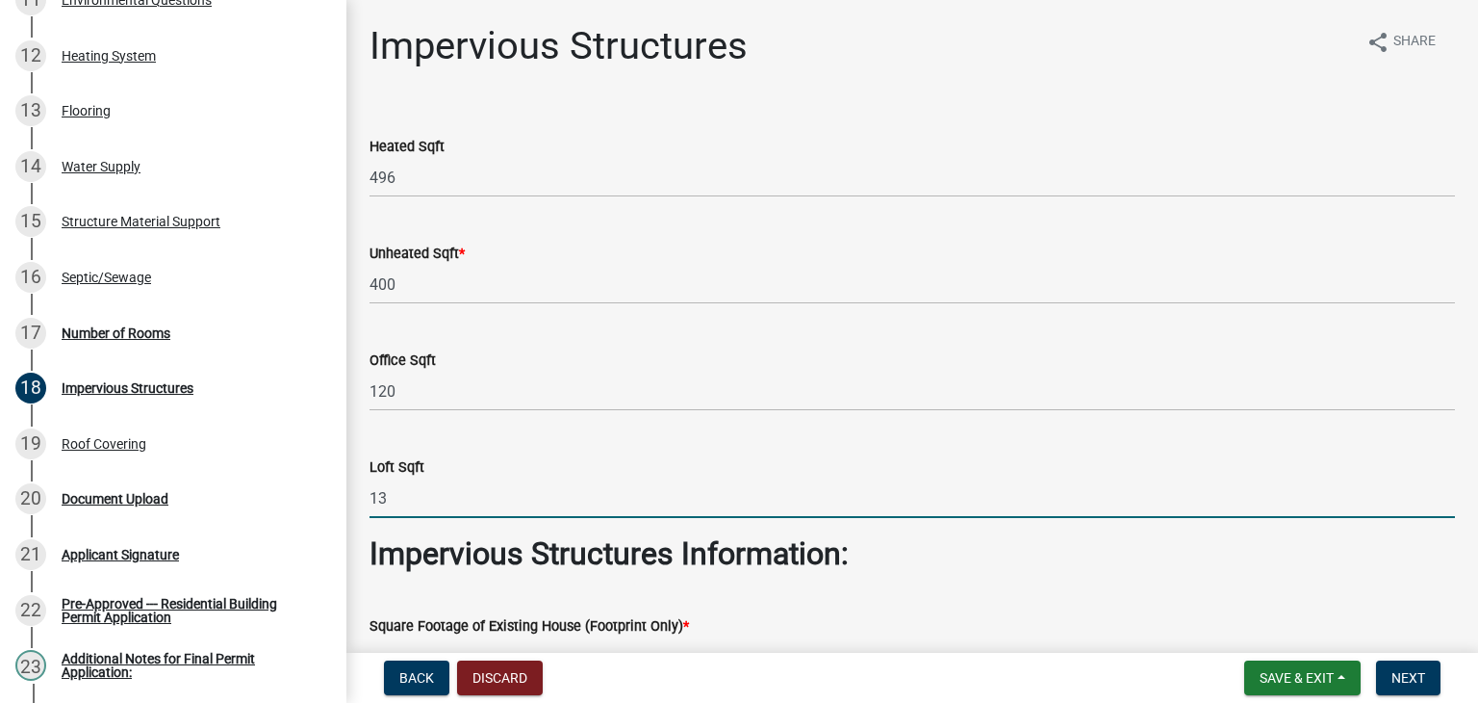
type input "1"
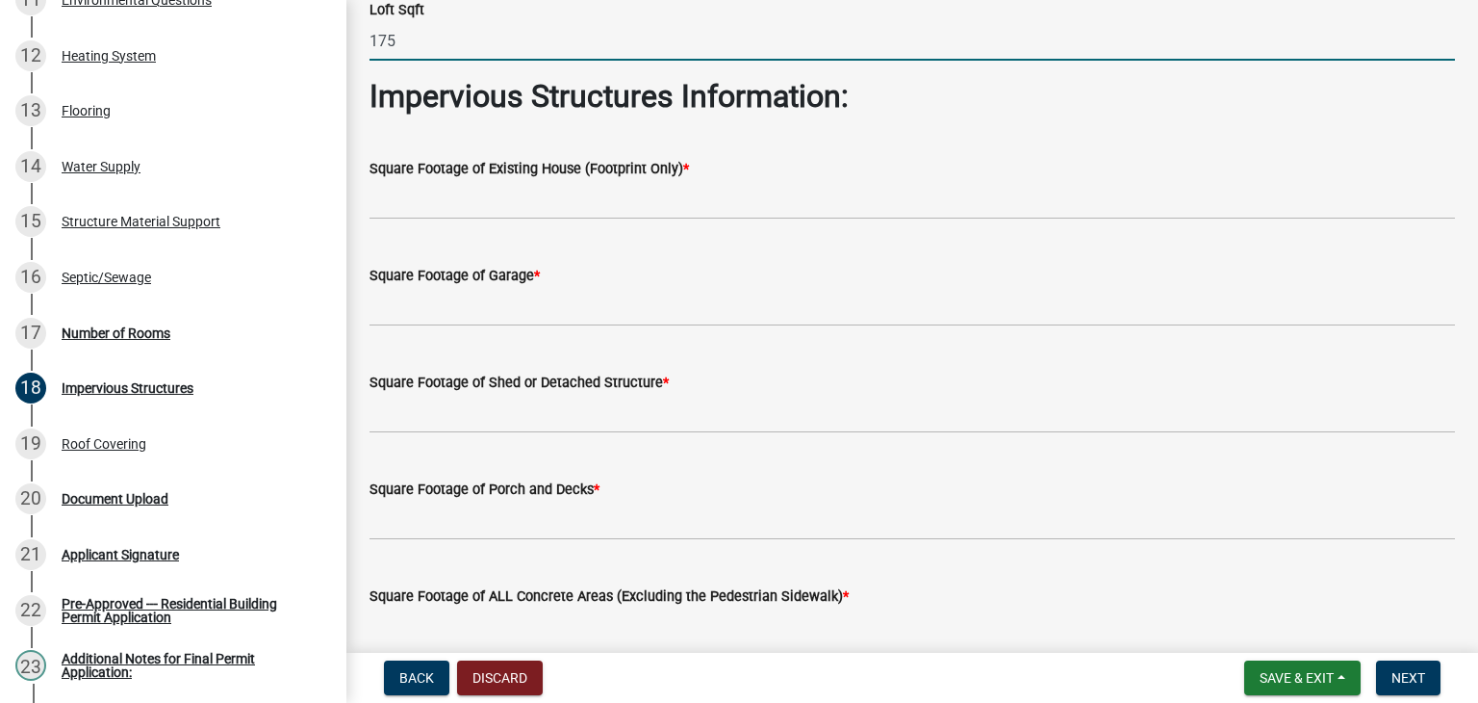
scroll to position [458, 0]
type input "175"
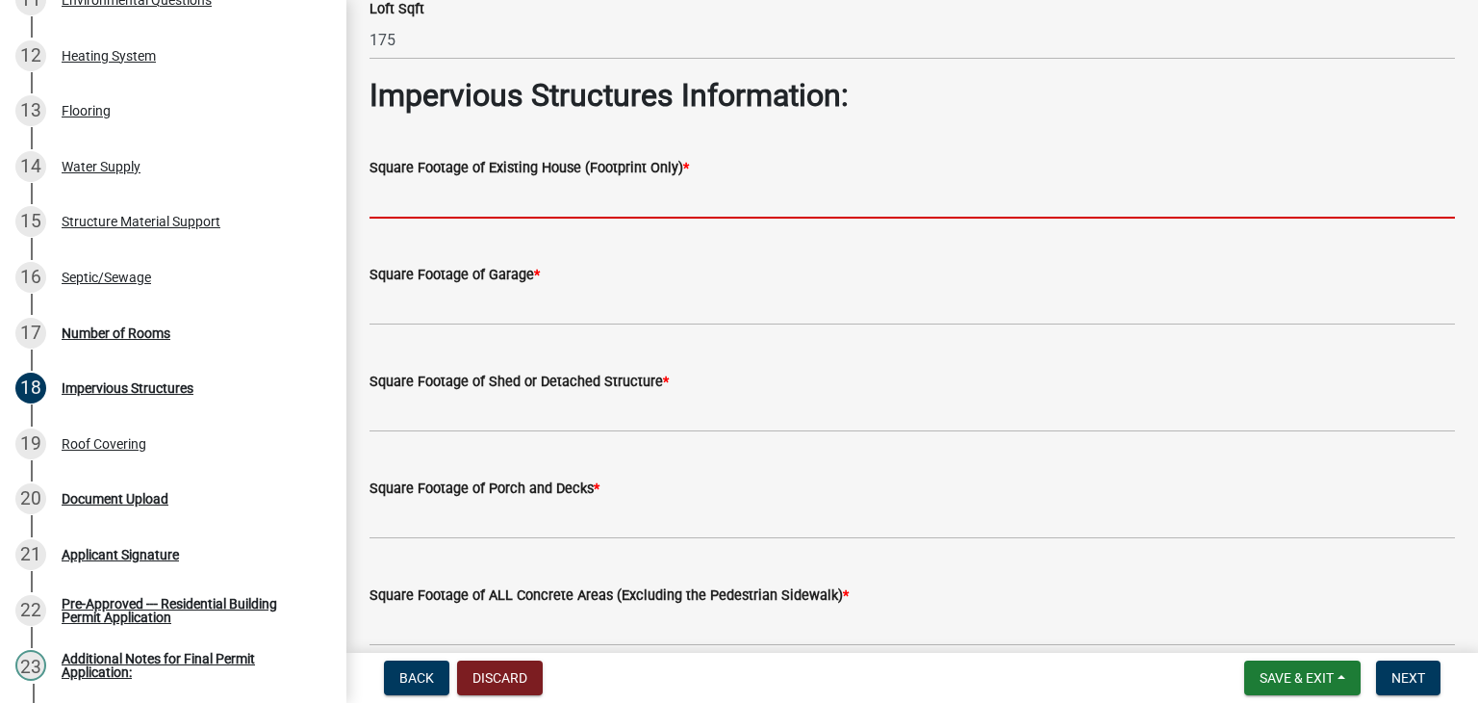
click at [456, 195] on input "text" at bounding box center [913, 198] width 1086 height 39
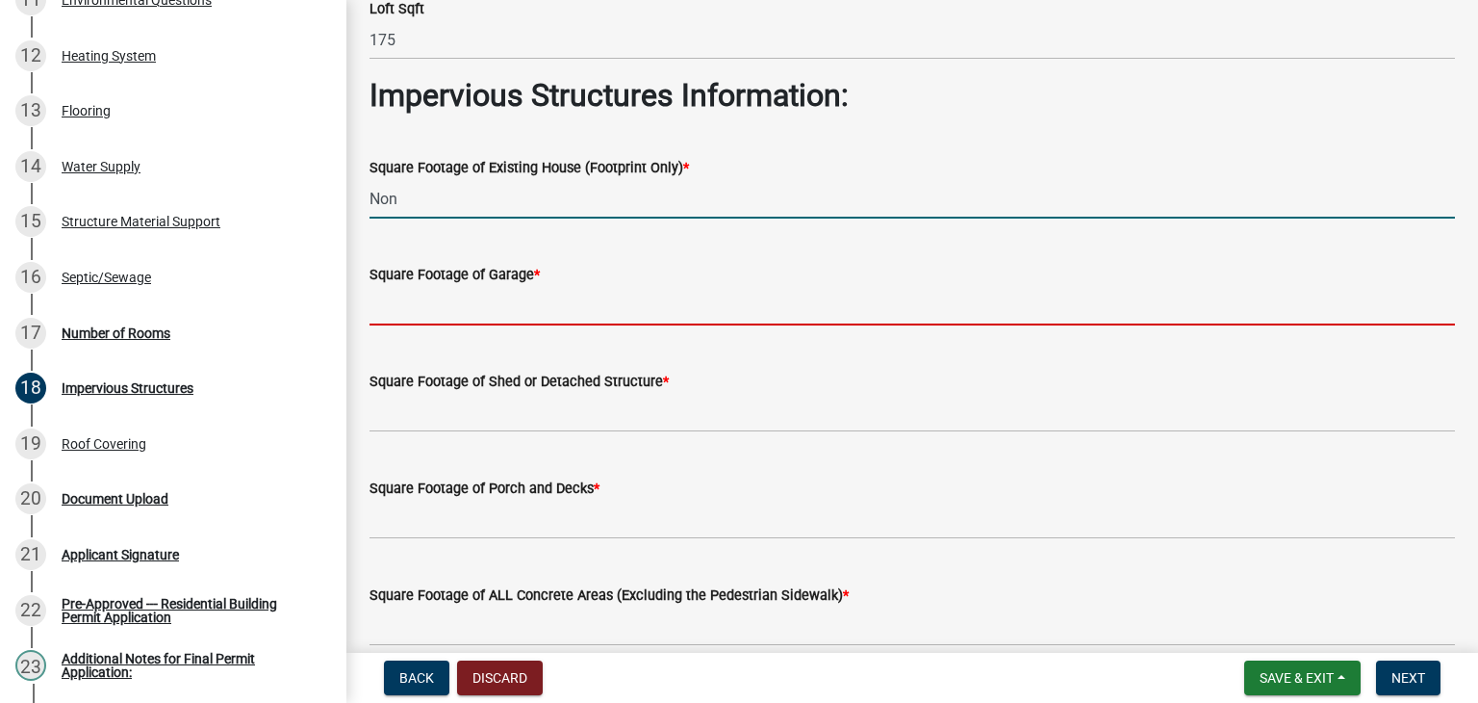
type input "0"
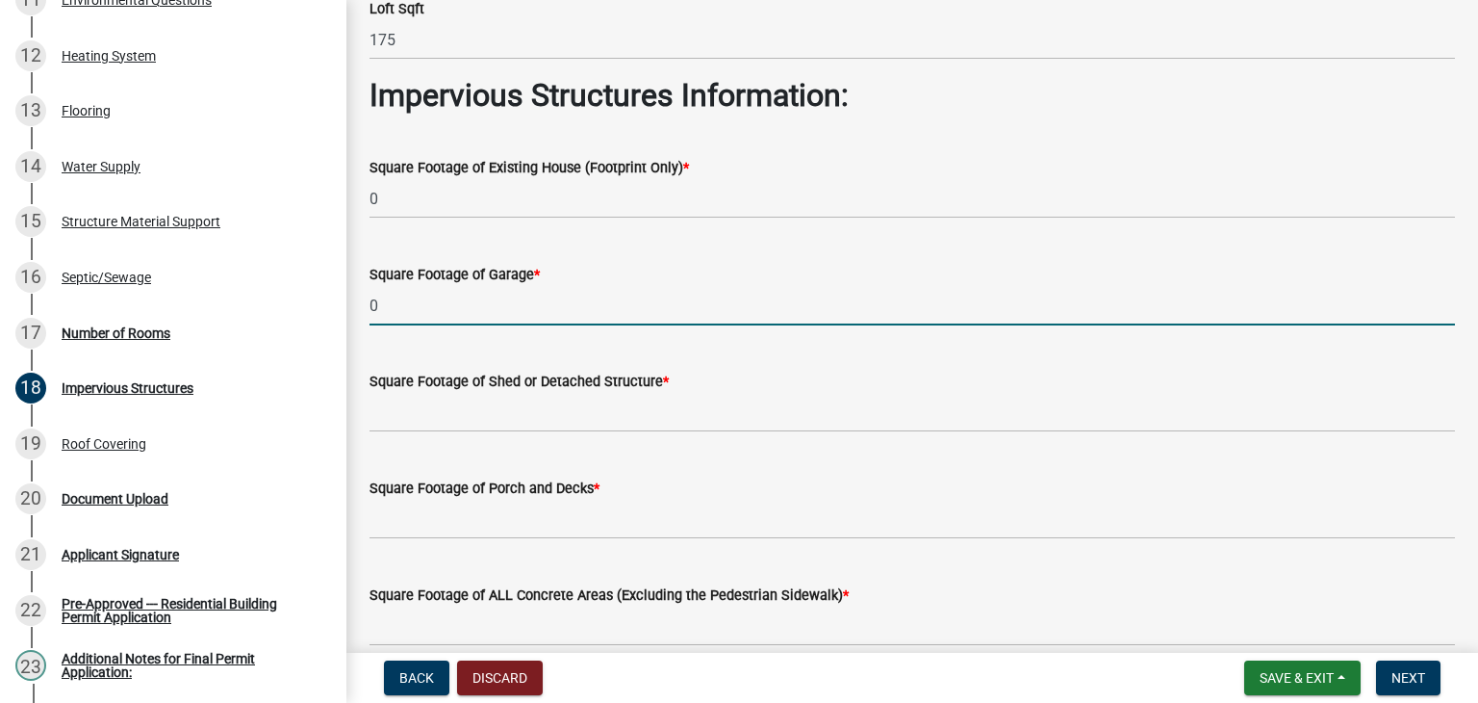
type input "0"
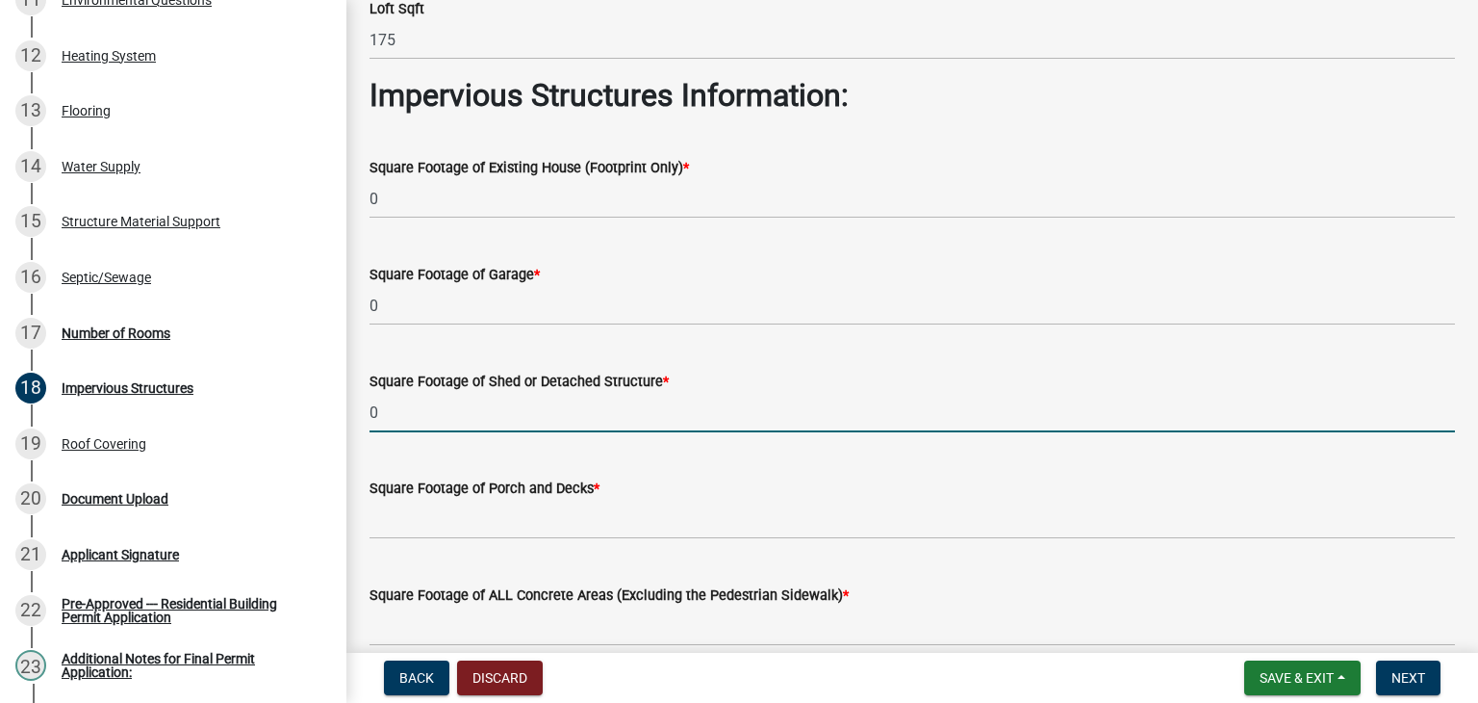
type input "0"
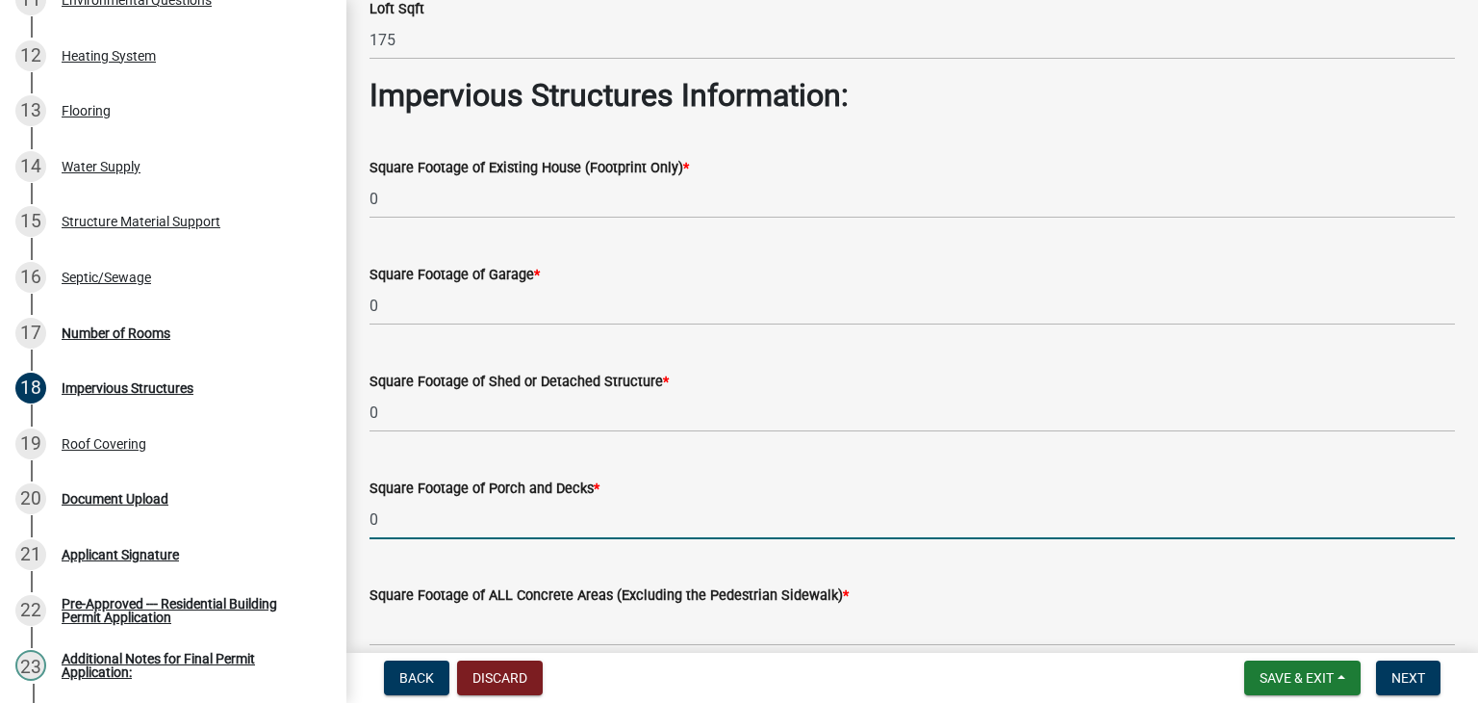
type input "0"
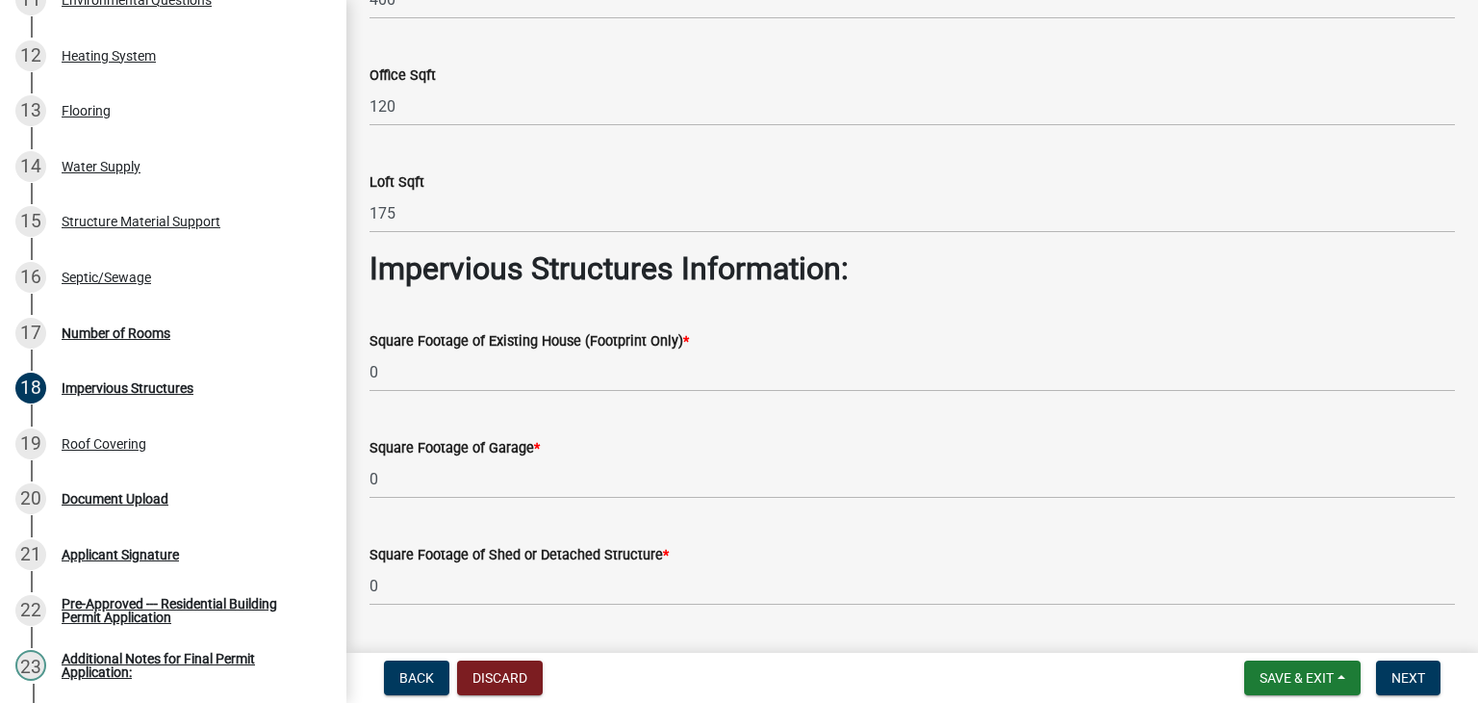
scroll to position [293, 0]
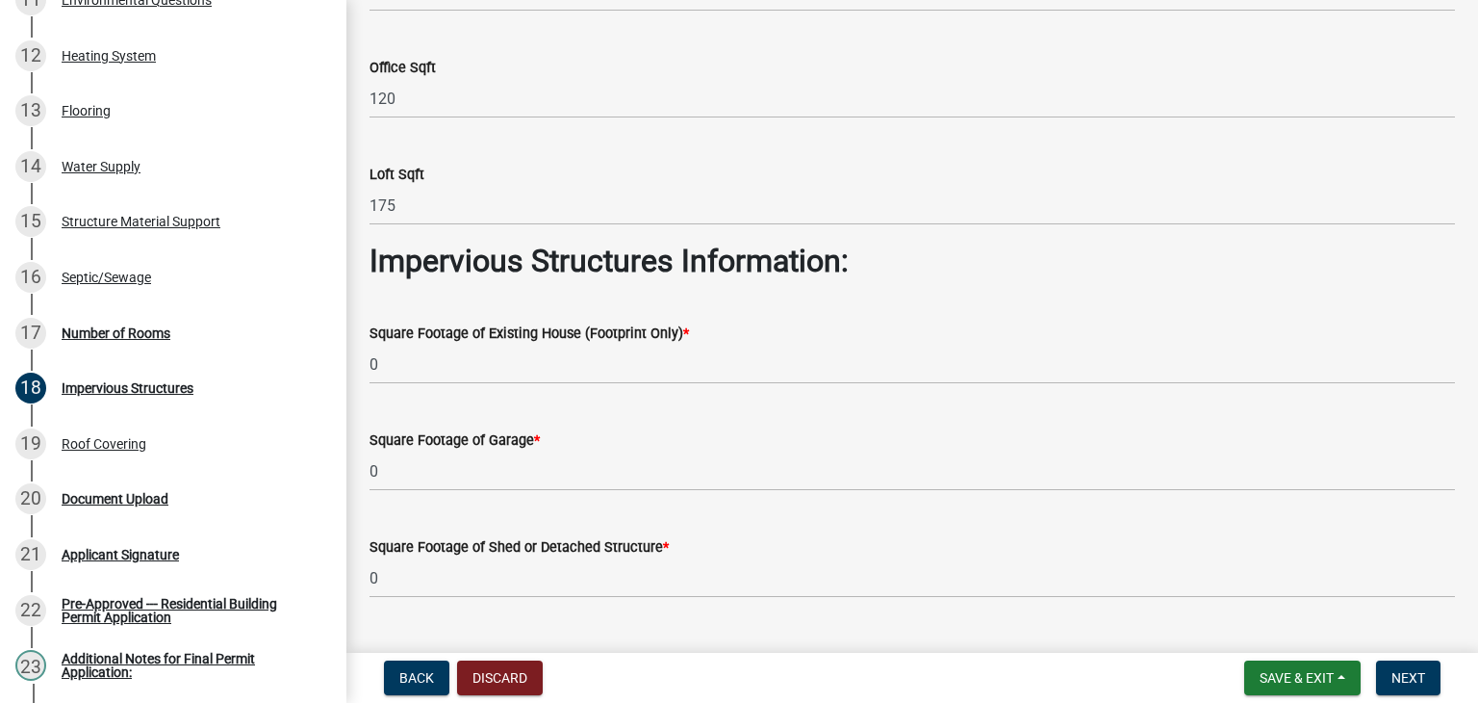
type input "0"
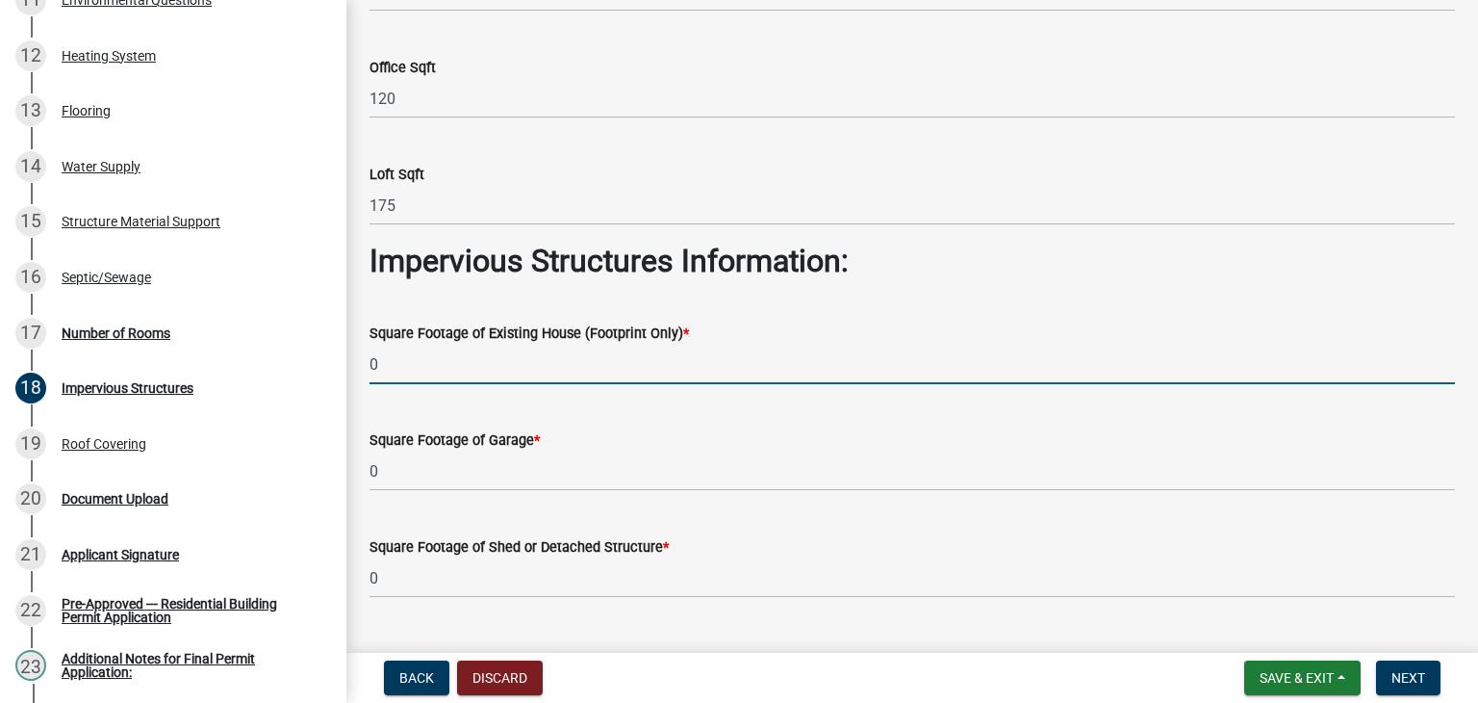
click at [466, 366] on input "0" at bounding box center [913, 364] width 1086 height 39
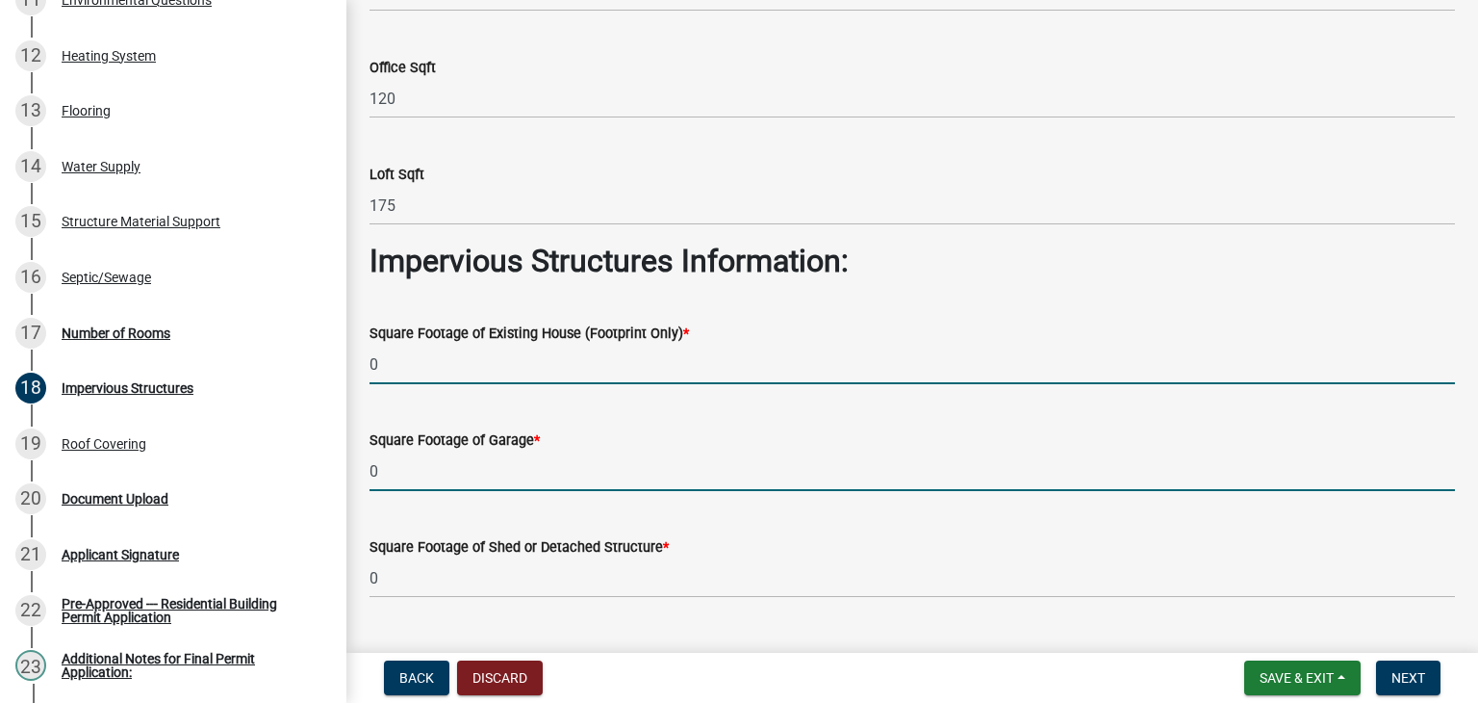
click at [447, 463] on input "0" at bounding box center [913, 470] width 1086 height 39
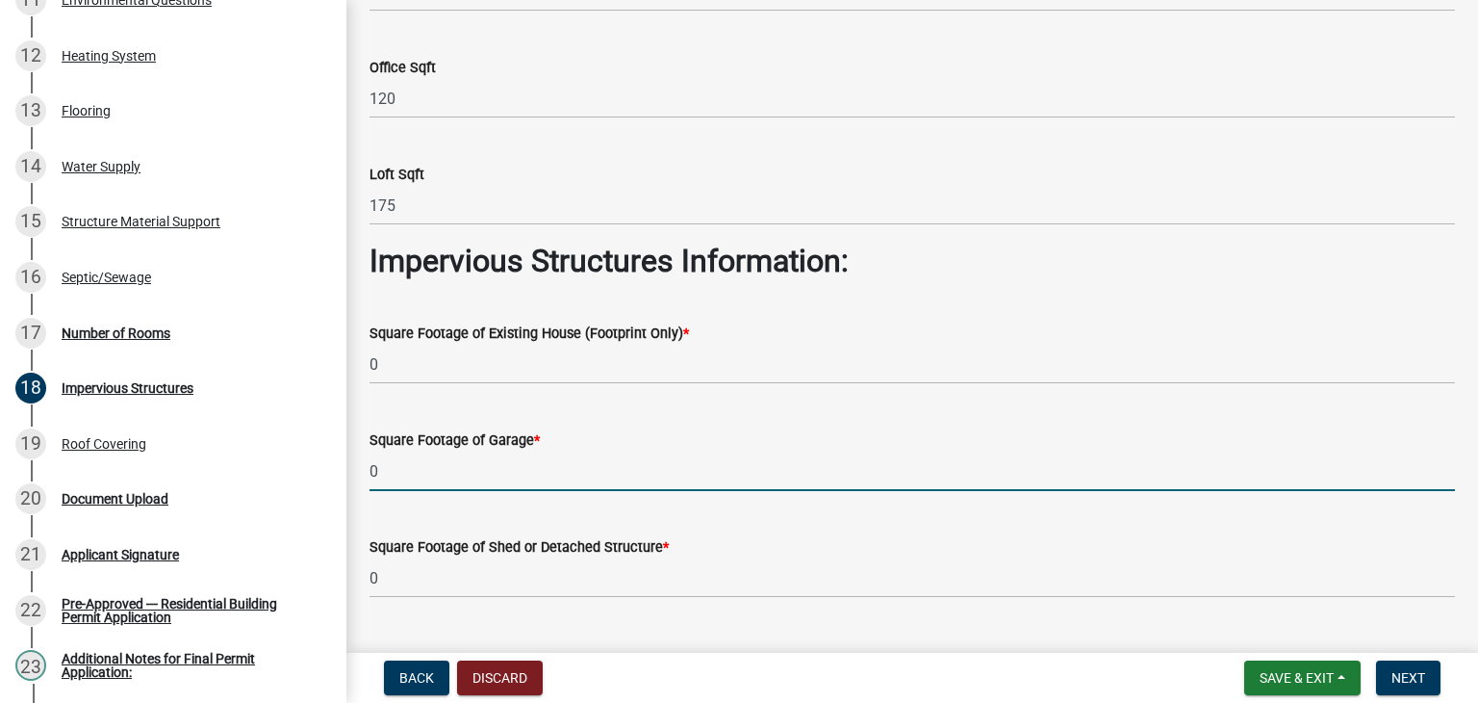
click at [447, 463] on input "0" at bounding box center [913, 470] width 1086 height 39
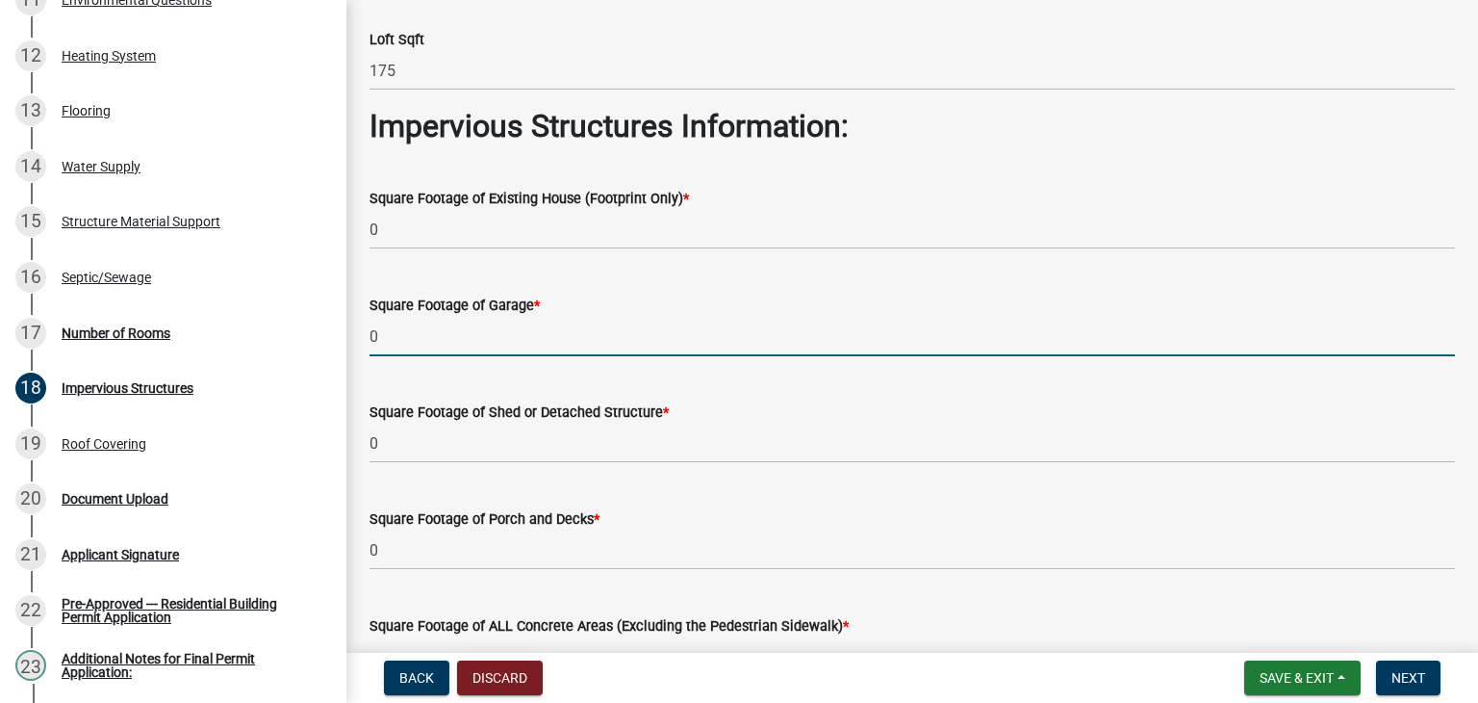
scroll to position [427, 0]
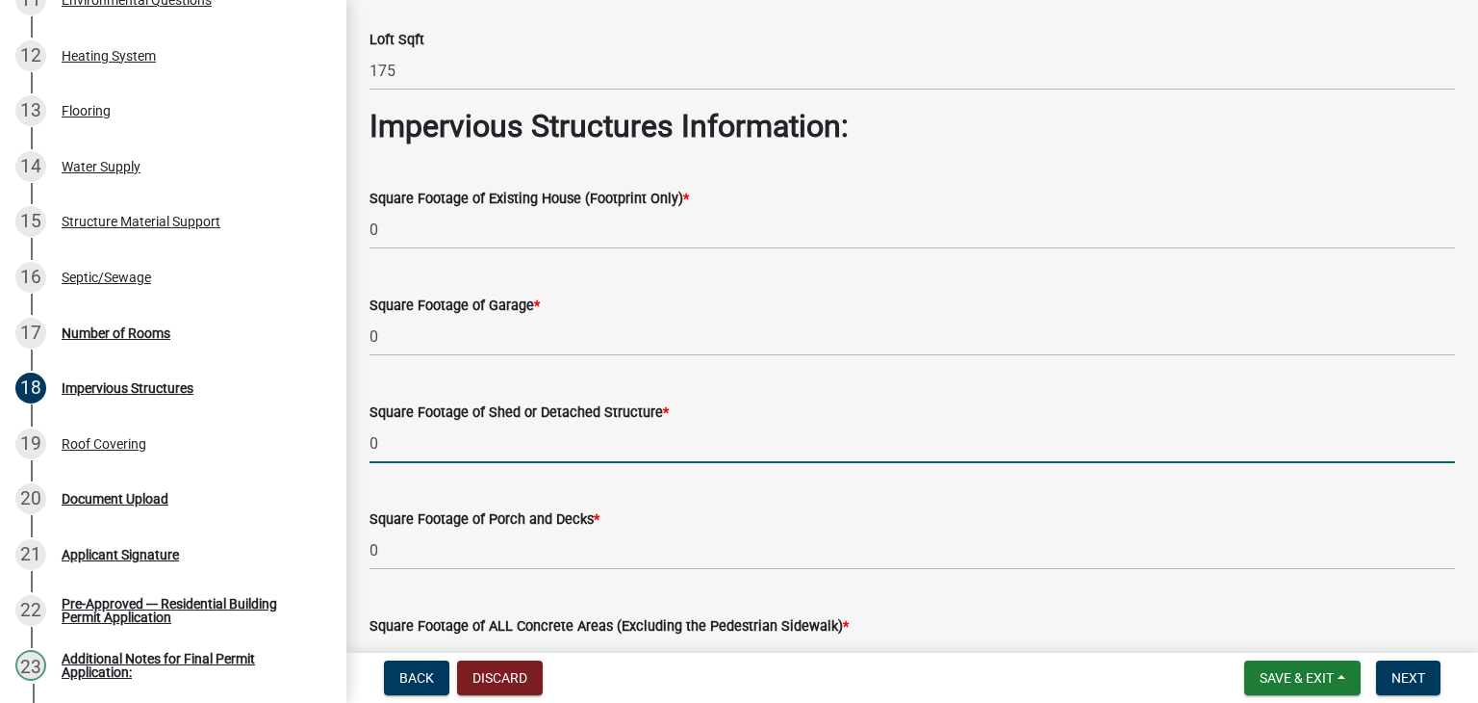
click at [497, 445] on input "0" at bounding box center [913, 442] width 1086 height 39
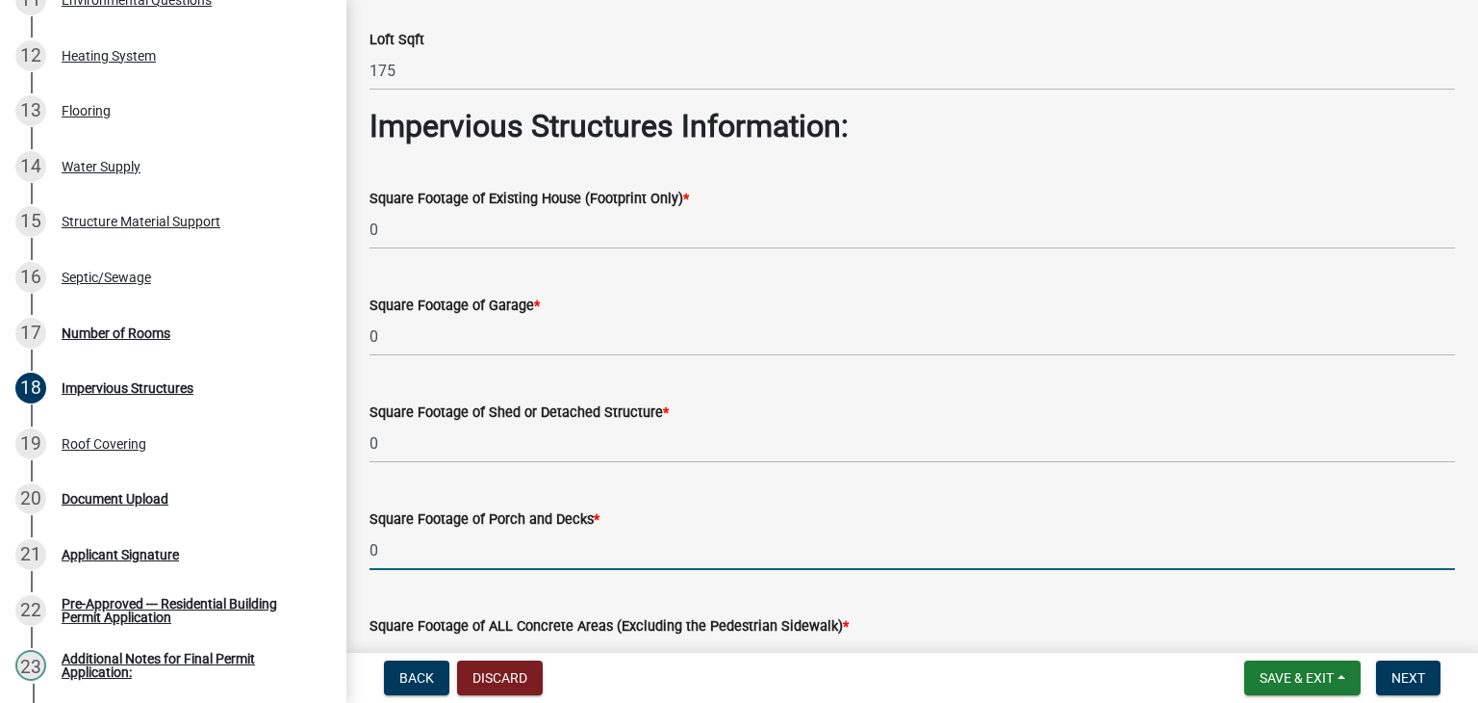
click at [475, 553] on input "0" at bounding box center [913, 549] width 1086 height 39
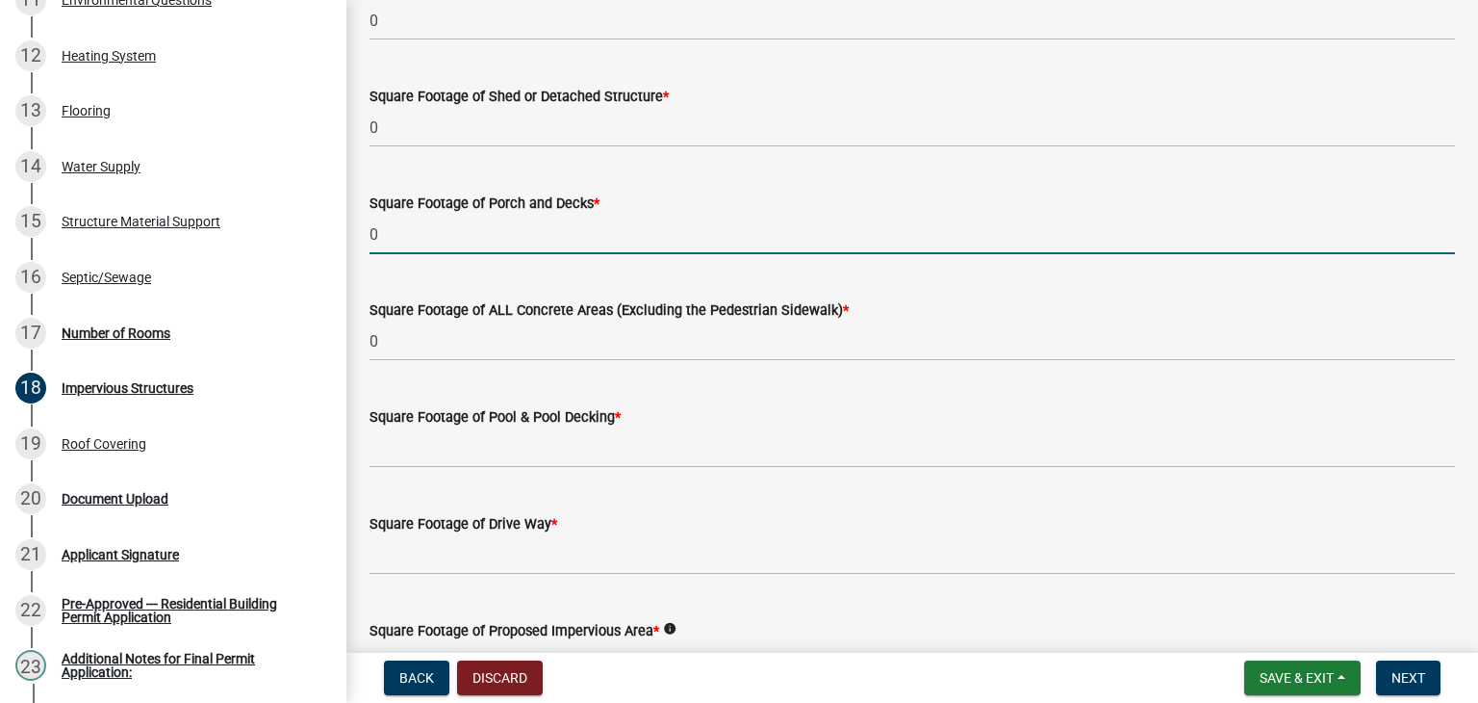
scroll to position [743, 0]
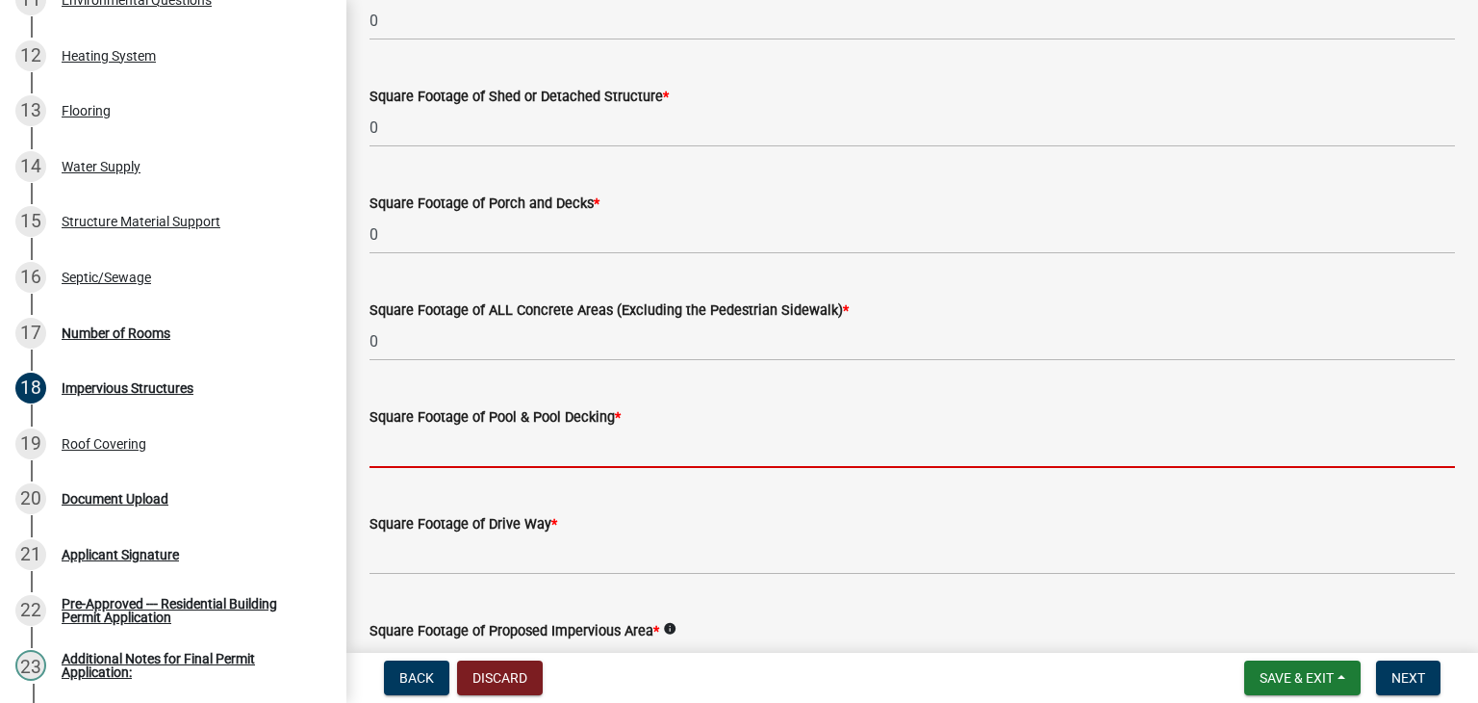
click at [727, 435] on input "text" at bounding box center [913, 447] width 1086 height 39
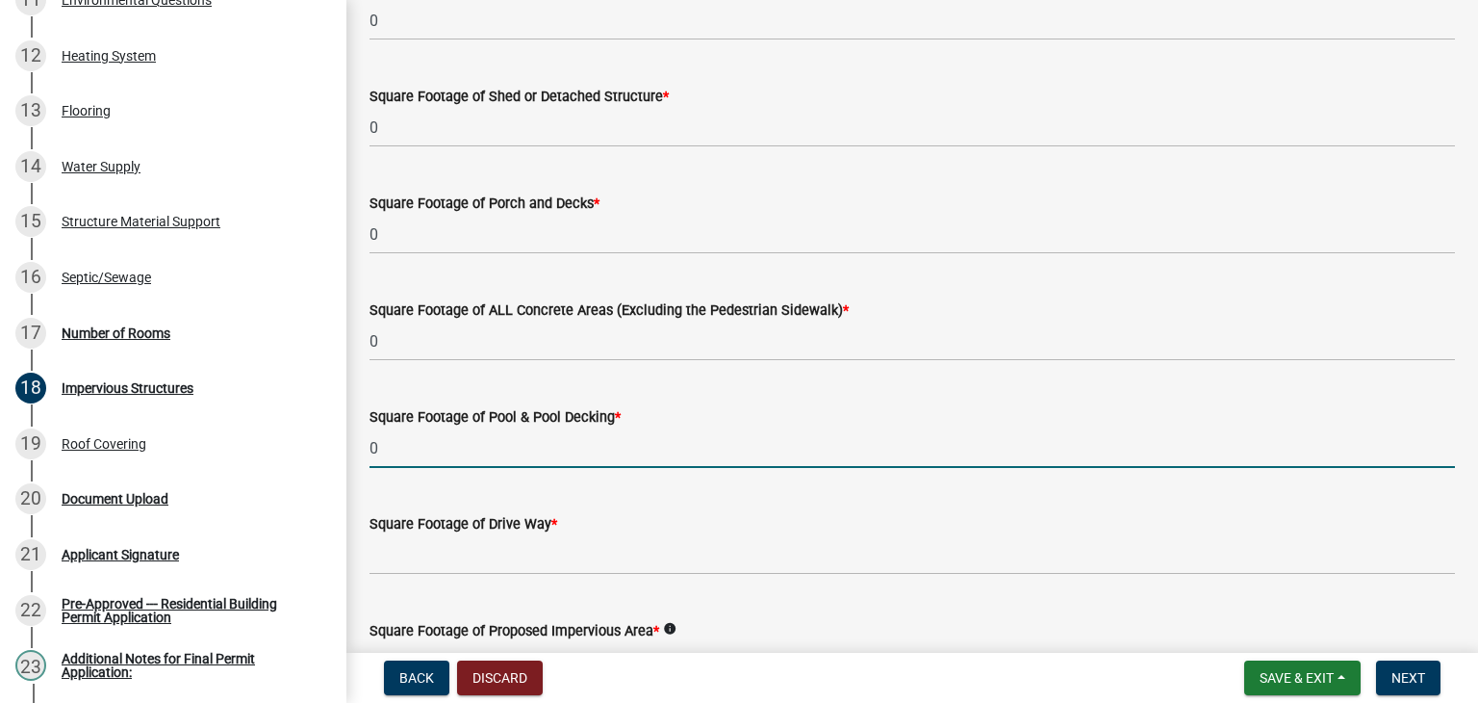
type input "0"
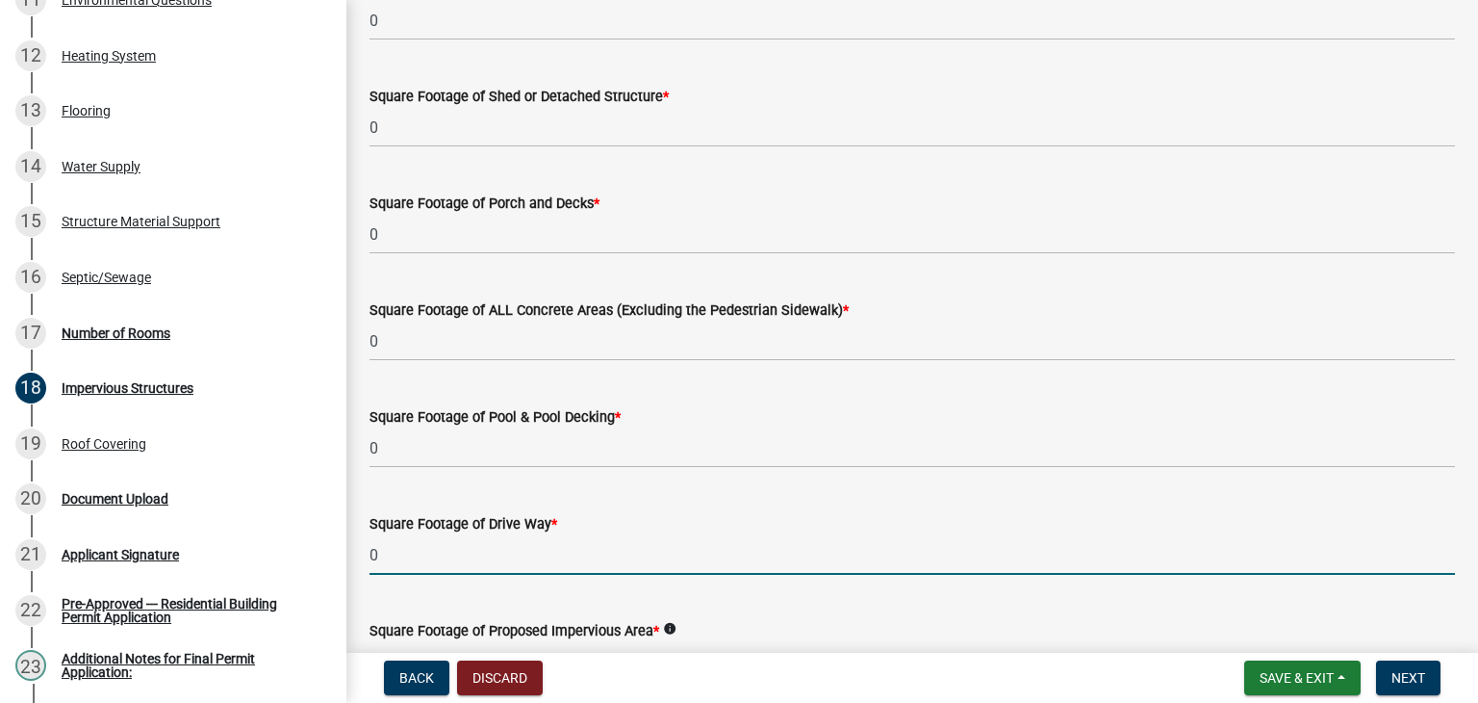
type input "0"
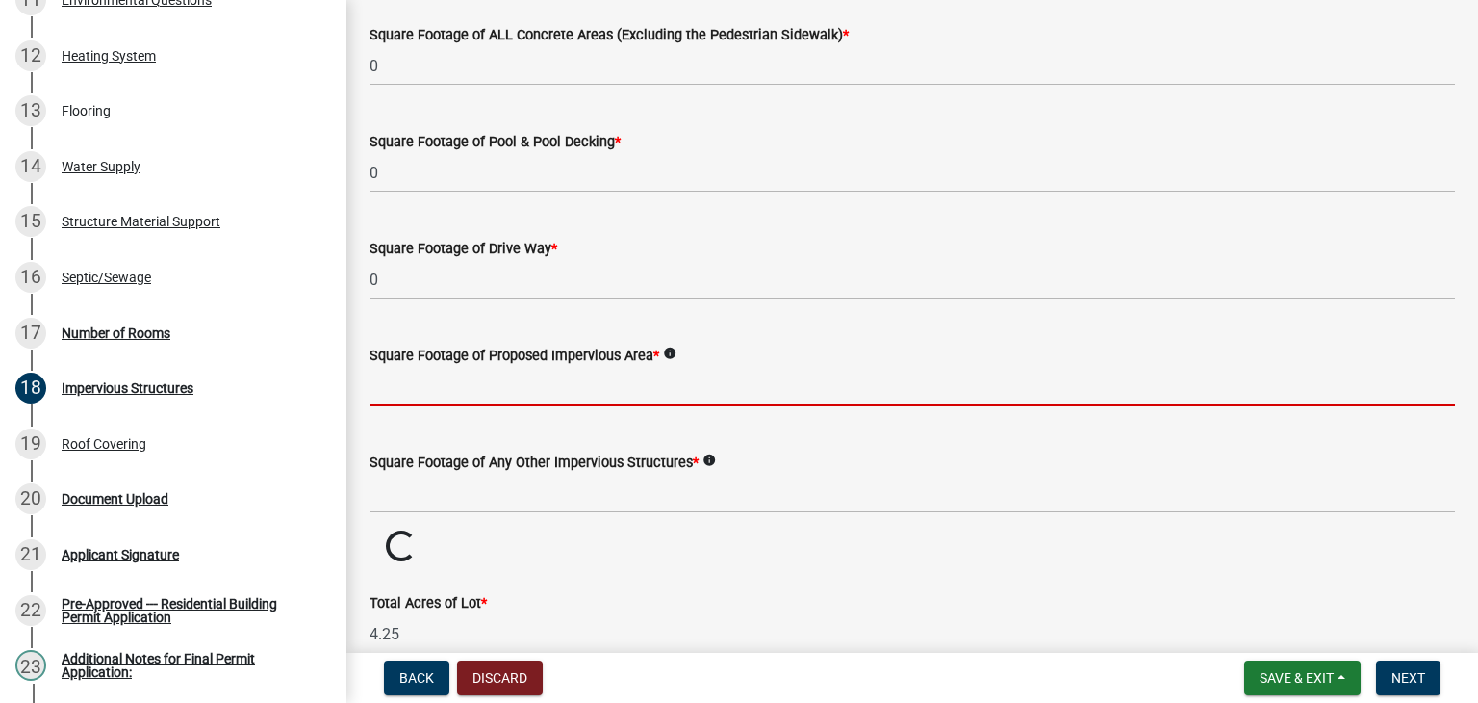
scroll to position [1019, 0]
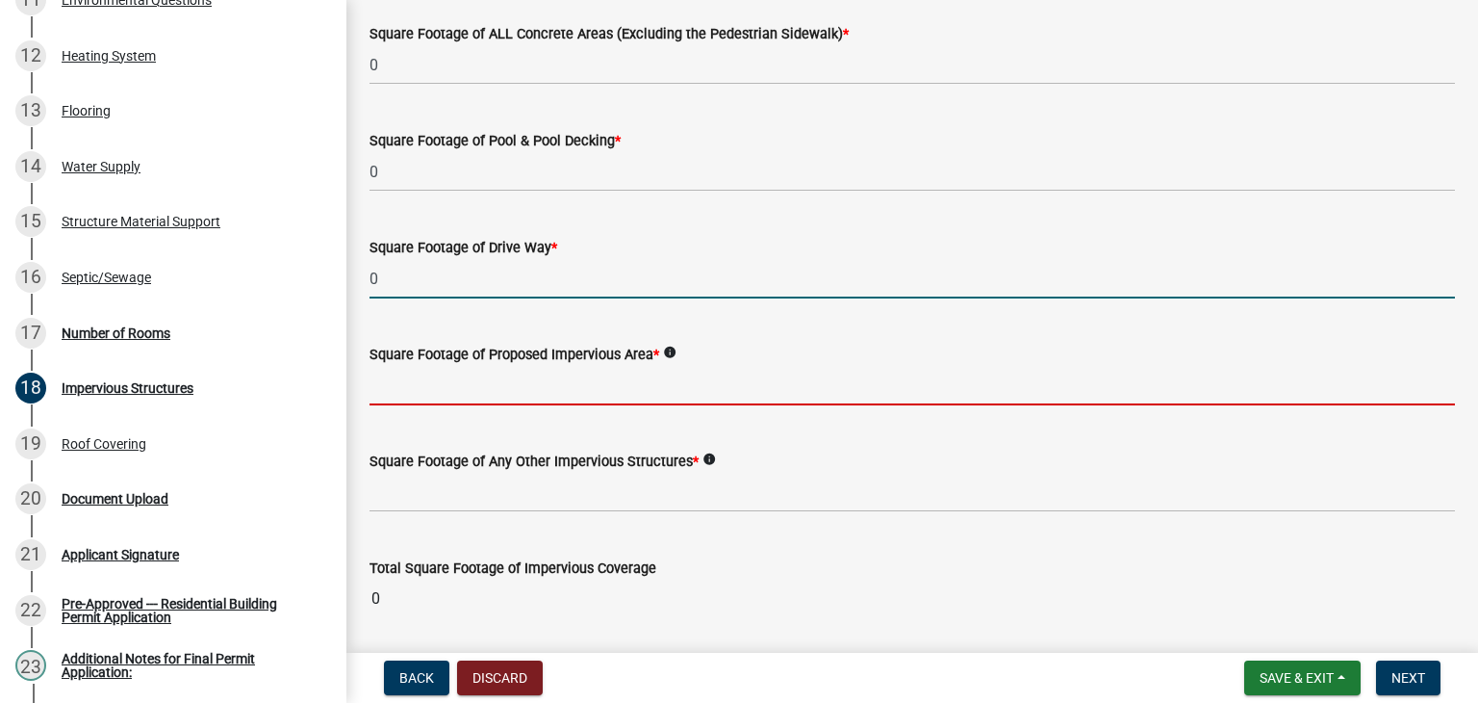
click at [508, 274] on input "0" at bounding box center [913, 278] width 1086 height 39
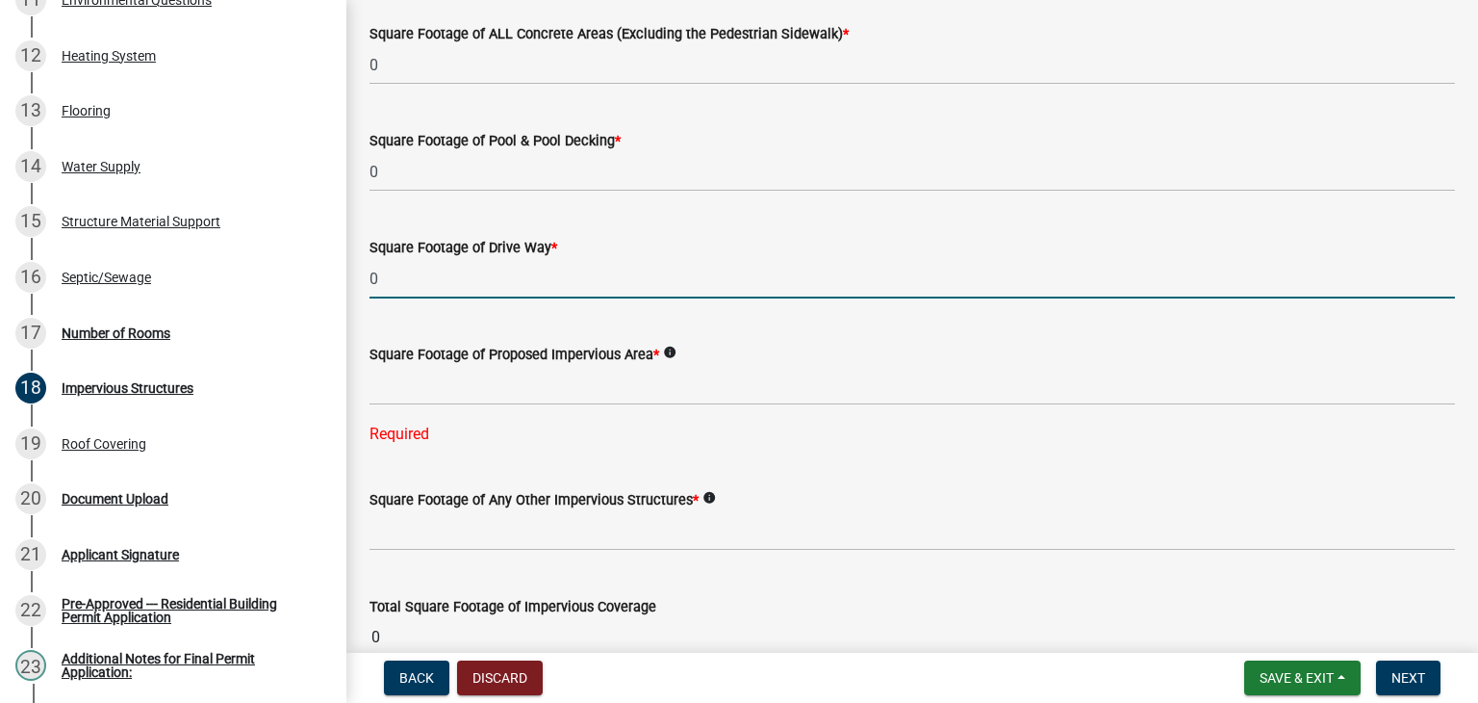
click at [508, 274] on input "0" at bounding box center [913, 278] width 1086 height 39
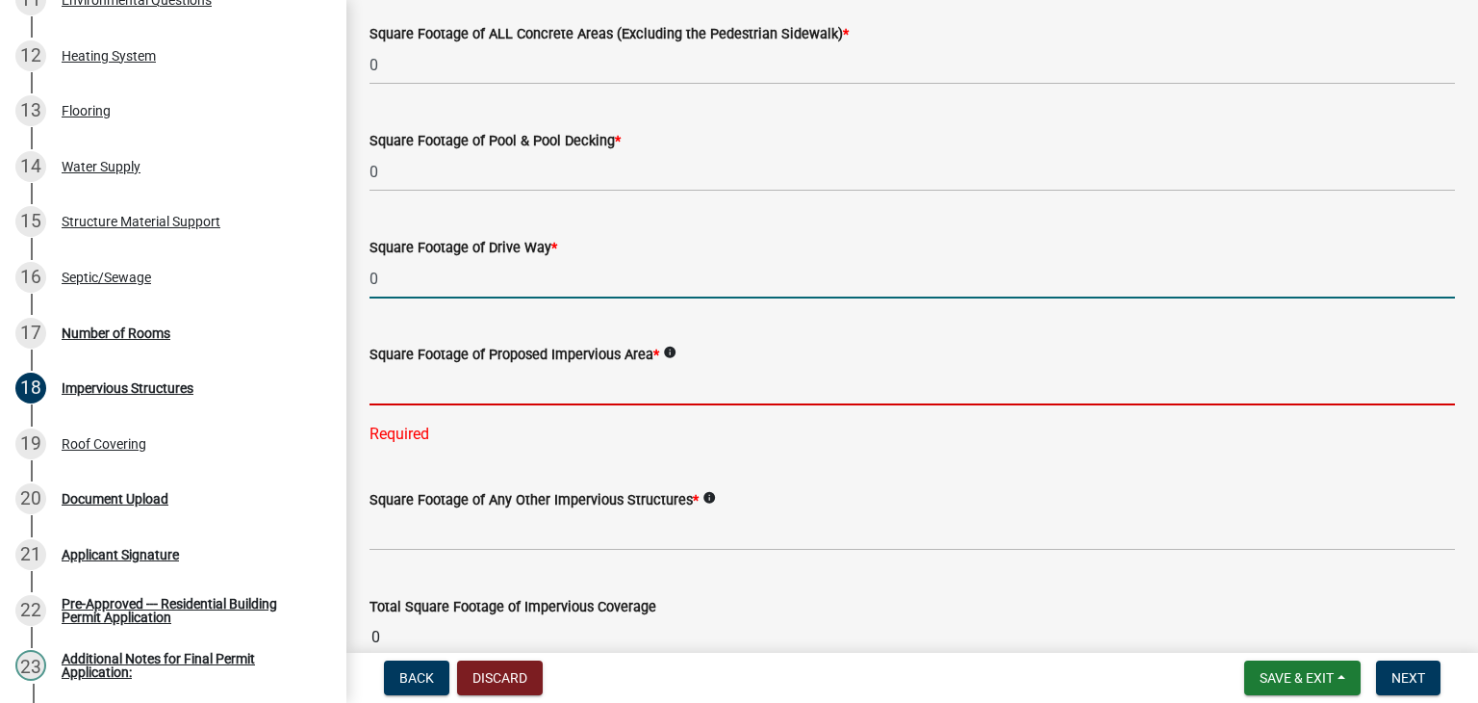
click at [497, 381] on input "text" at bounding box center [913, 385] width 1086 height 39
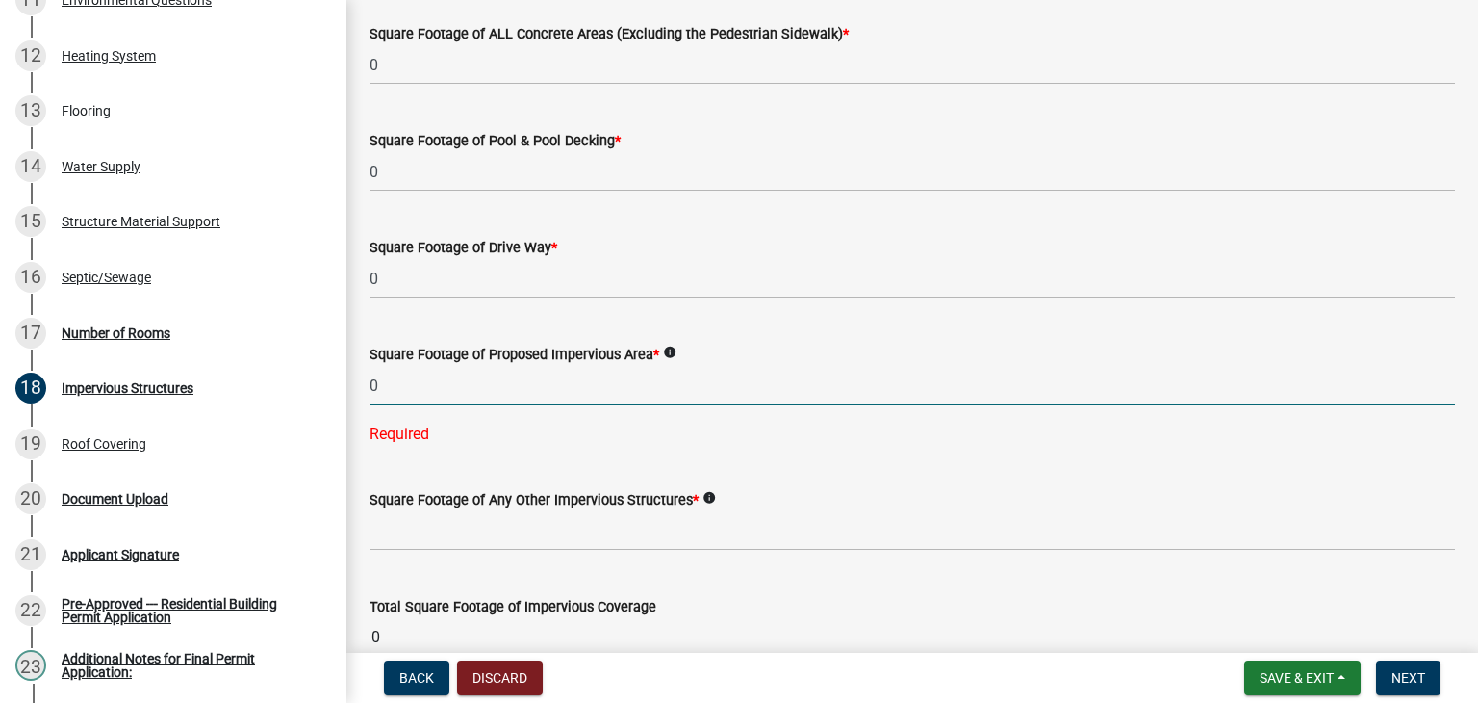
type input "0"
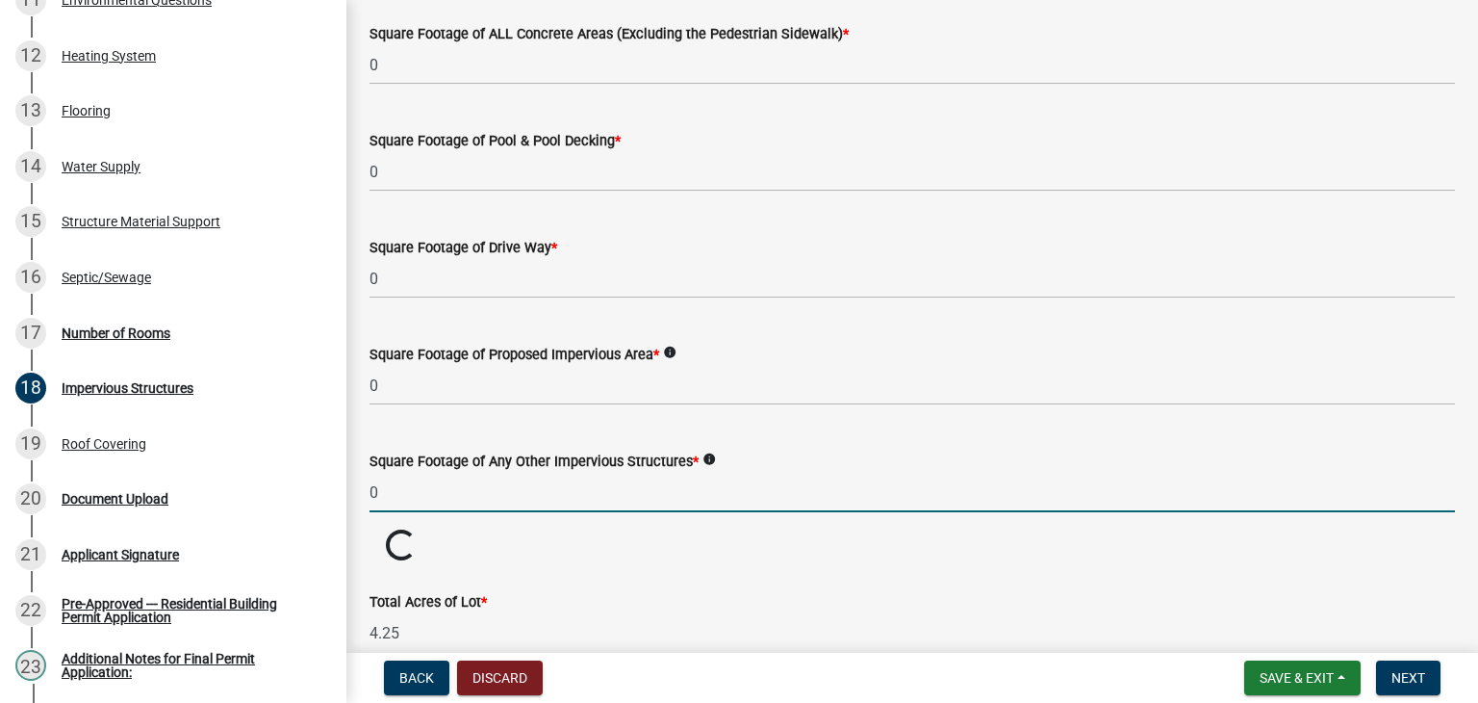
drag, startPoint x: 486, startPoint y: 537, endPoint x: 453, endPoint y: 218, distance: 320.2
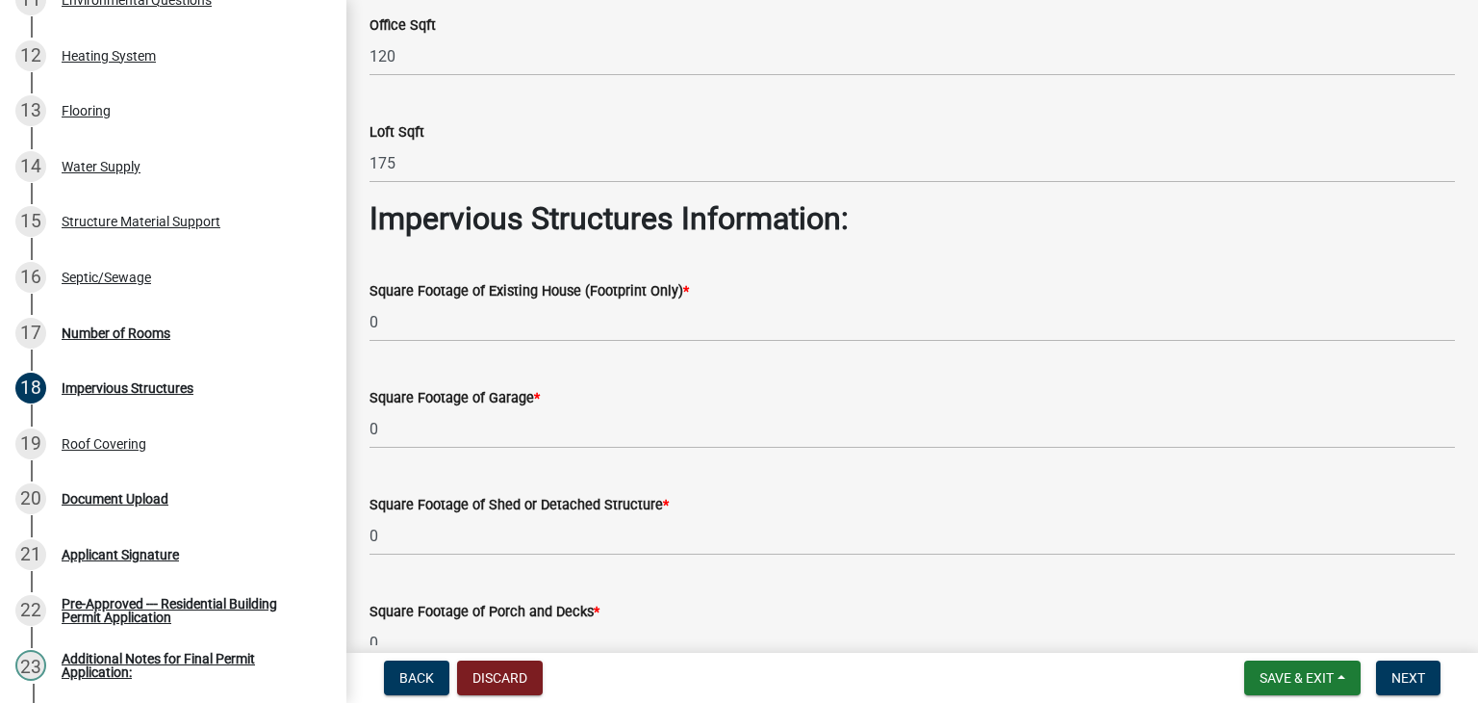
scroll to position [358, 0]
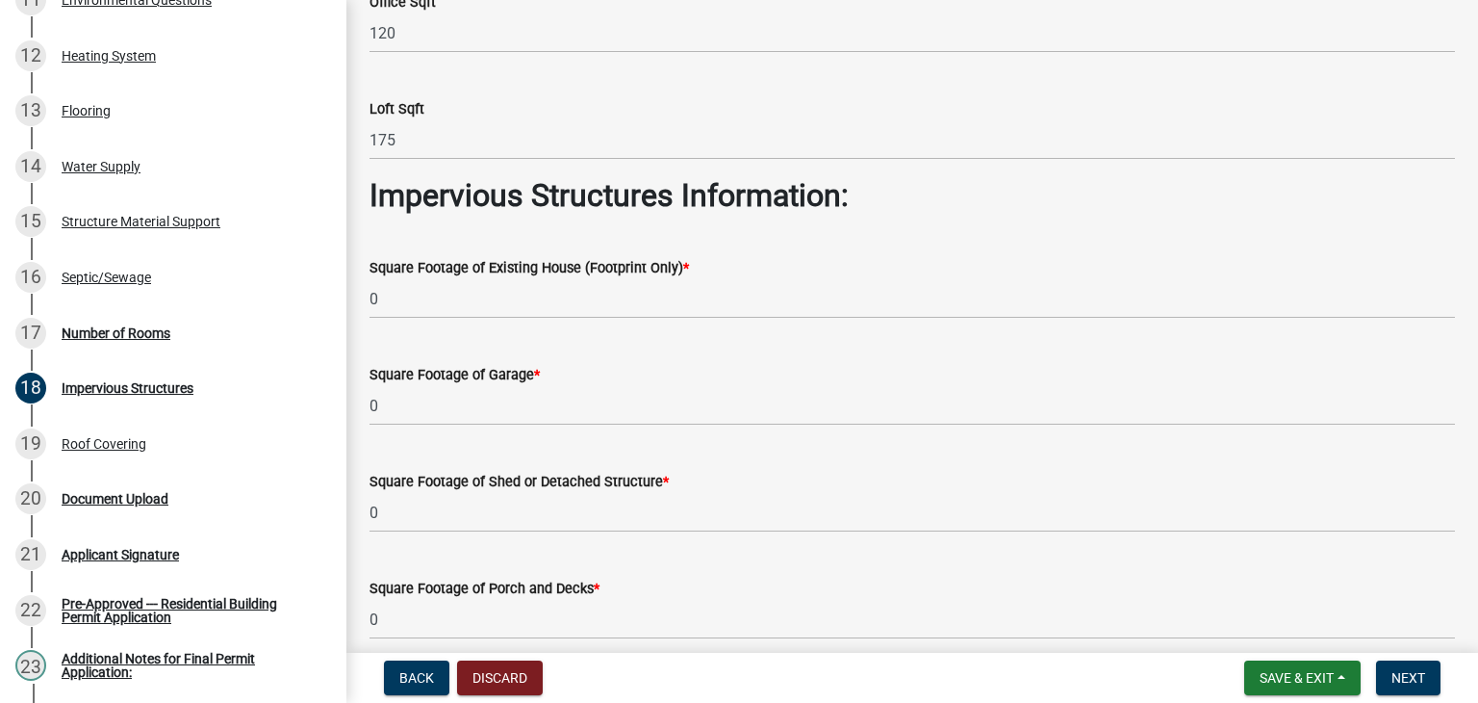
type input "0"
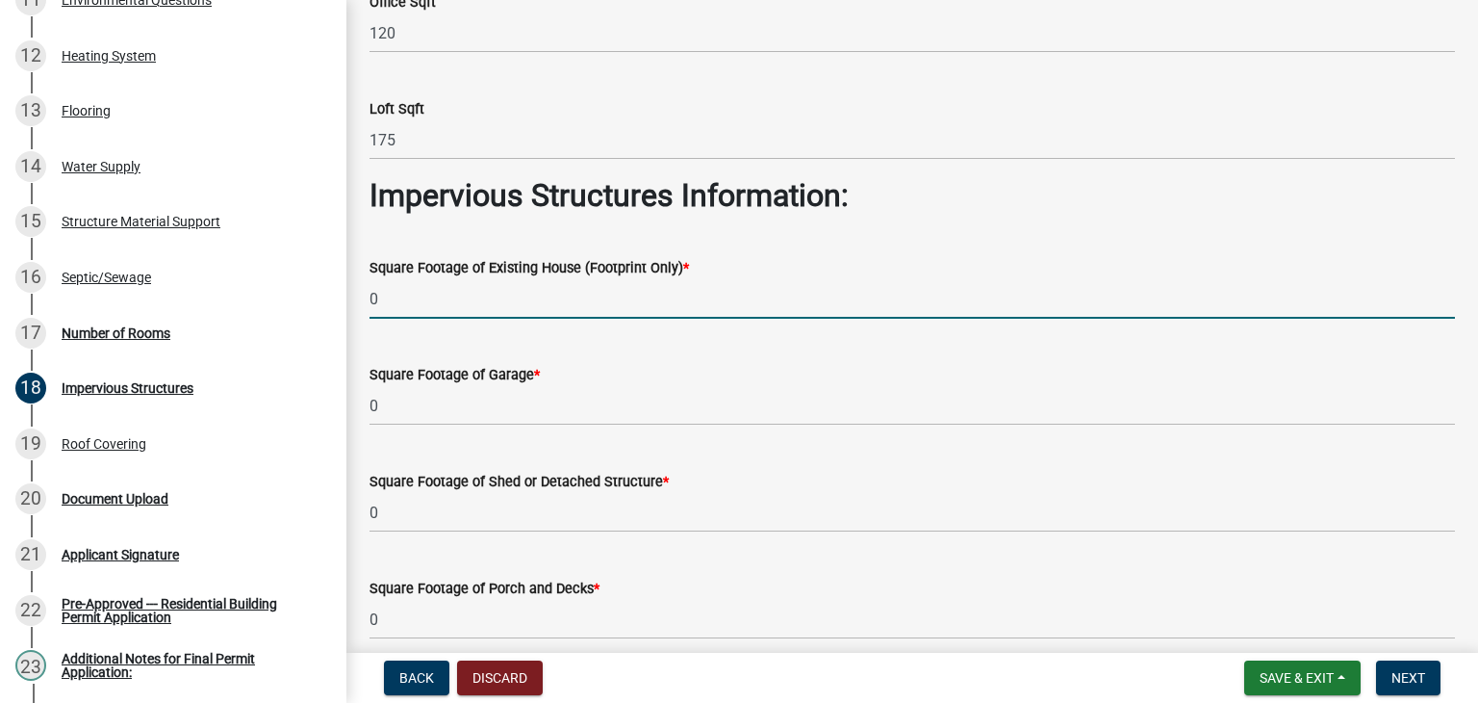
click at [450, 297] on input "0" at bounding box center [913, 298] width 1086 height 39
type input "3484"
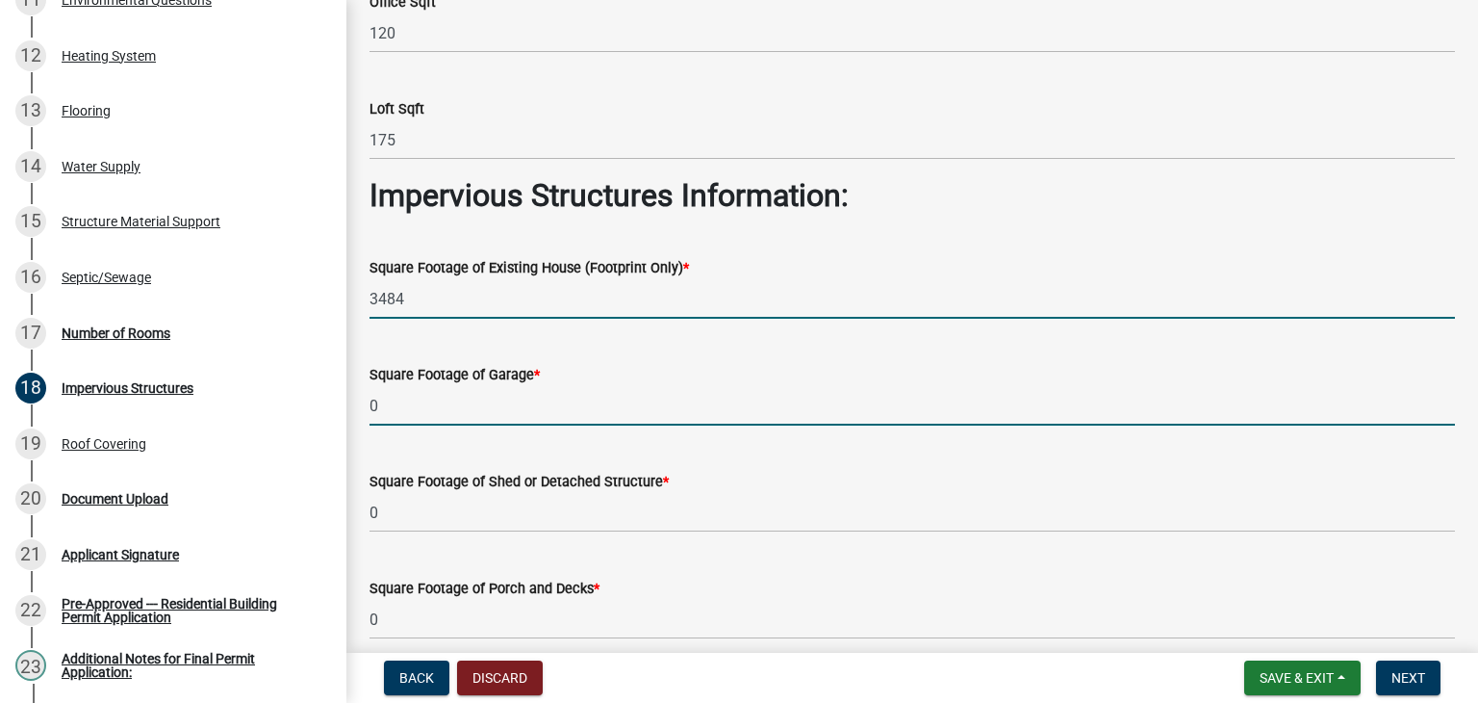
click at [433, 404] on input "0" at bounding box center [913, 405] width 1086 height 39
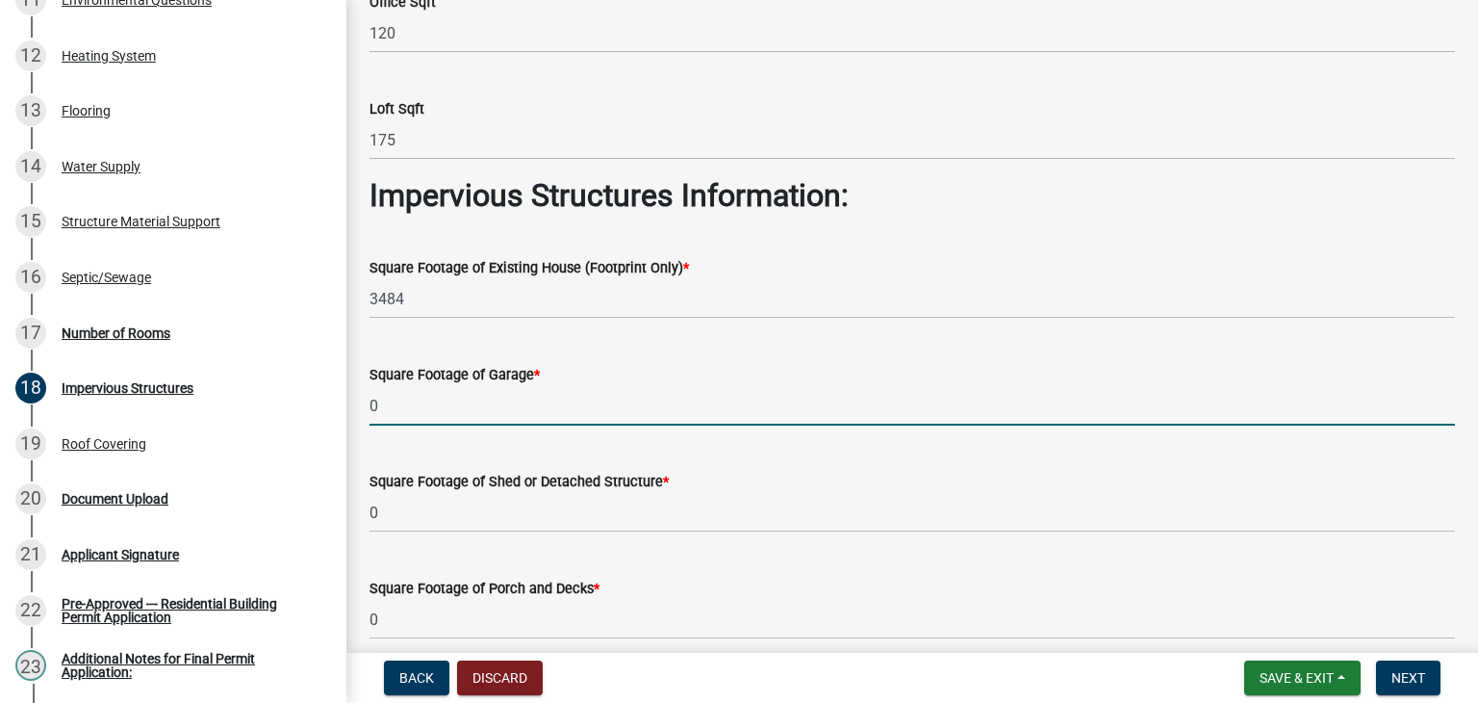
click at [433, 404] on input "0" at bounding box center [913, 405] width 1086 height 39
type input "120"
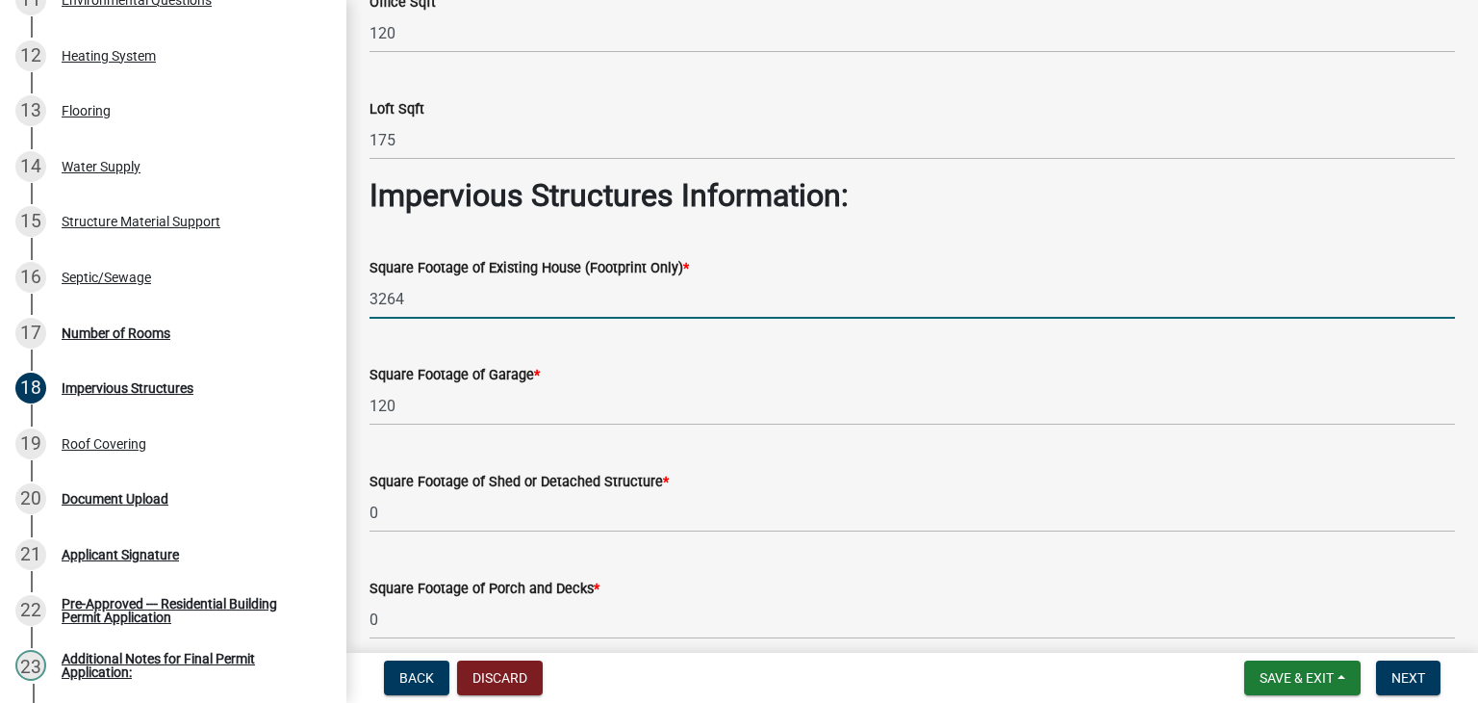
scroll to position [382, 0]
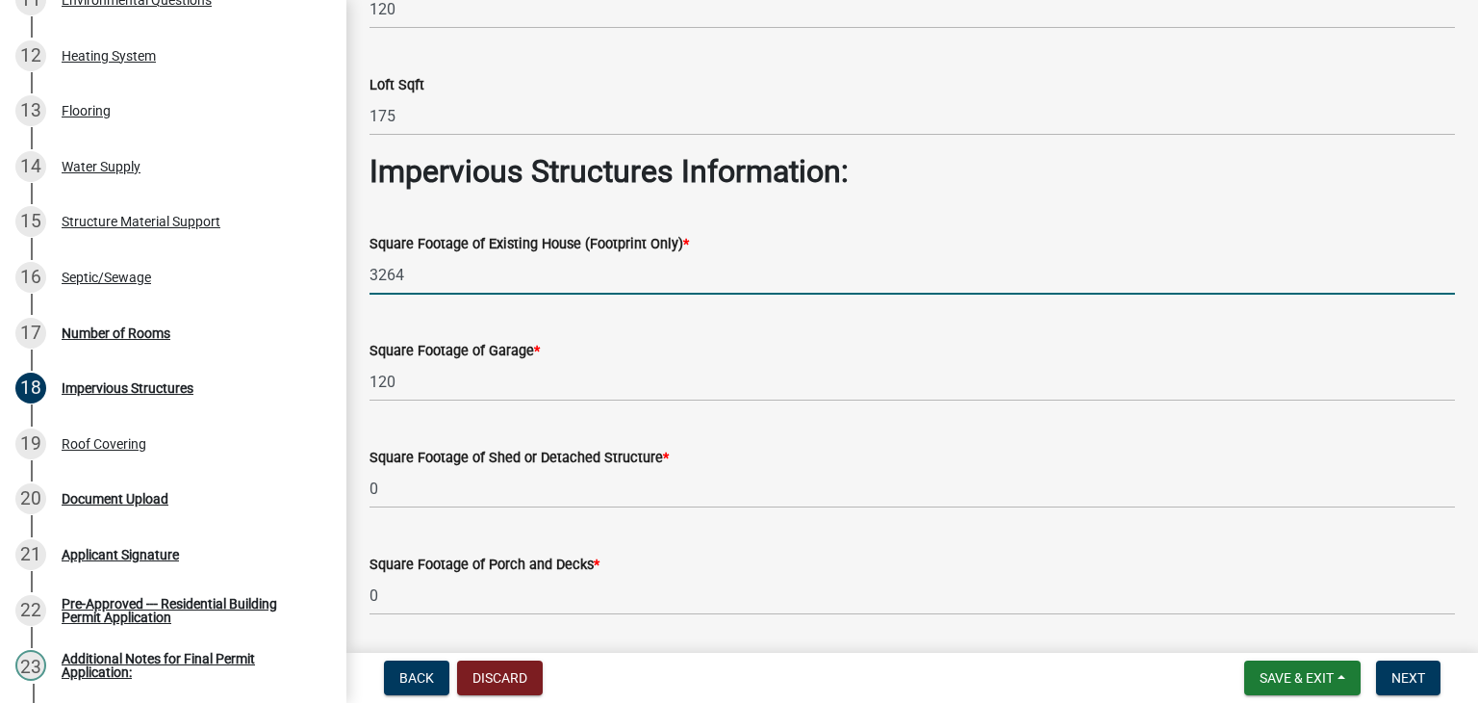
type input "3264"
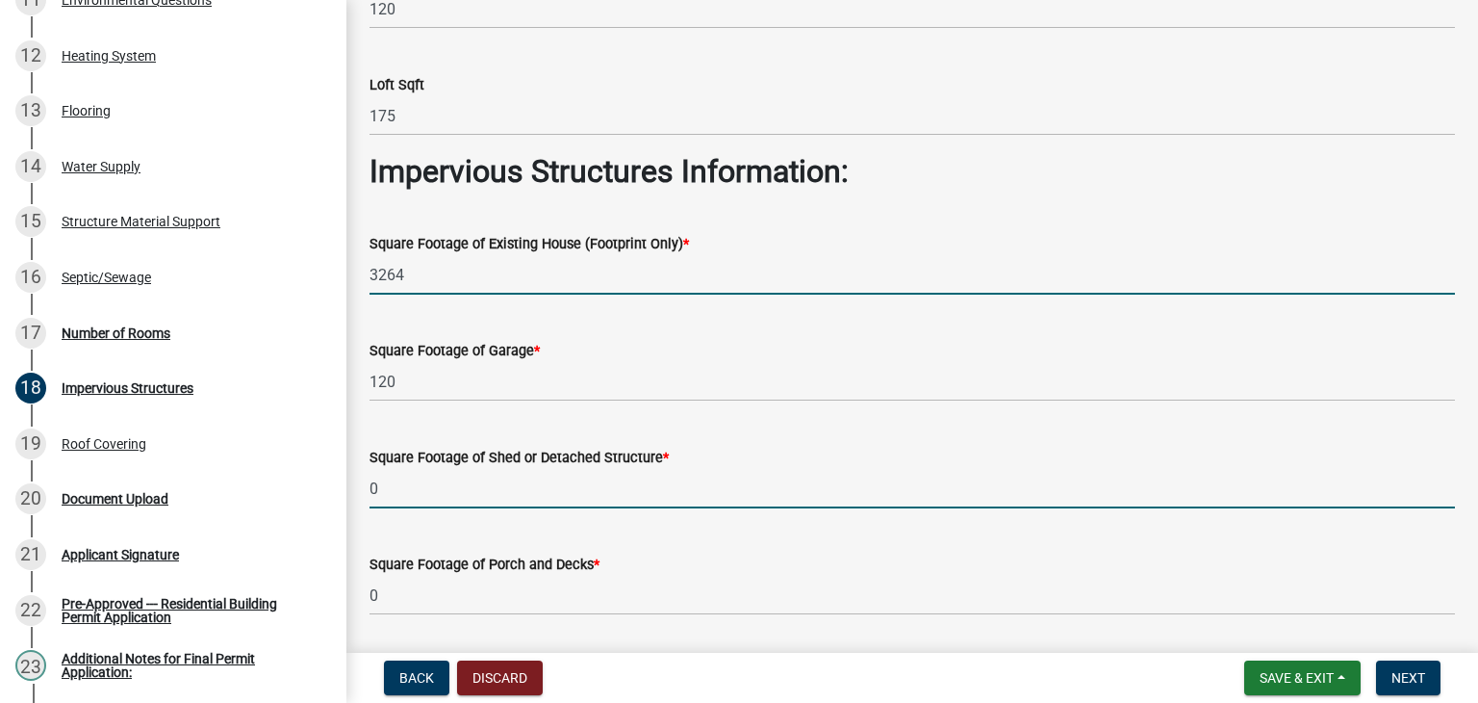
click at [426, 484] on input "0" at bounding box center [913, 488] width 1086 height 39
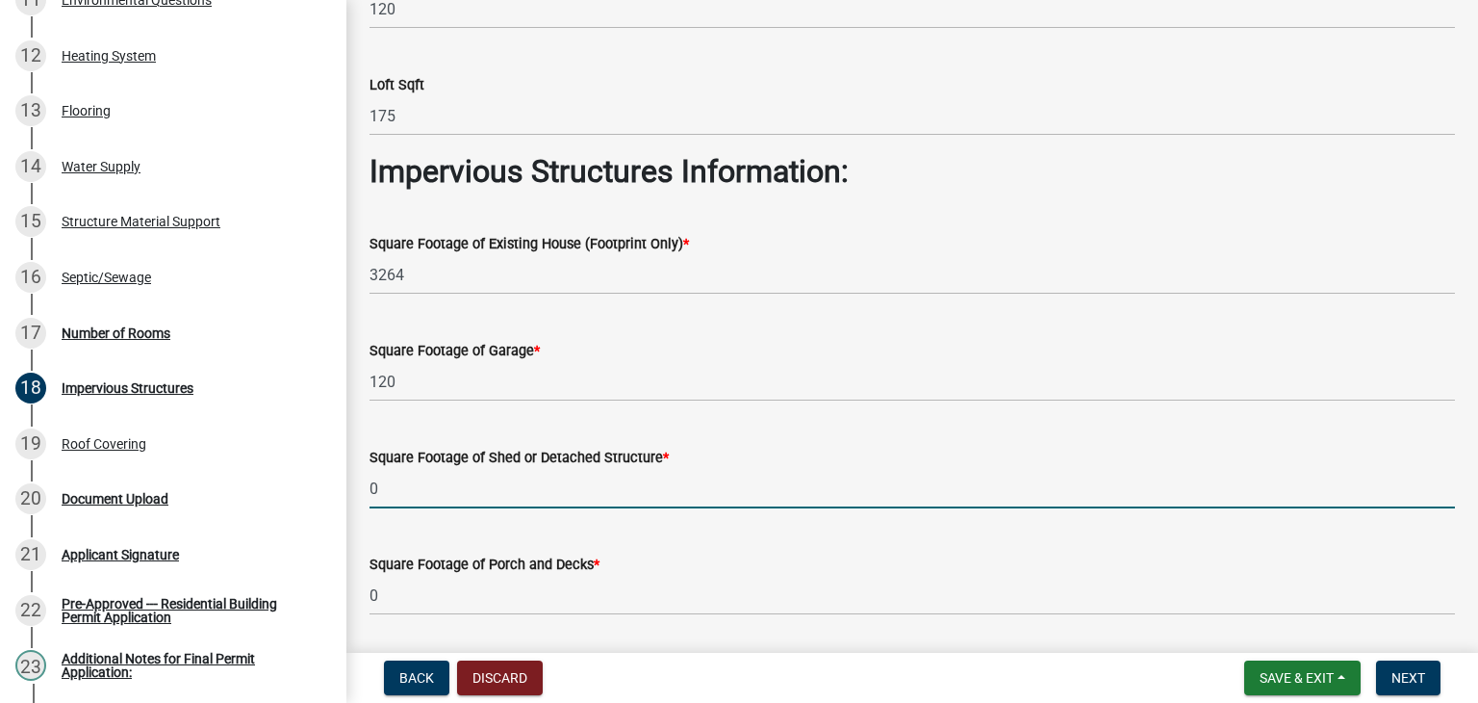
click at [426, 484] on input "0" at bounding box center [913, 488] width 1086 height 39
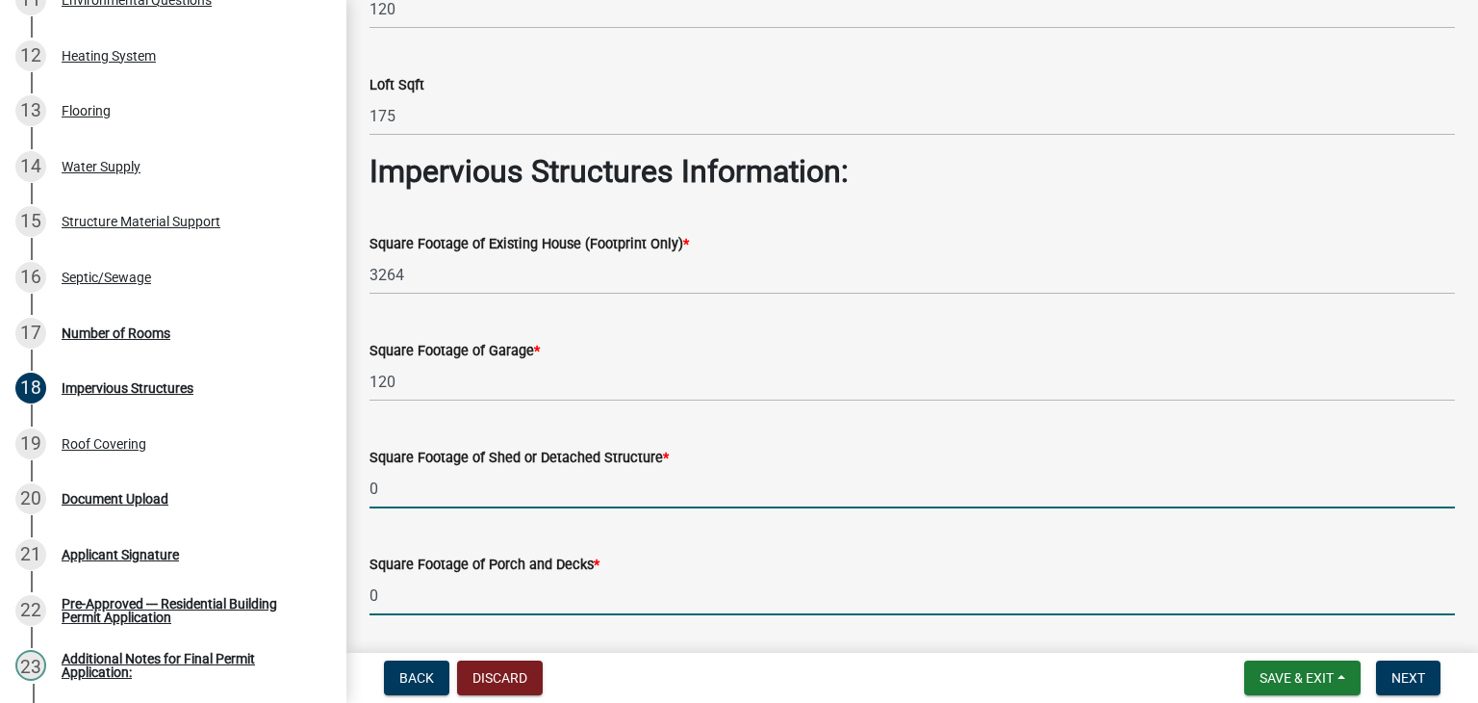
click at [435, 605] on input "0" at bounding box center [913, 594] width 1086 height 39
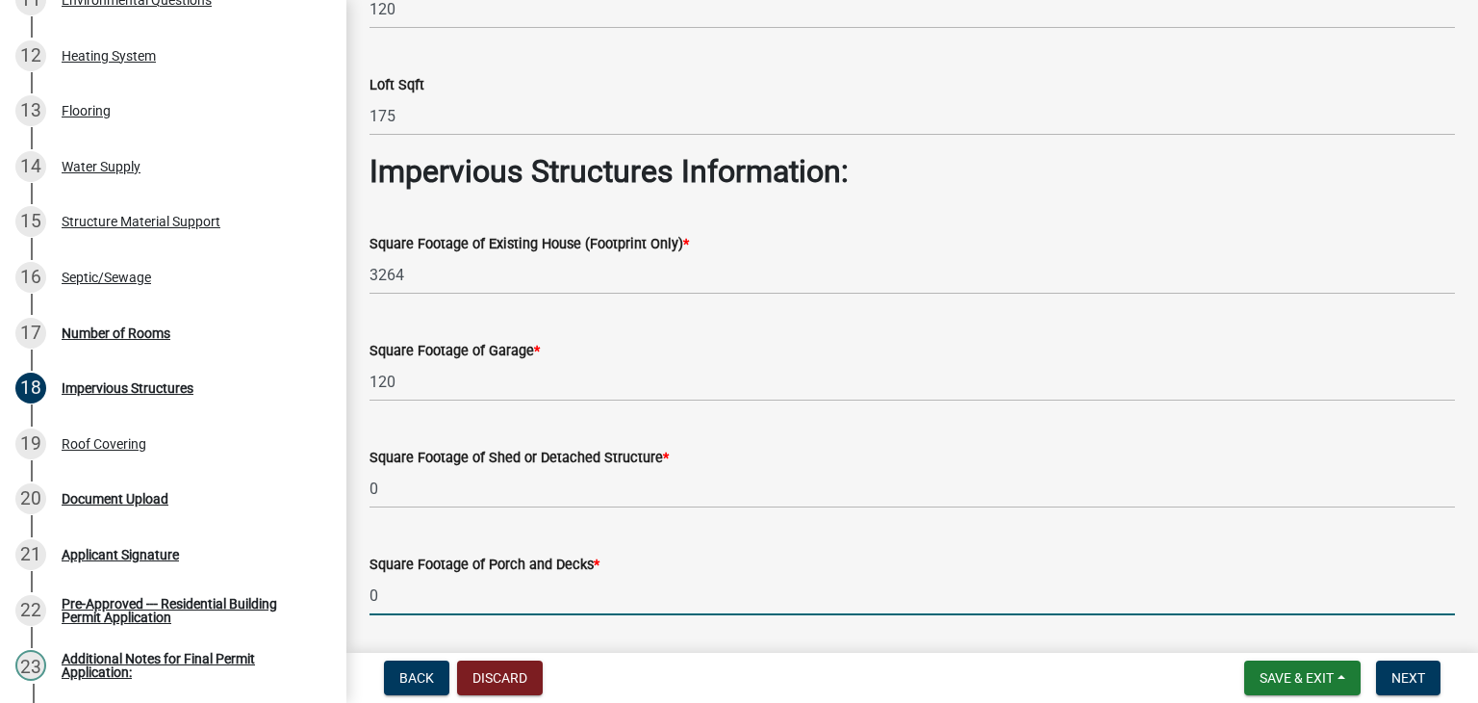
click at [435, 605] on input "0" at bounding box center [913, 594] width 1086 height 39
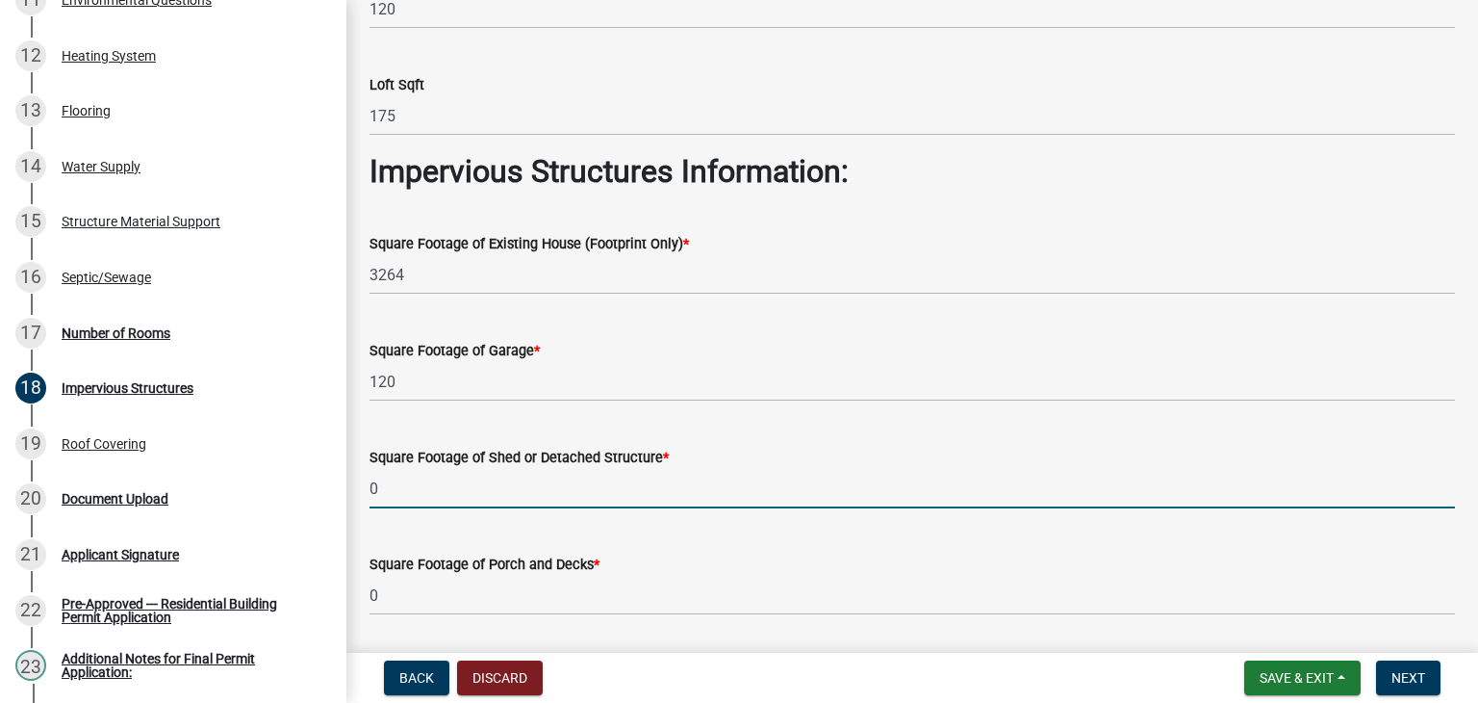
drag, startPoint x: 621, startPoint y: 488, endPoint x: 611, endPoint y: 471, distance: 19.8
click at [611, 471] on input "0" at bounding box center [913, 488] width 1086 height 39
type input "242"
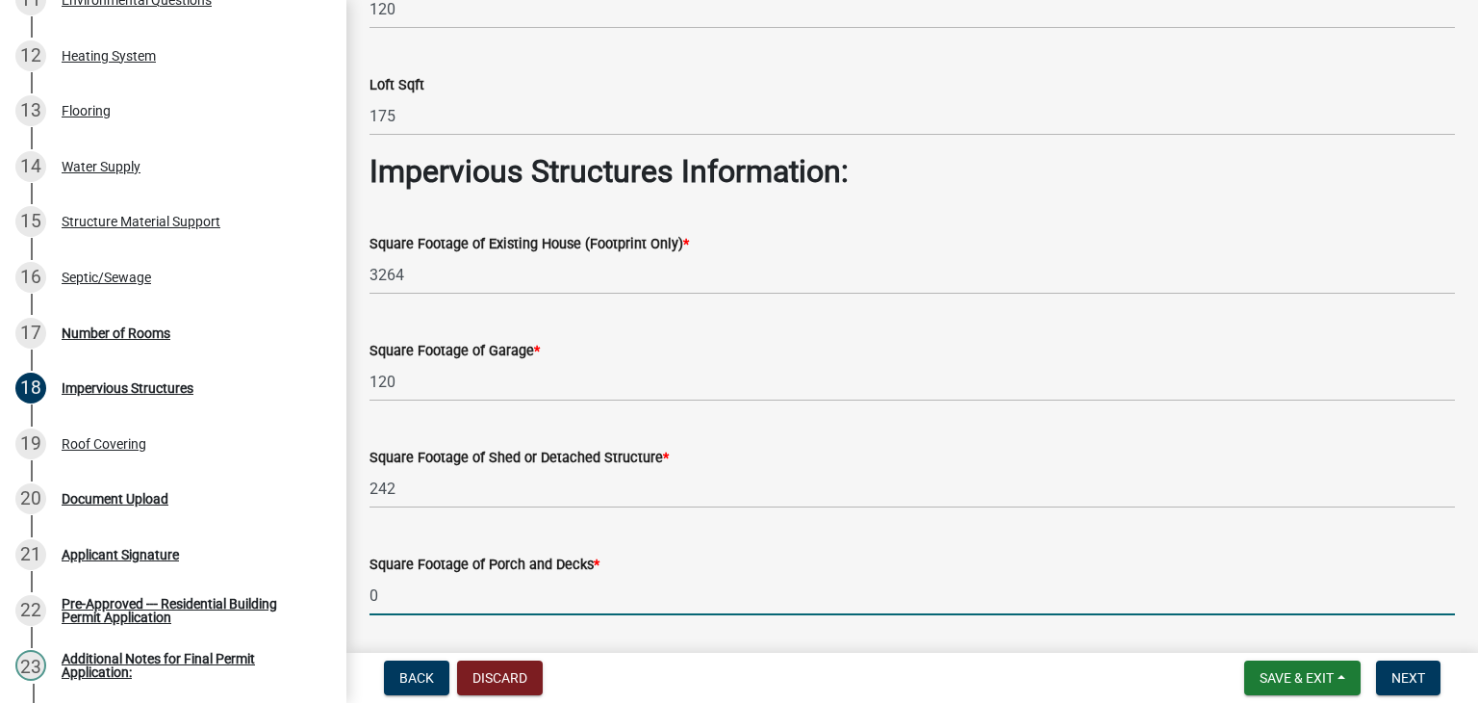
click at [546, 590] on input "0" at bounding box center [913, 594] width 1086 height 39
click at [543, 586] on input "242" at bounding box center [913, 594] width 1086 height 39
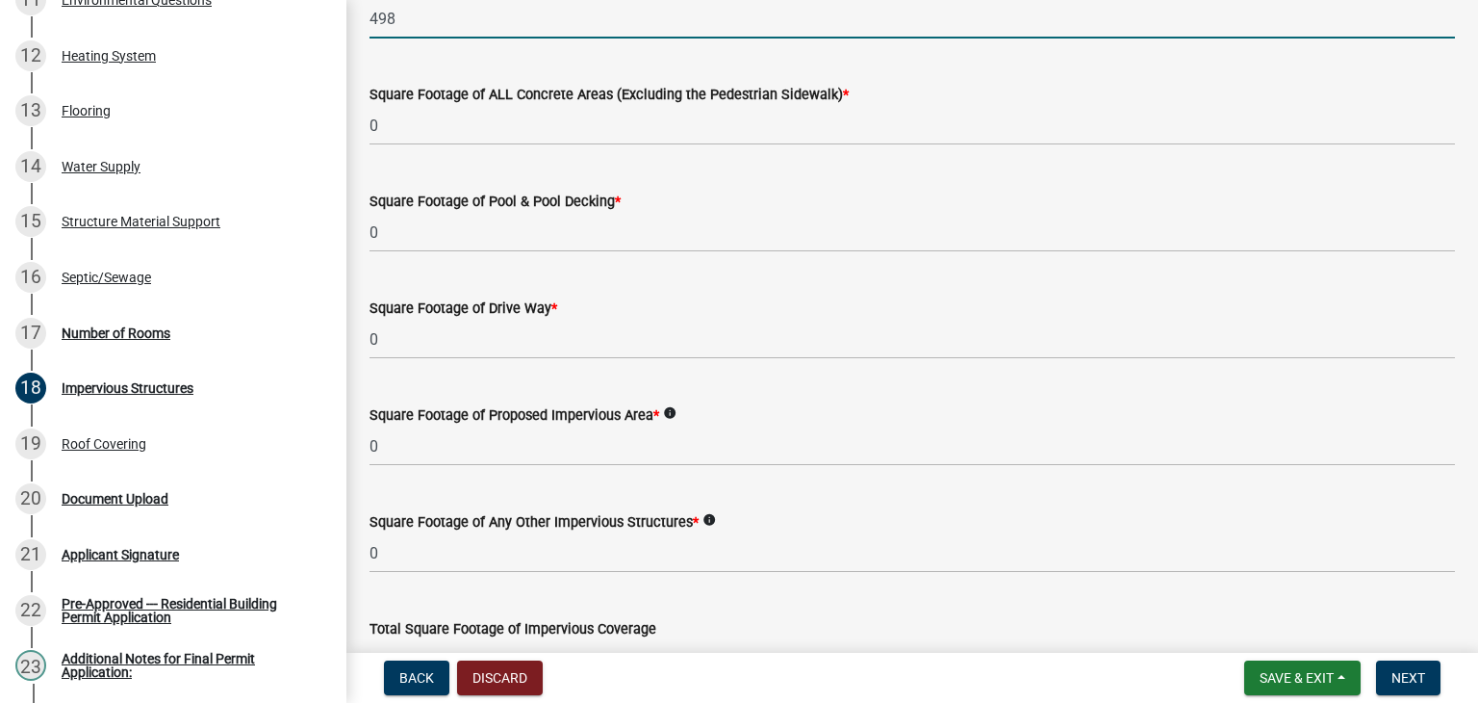
scroll to position [960, 0]
type input "498"
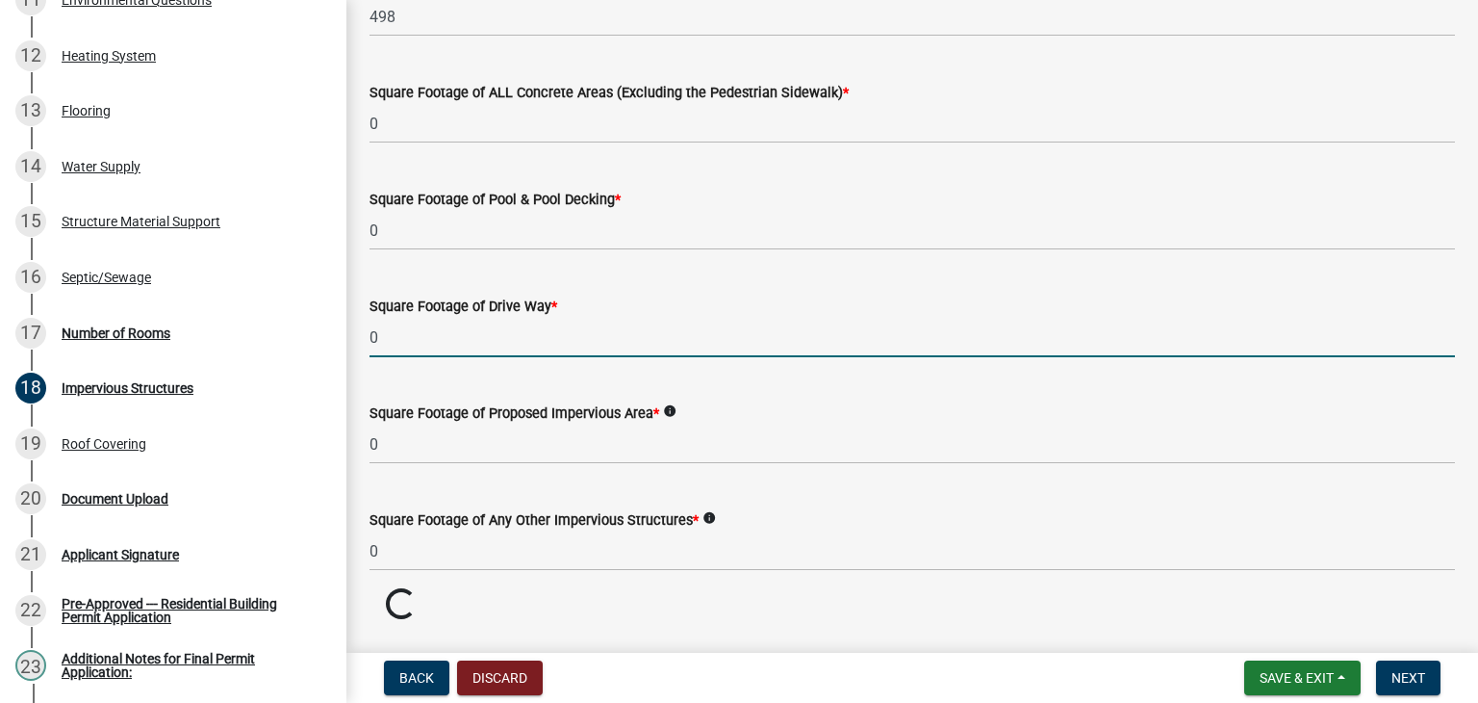
click at [576, 344] on input "0" at bounding box center [913, 337] width 1086 height 39
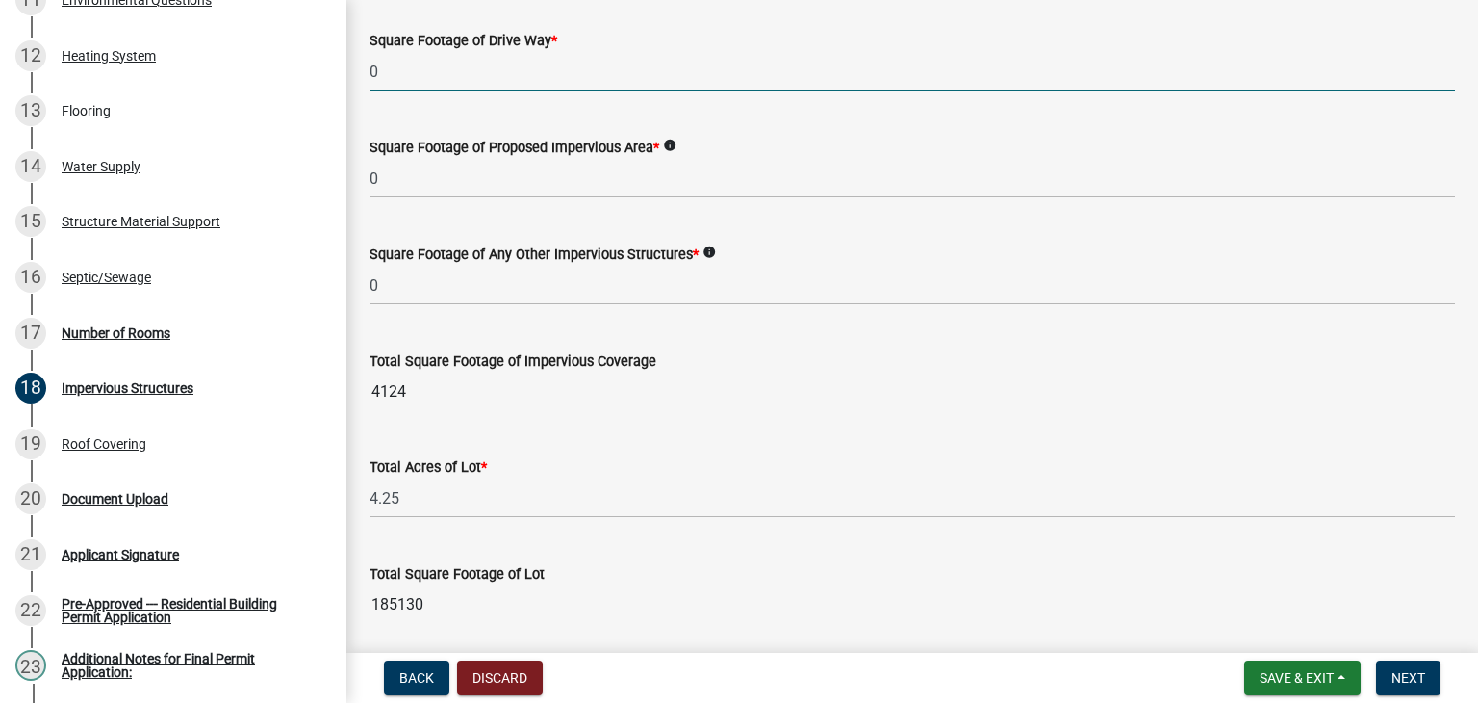
scroll to position [1001, 0]
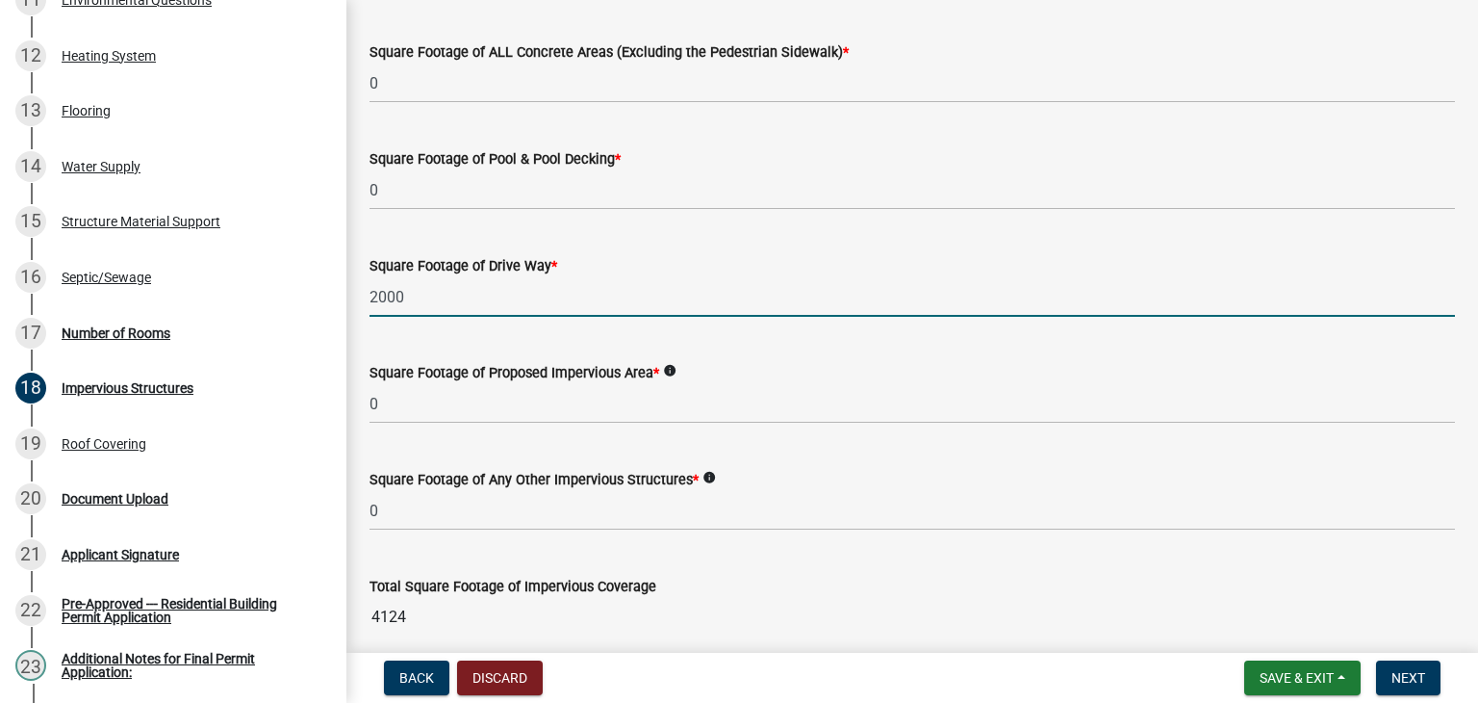
type input "2000"
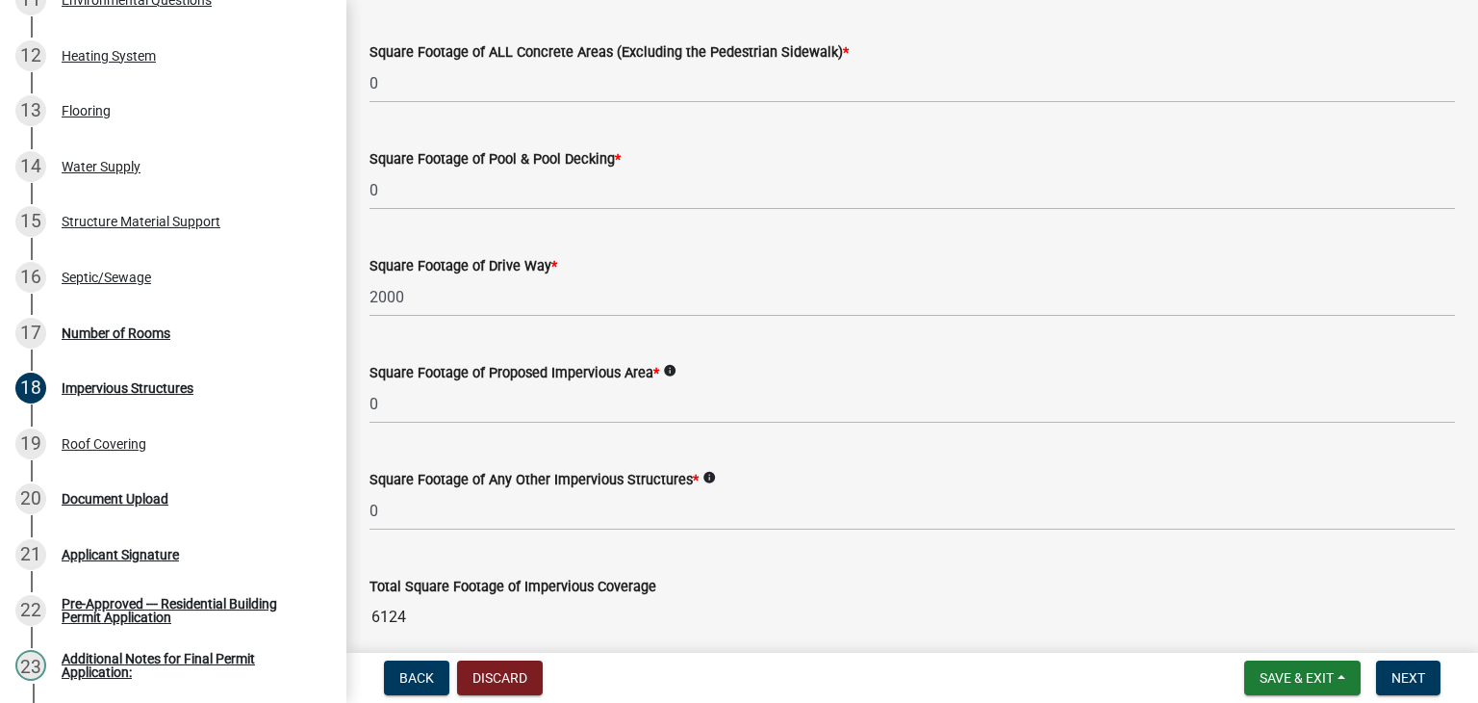
scroll to position [1402, 0]
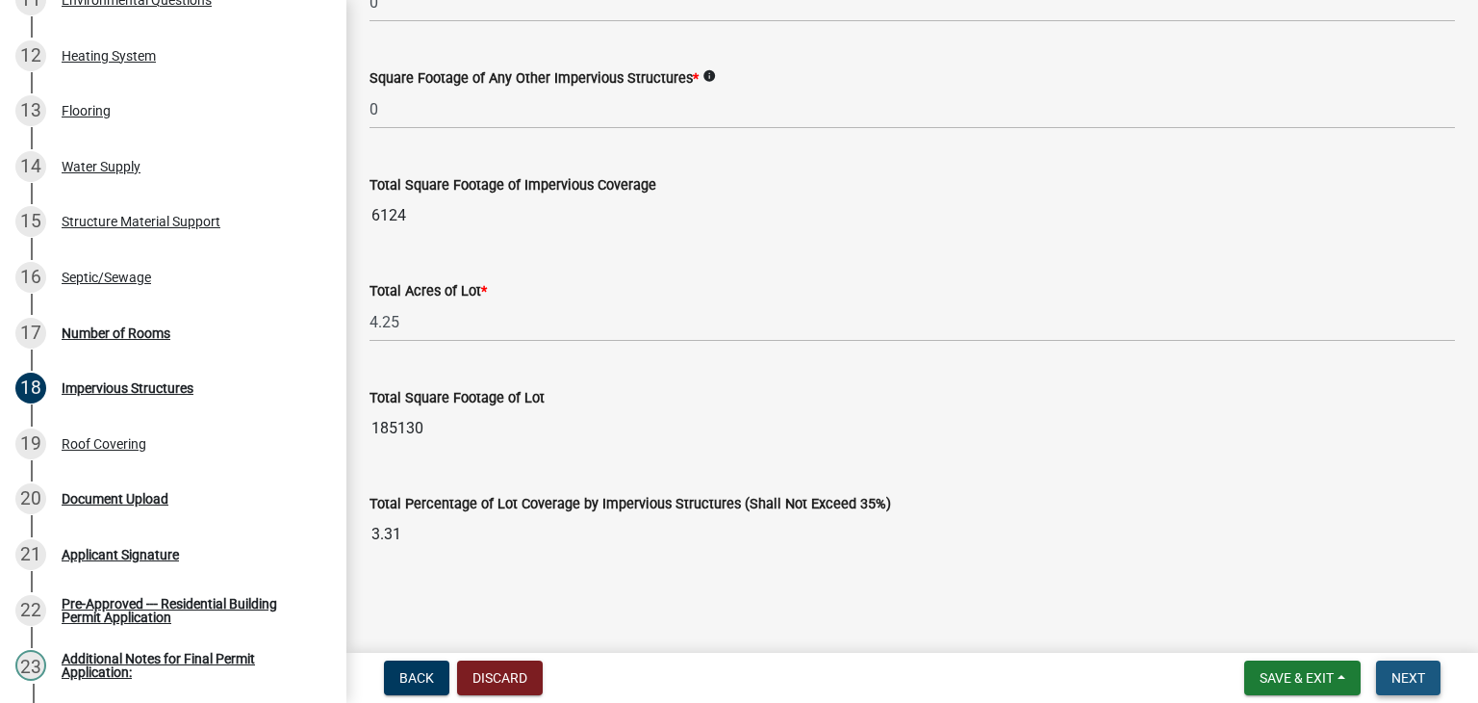
click at [1403, 667] on button "Next" at bounding box center [1408, 677] width 64 height 35
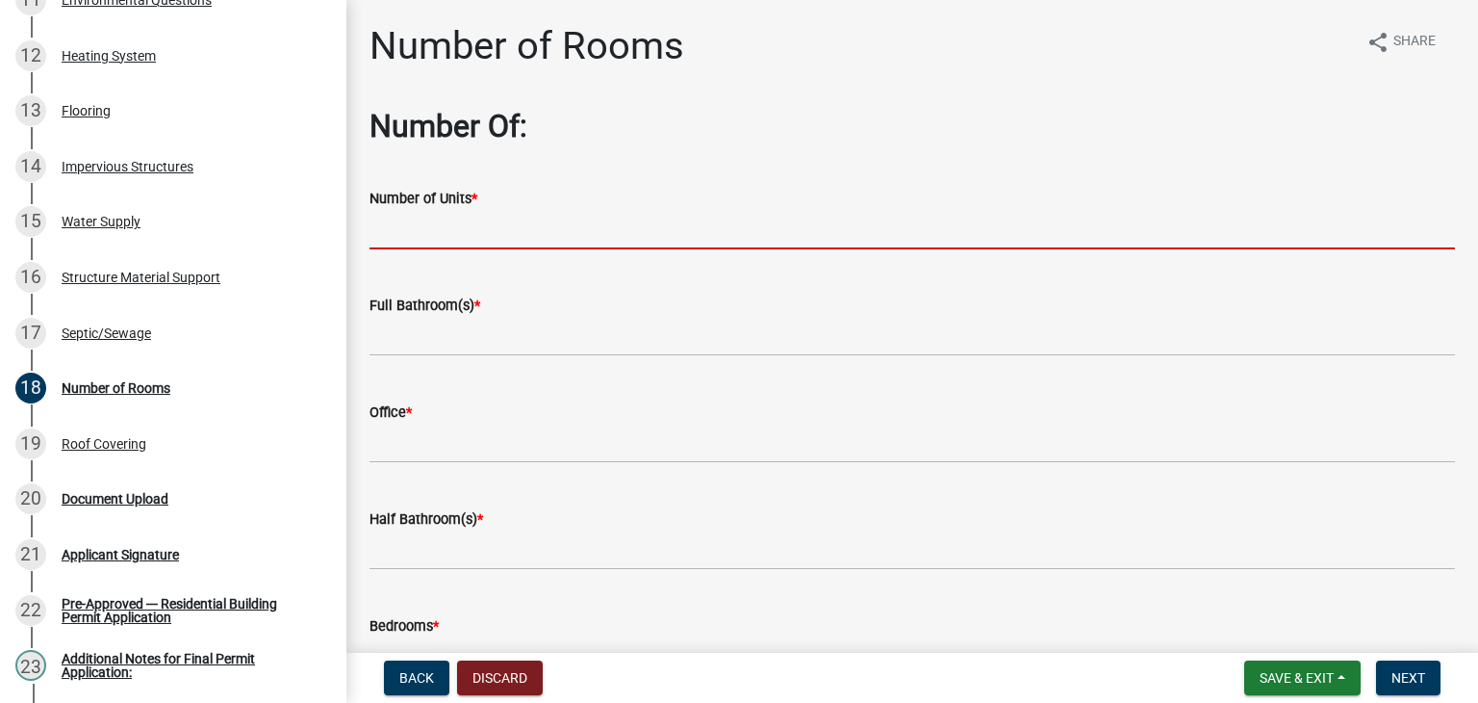
click at [702, 229] on input "text" at bounding box center [913, 229] width 1086 height 39
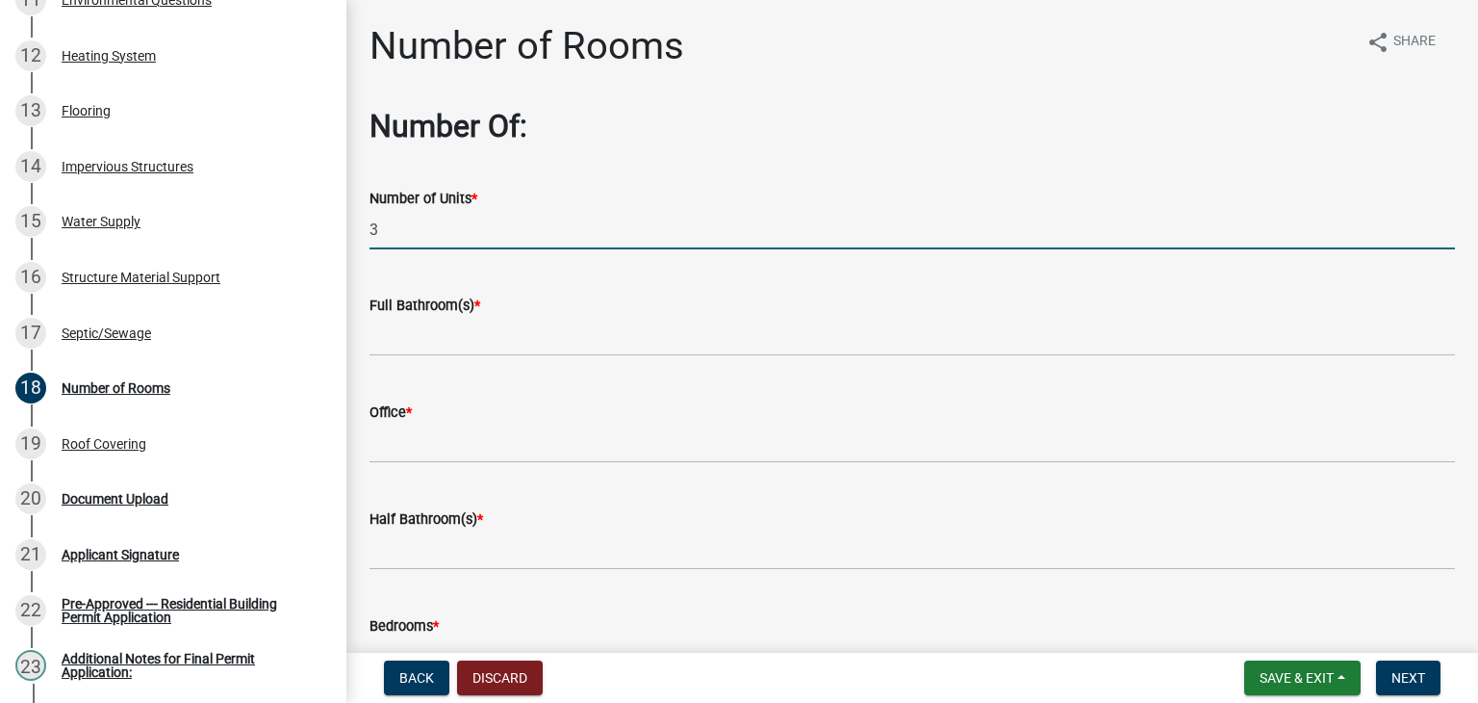
type input "3"
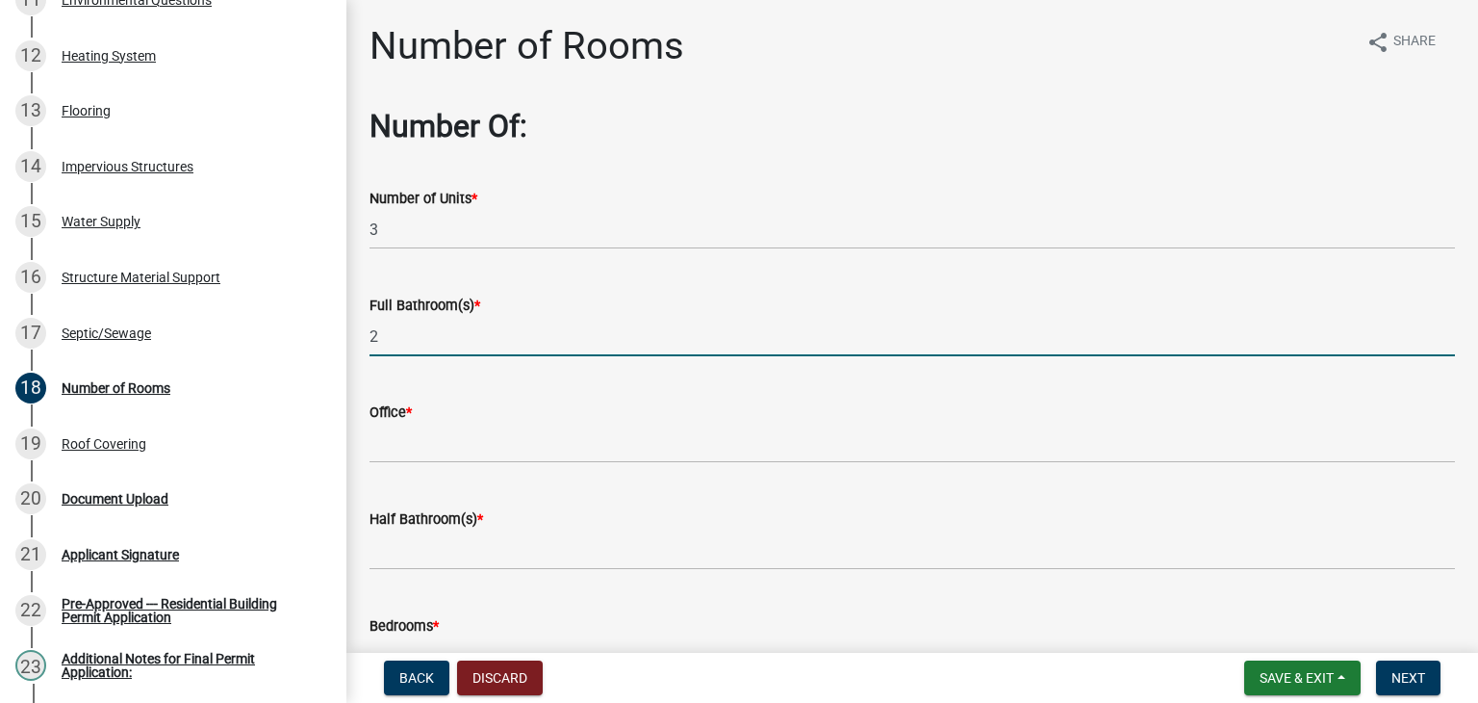
type input "2"
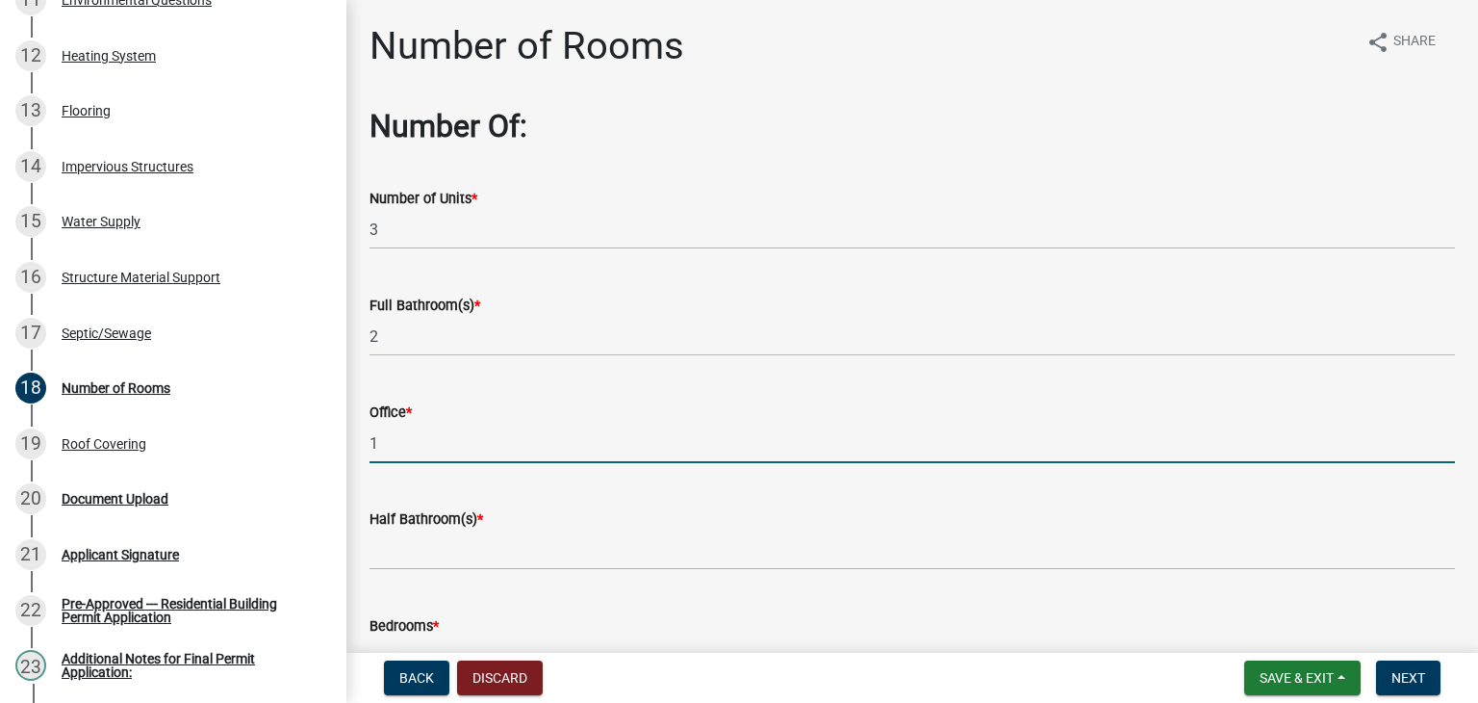
type input "1"
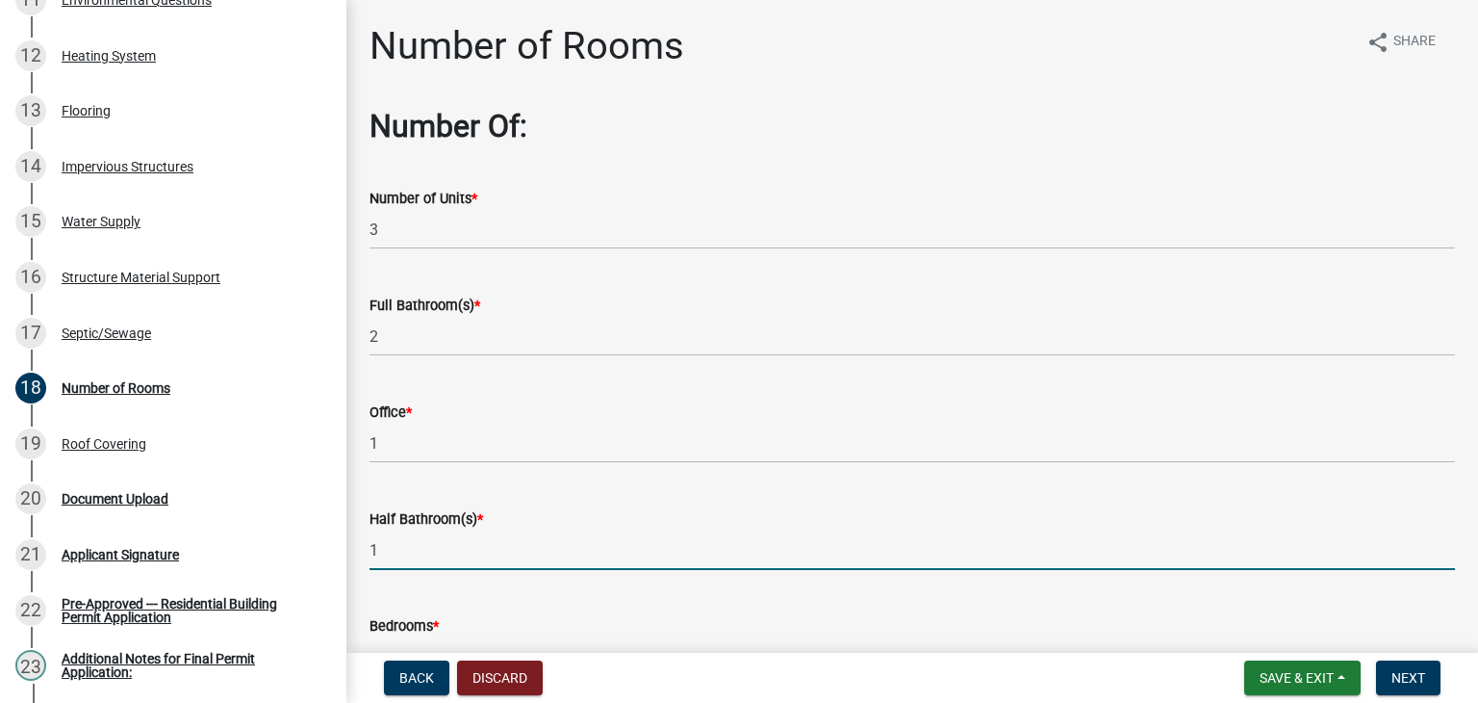
type input "1"
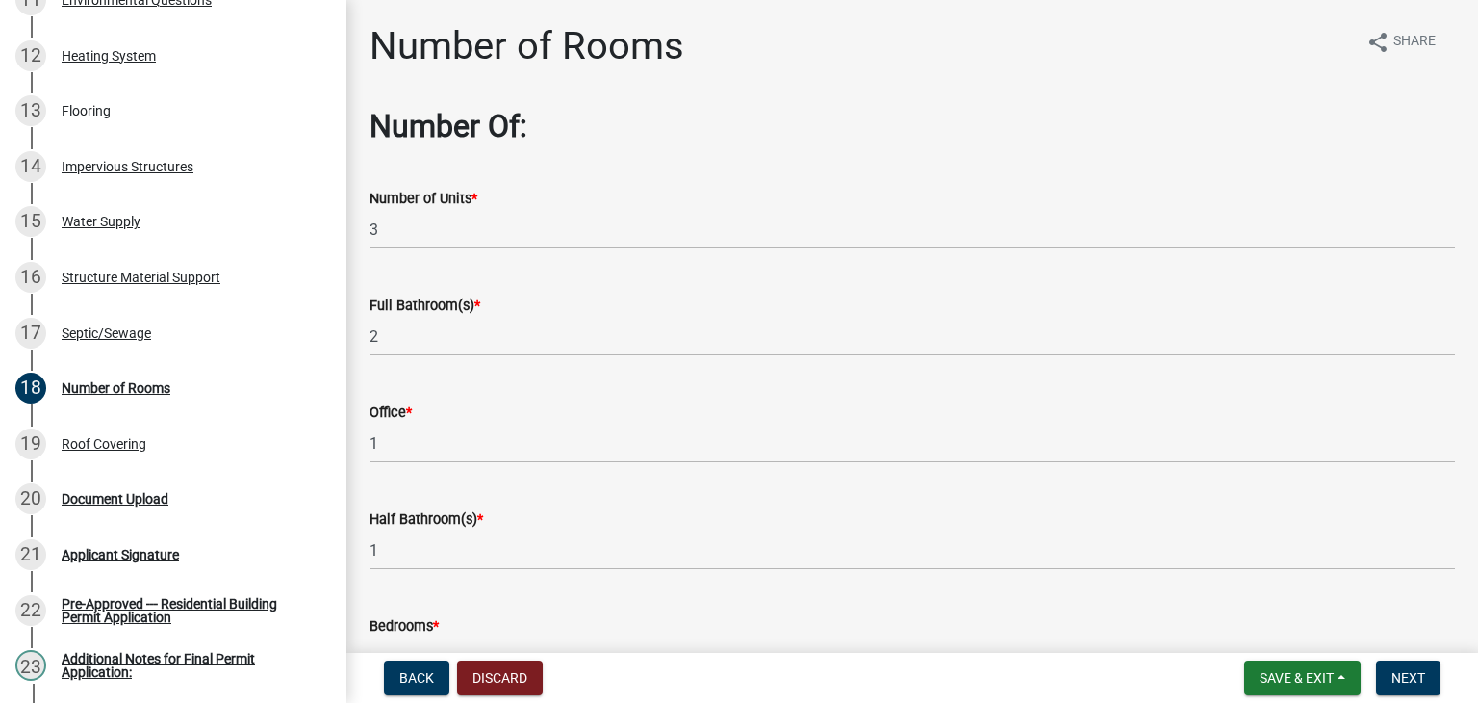
scroll to position [32, 0]
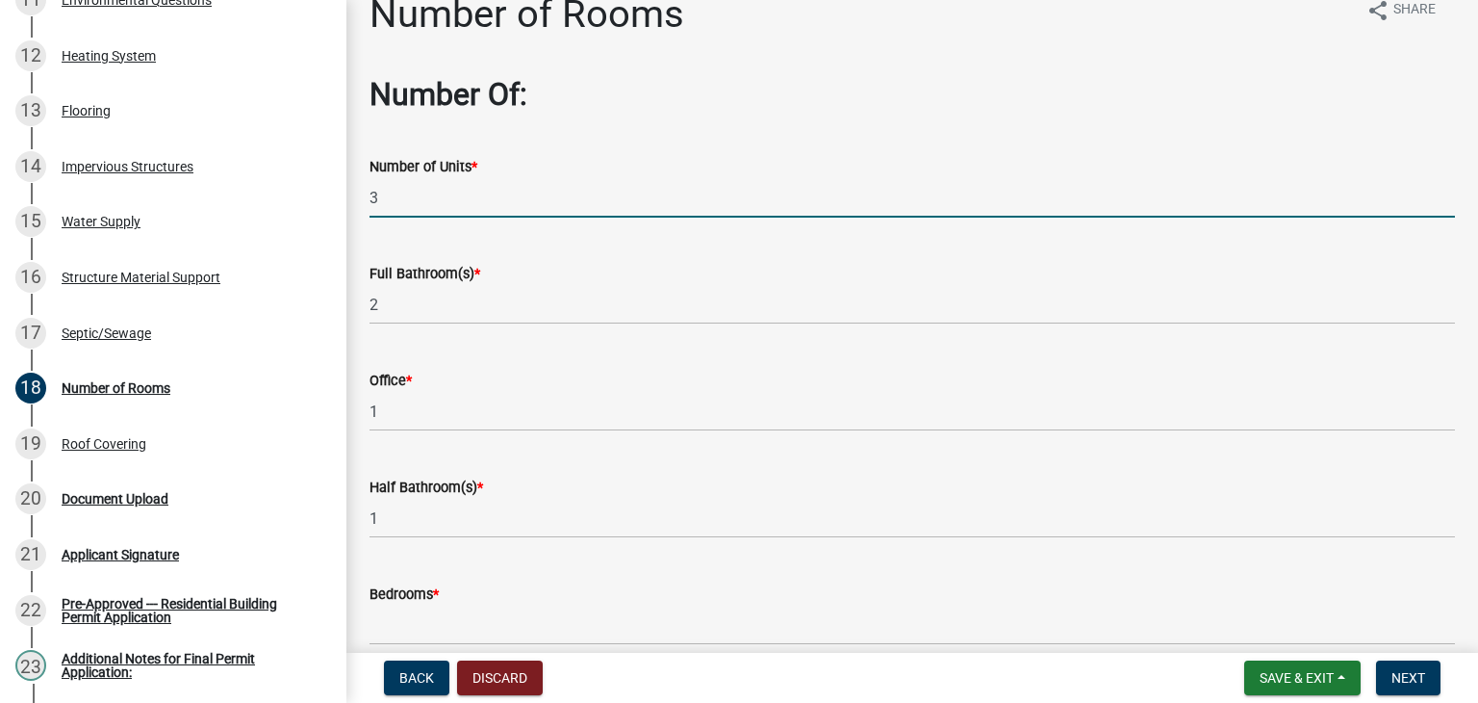
click at [712, 213] on input "3" at bounding box center [913, 197] width 1086 height 39
type input "1"
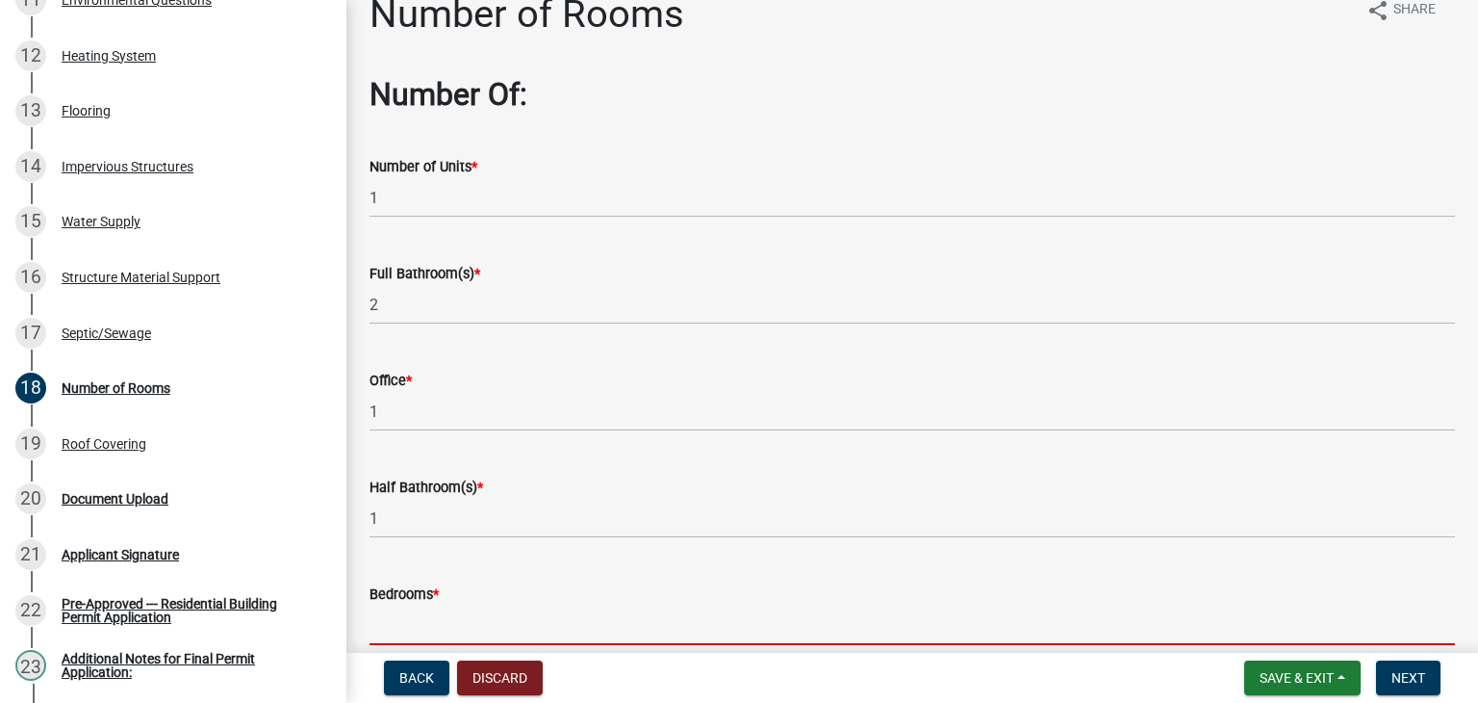
click at [590, 617] on input "text" at bounding box center [913, 624] width 1086 height 39
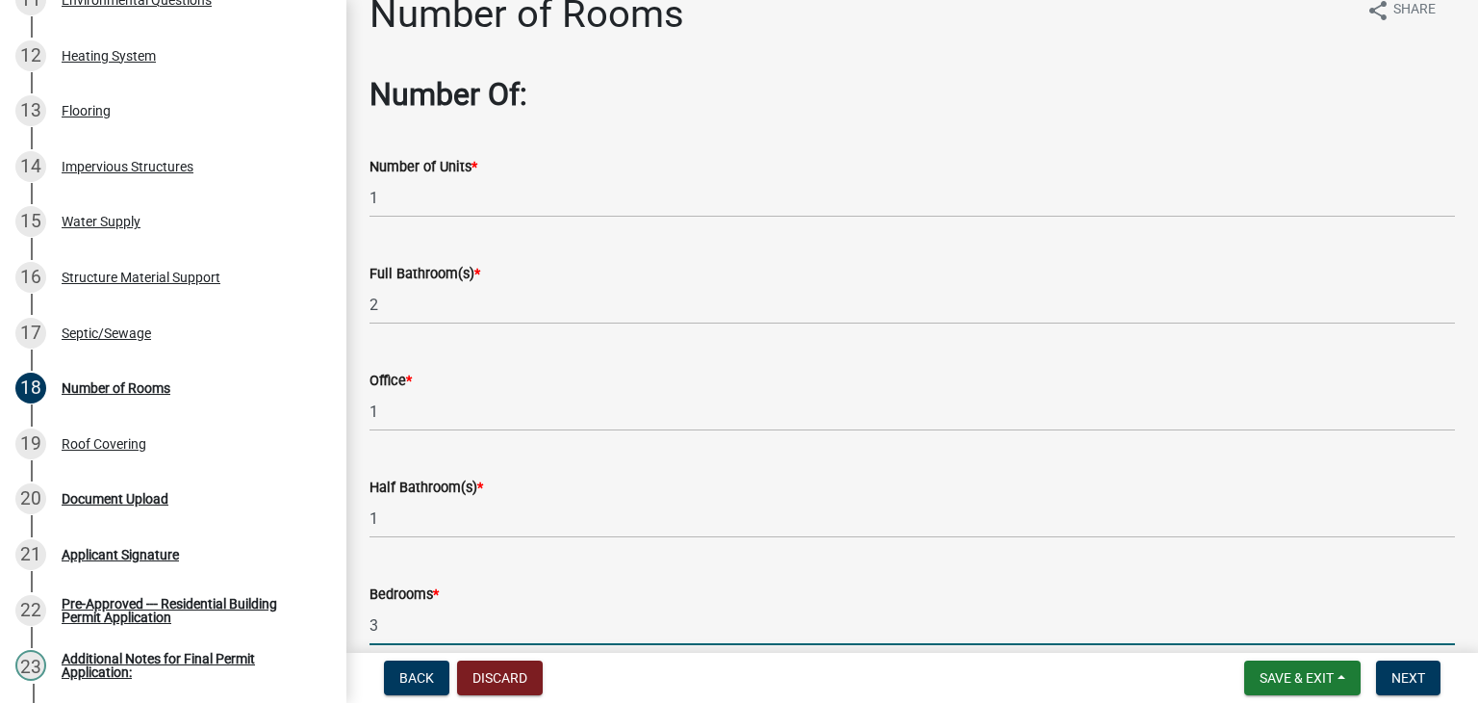
type input "3"
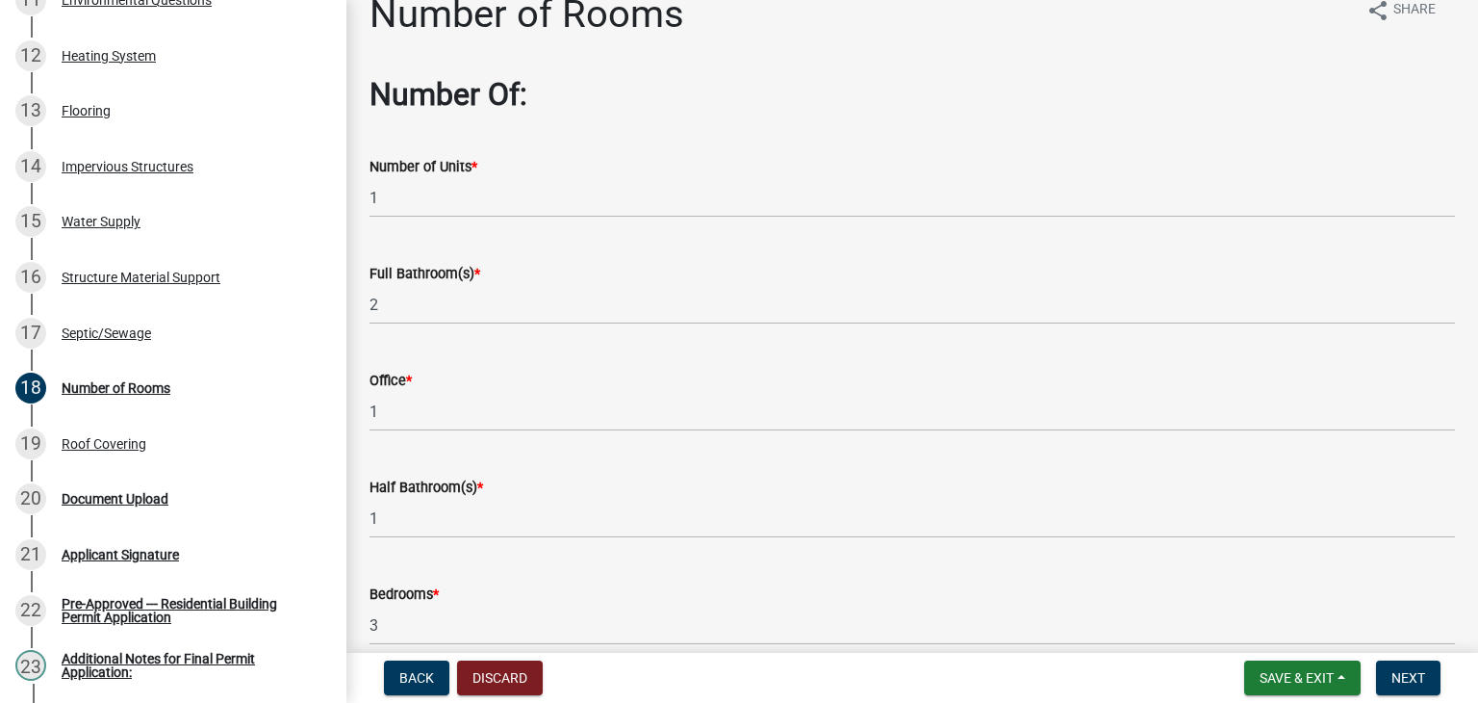
scroll to position [339, 0]
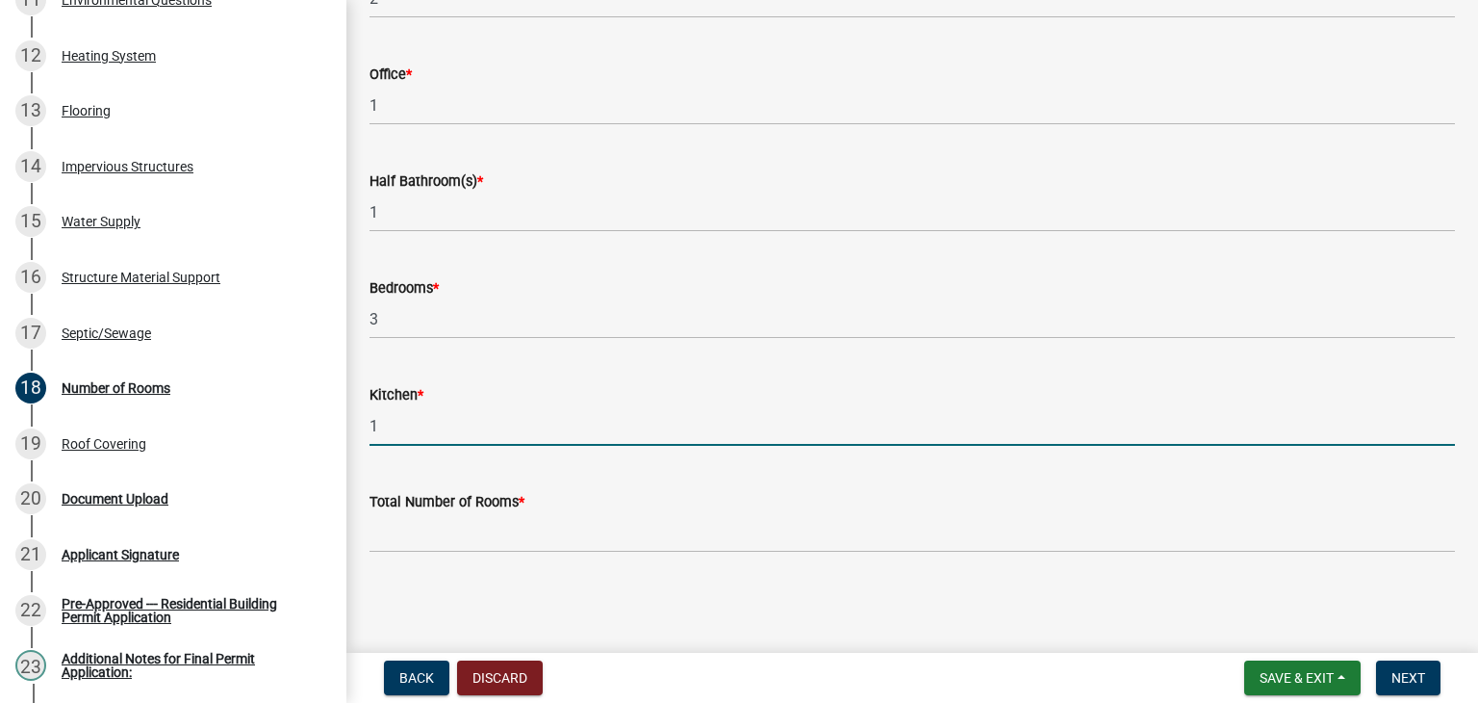
type input "1"
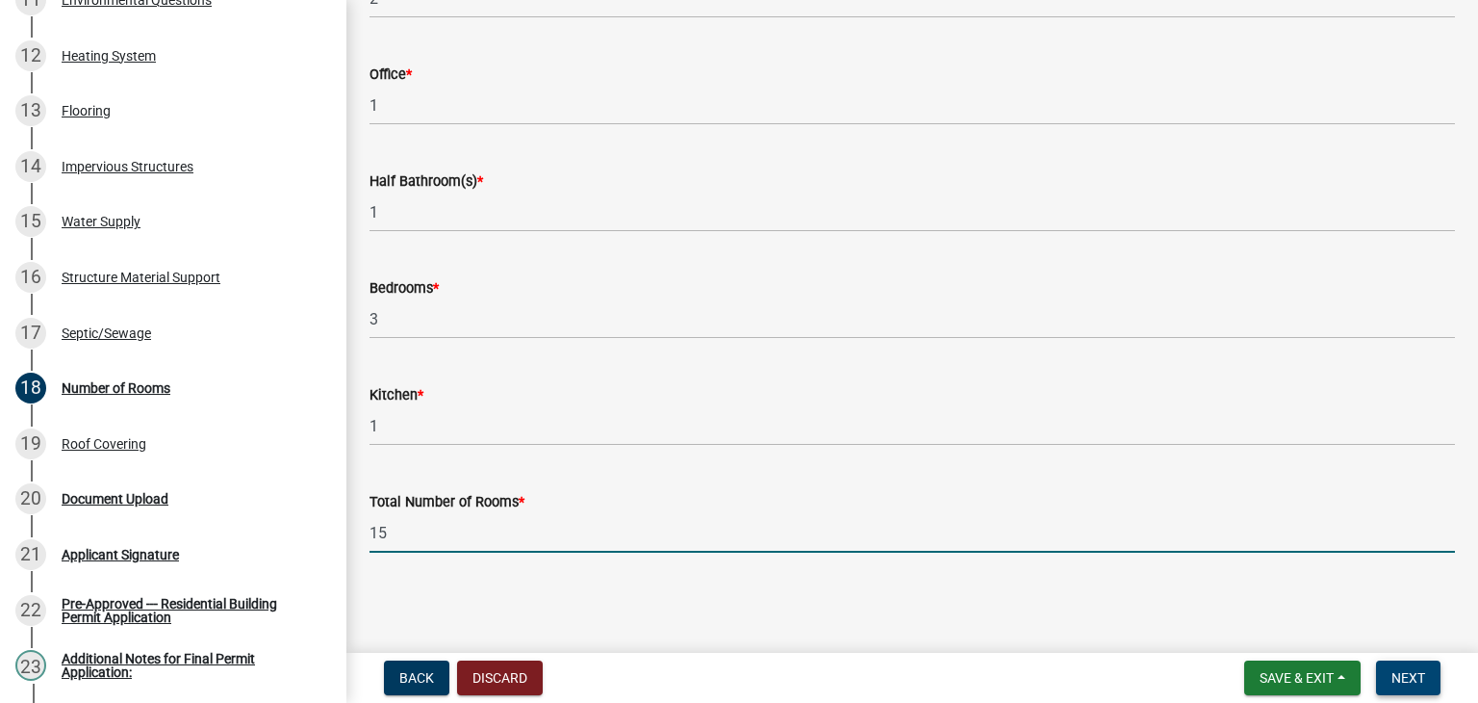
type input "15"
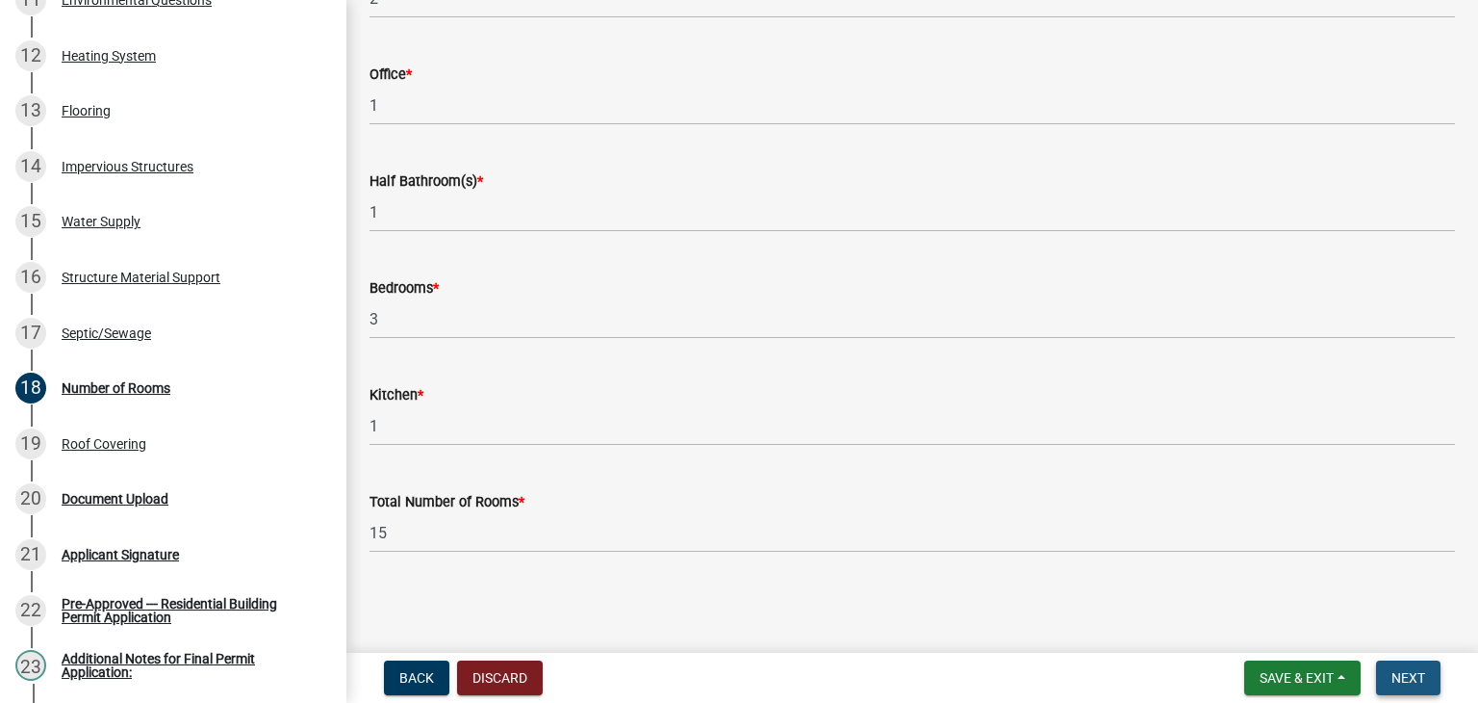
click at [1402, 682] on span "Next" at bounding box center [1409, 677] width 34 height 15
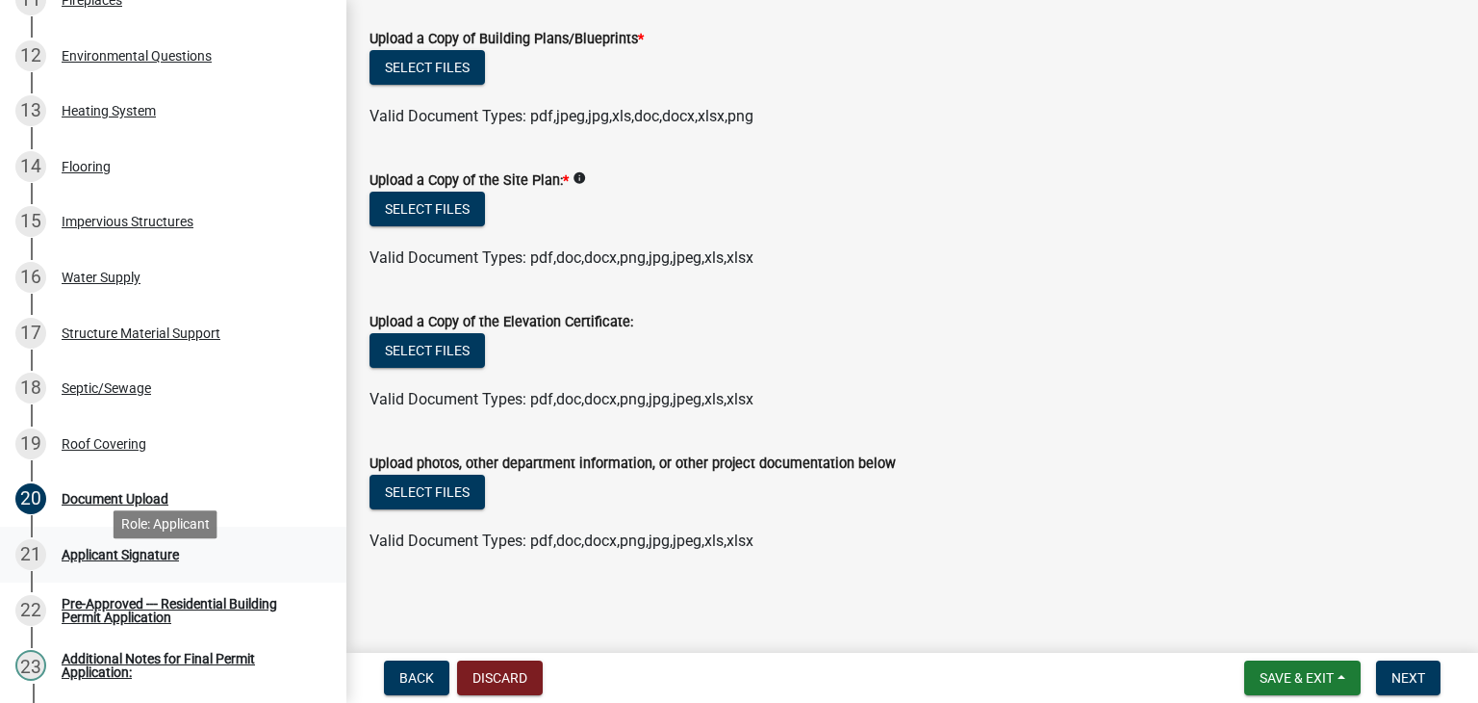
scroll to position [1039, 0]
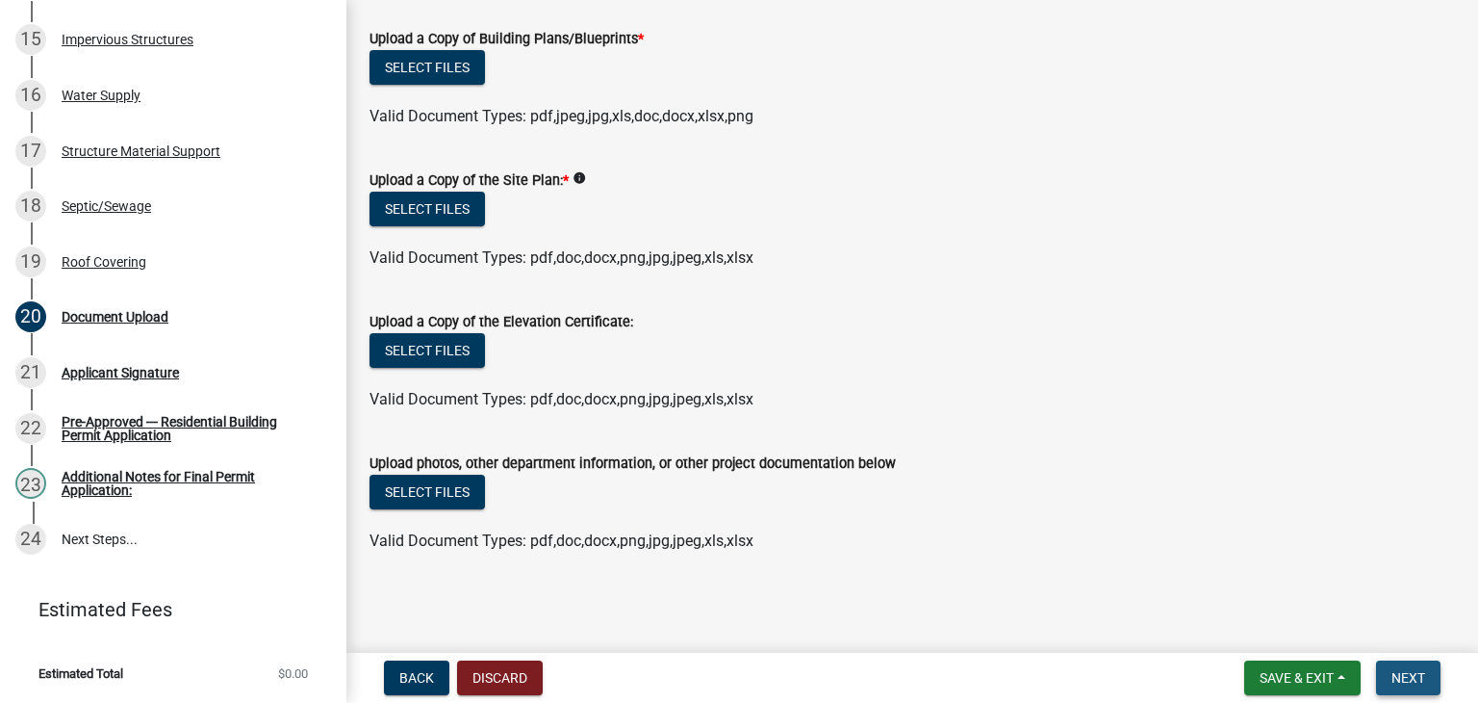
click at [1395, 671] on span "Next" at bounding box center [1409, 677] width 34 height 15
